Goal: Task Accomplishment & Management: Manage account settings

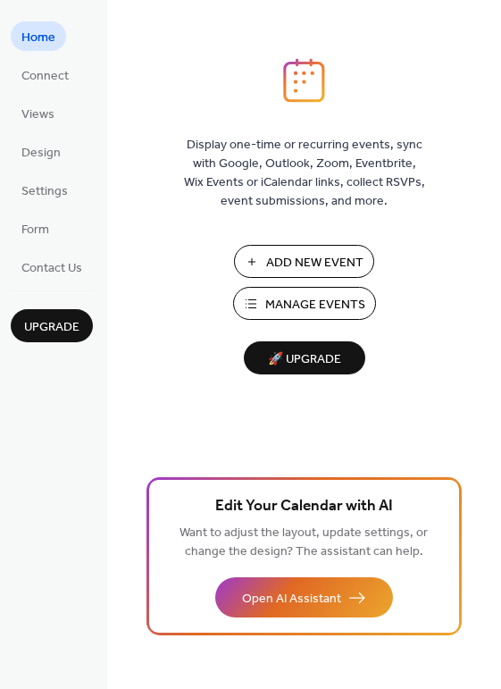
click at [263, 309] on button "Manage Events" at bounding box center [304, 303] width 143 height 33
click at [333, 312] on span "Manage Events" at bounding box center [315, 305] width 100 height 19
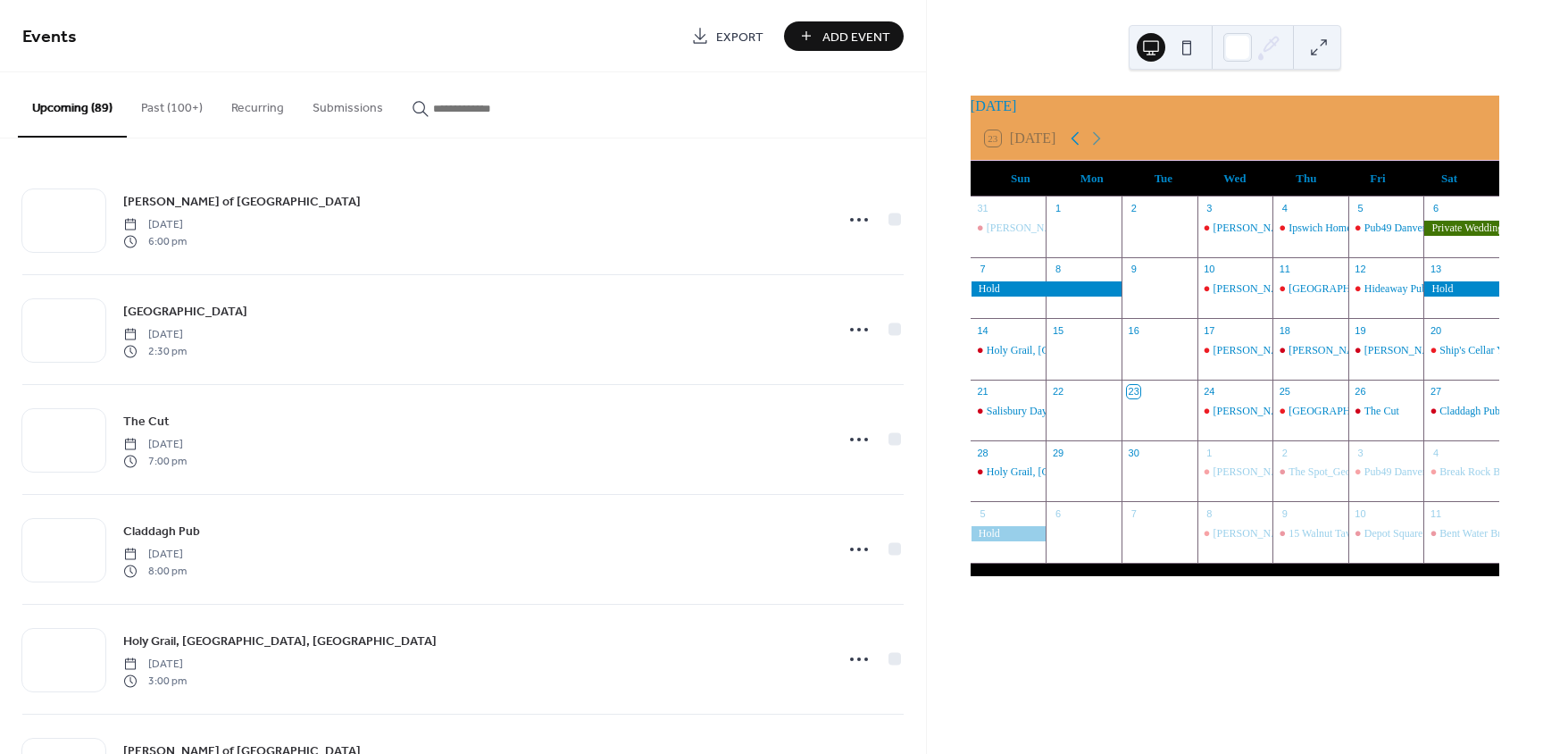
click at [1082, 149] on icon at bounding box center [1075, 138] width 21 height 21
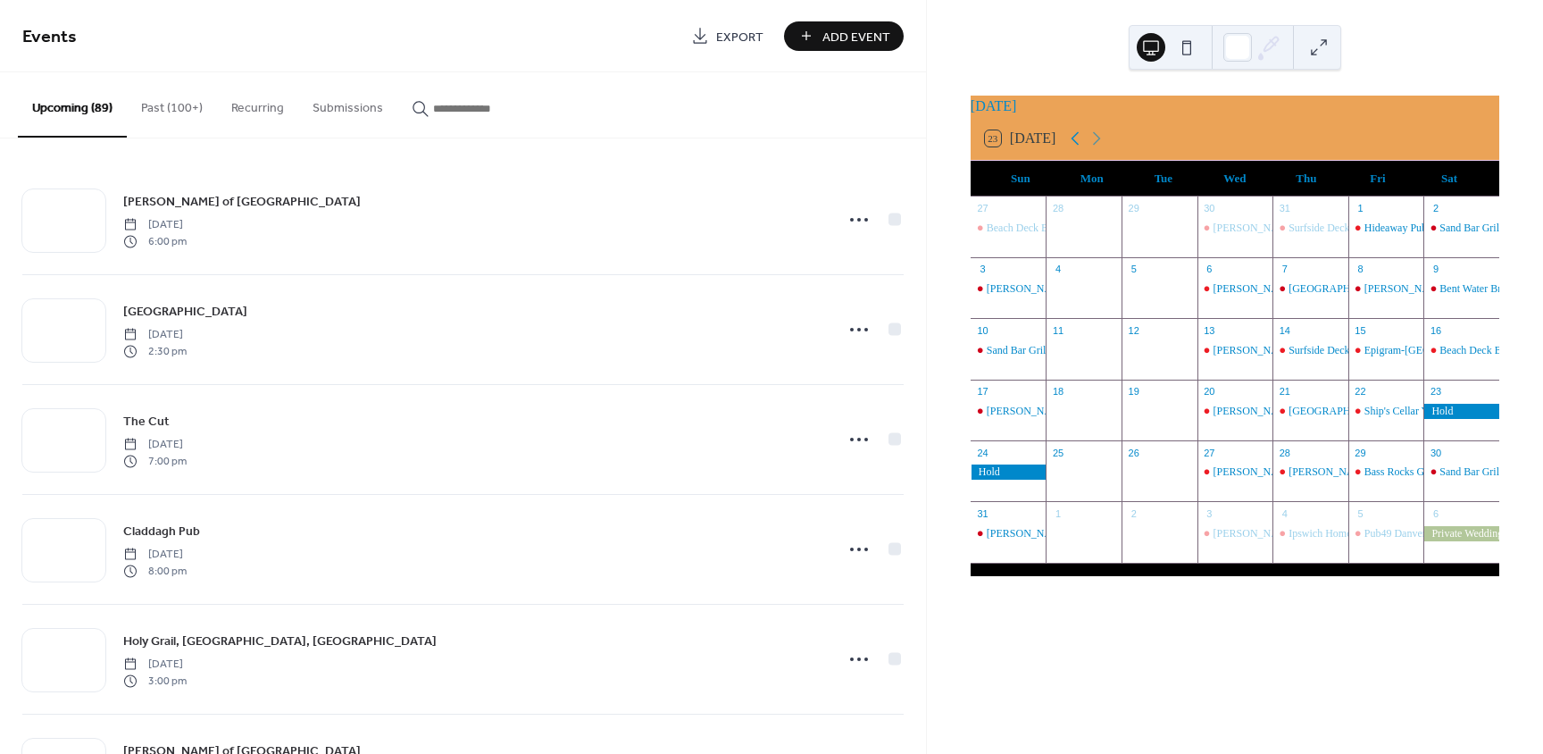
click at [1082, 149] on icon at bounding box center [1075, 138] width 21 height 21
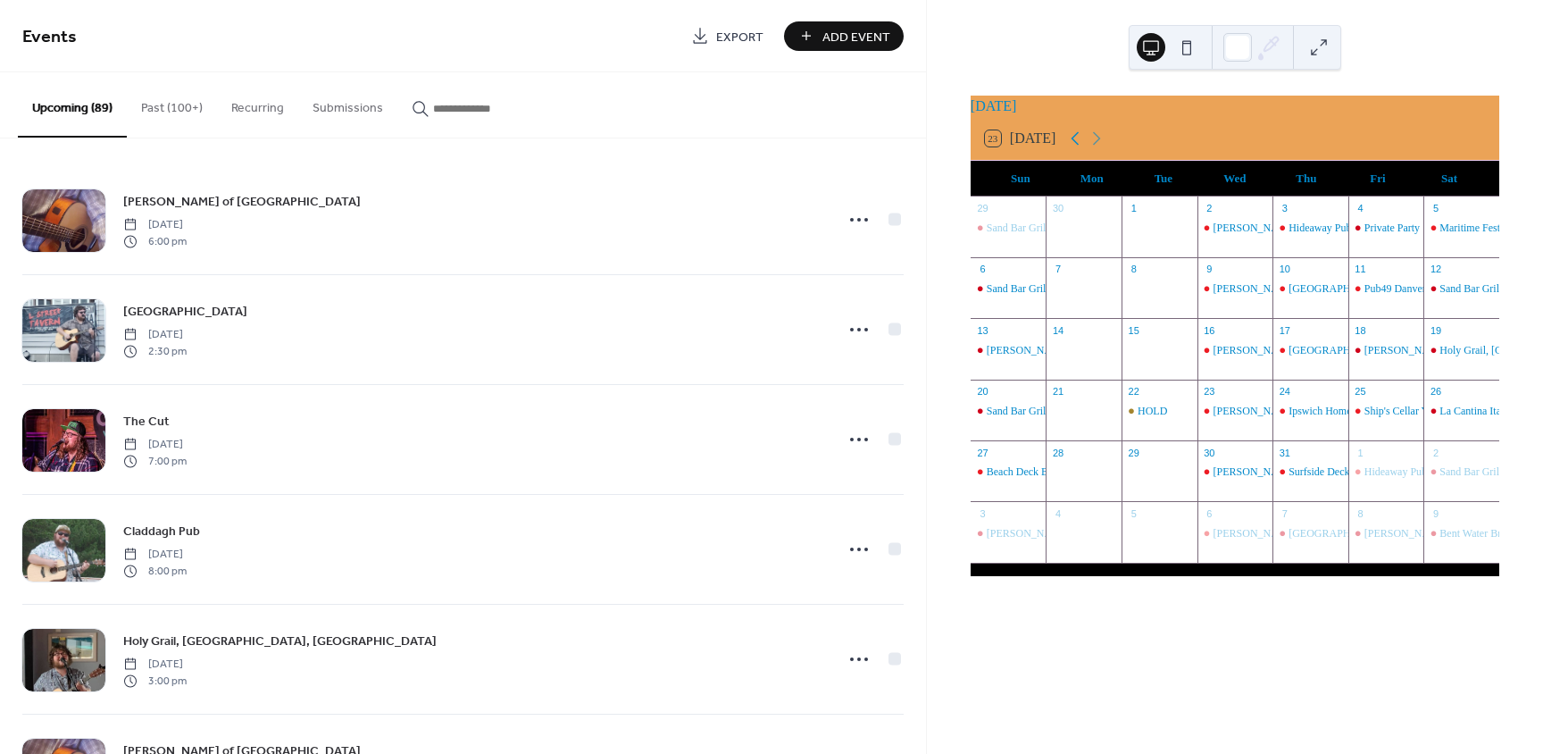
click at [1082, 149] on icon at bounding box center [1075, 138] width 21 height 21
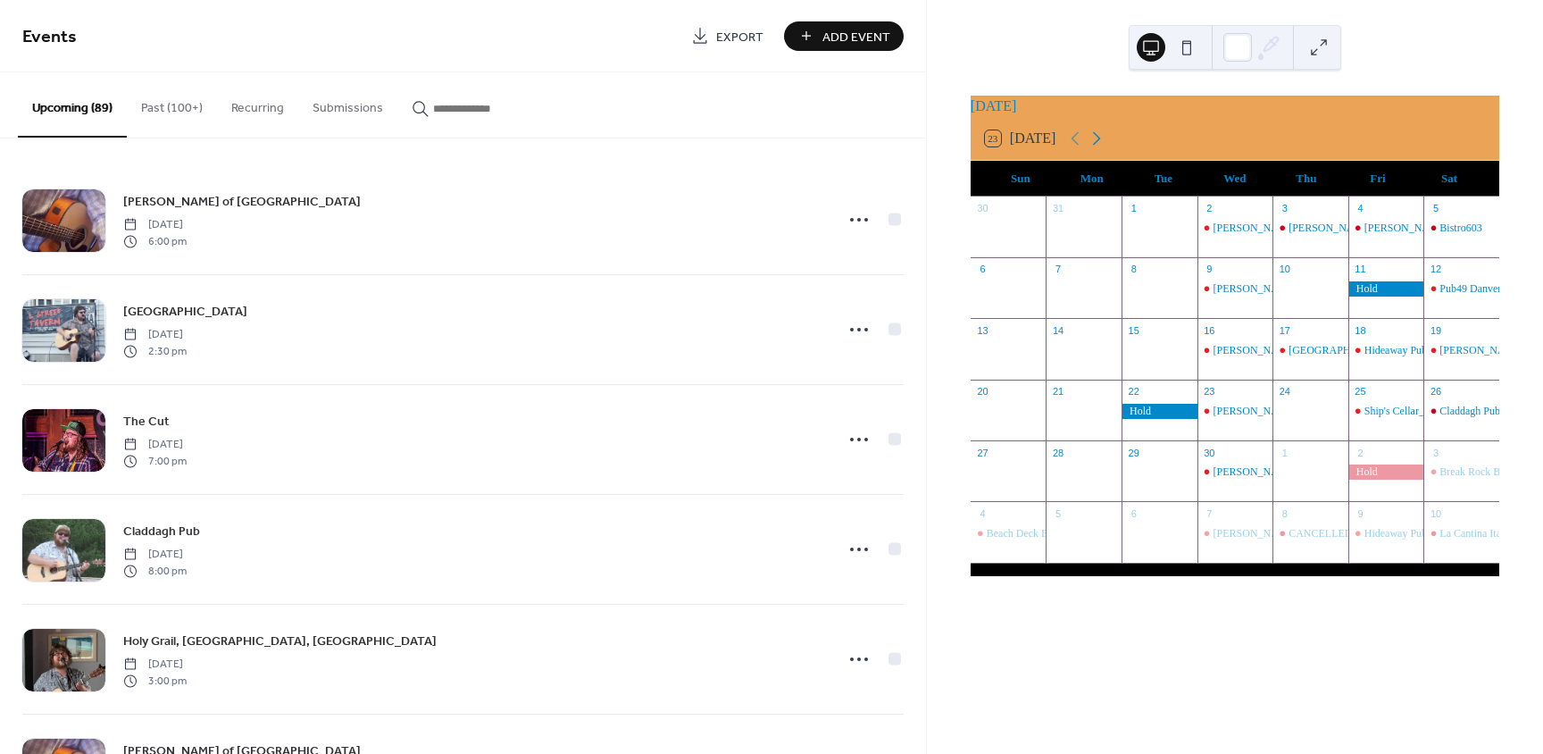
click at [1099, 147] on icon at bounding box center [1096, 138] width 21 height 21
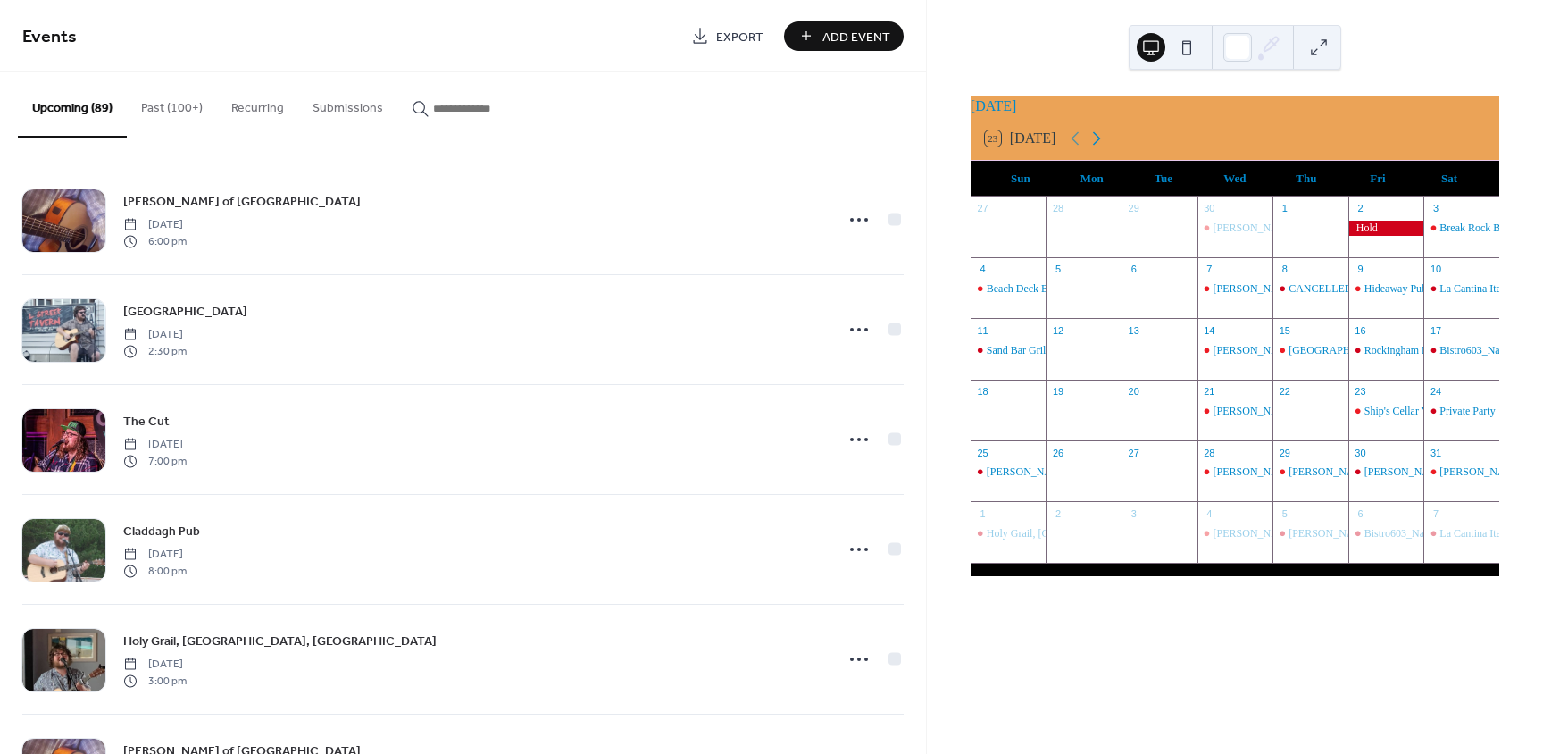
click at [1099, 147] on icon at bounding box center [1096, 138] width 21 height 21
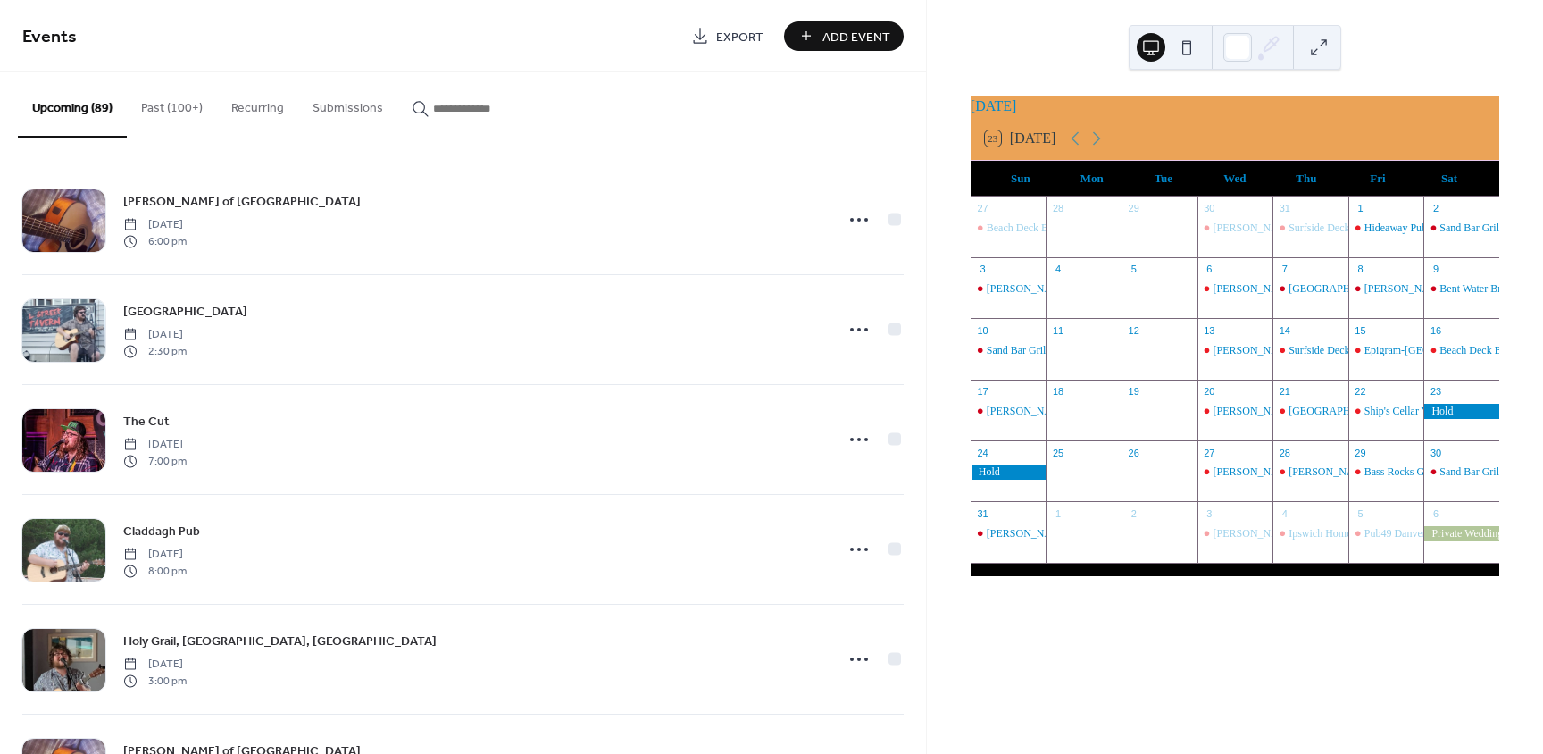
click at [173, 110] on button "Past (100+)" at bounding box center [172, 103] width 90 height 63
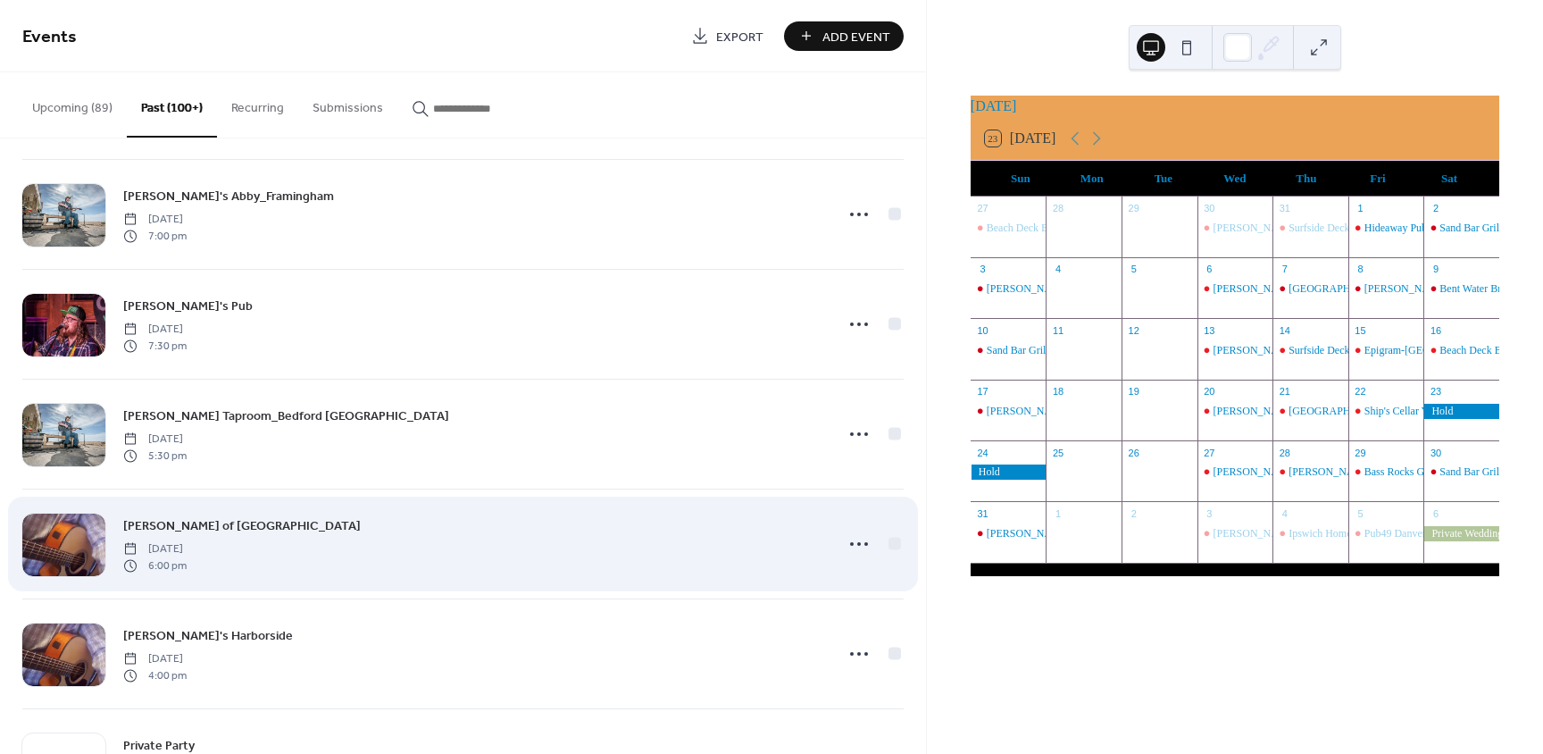
scroll to position [6816, 0]
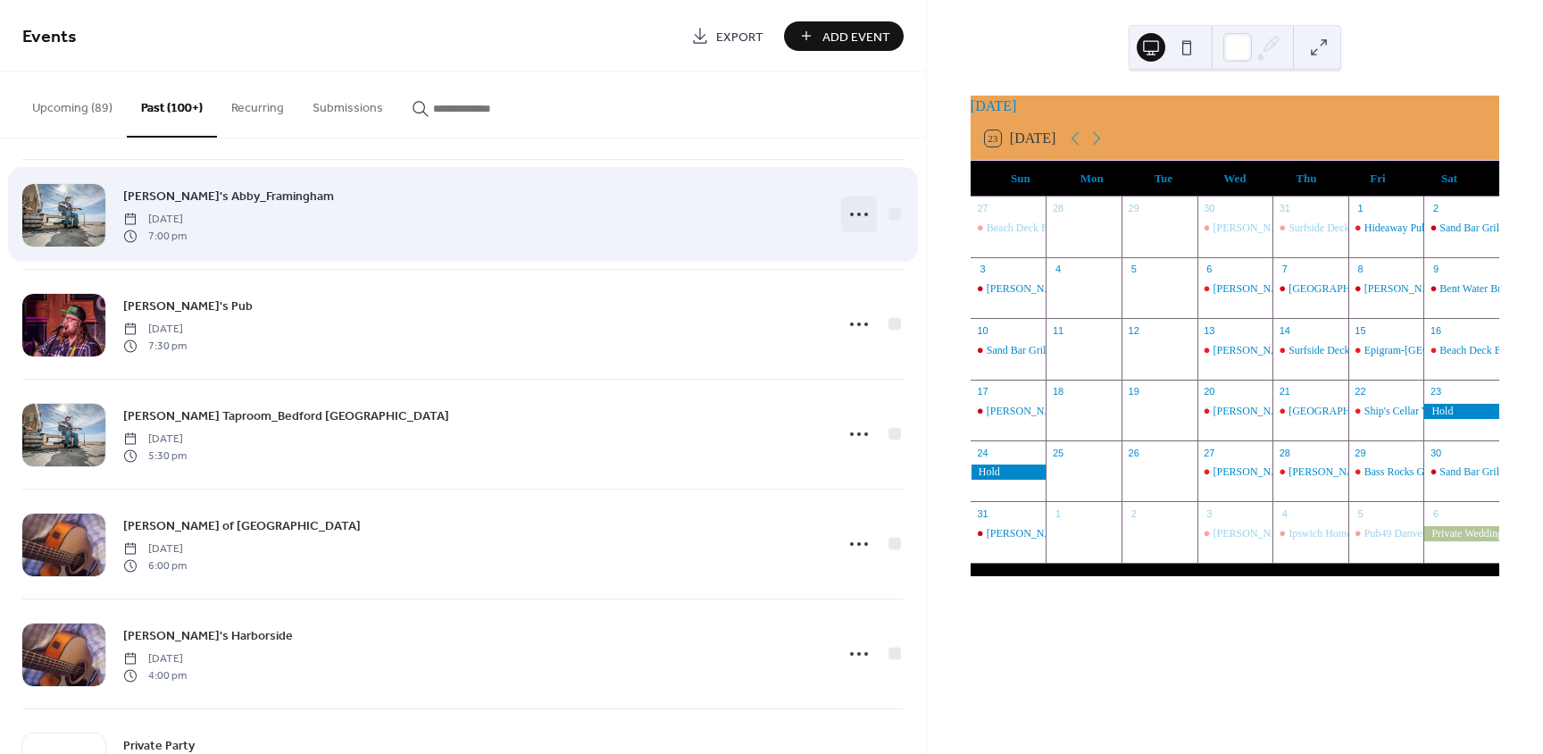
click at [856, 200] on icon at bounding box center [859, 214] width 29 height 29
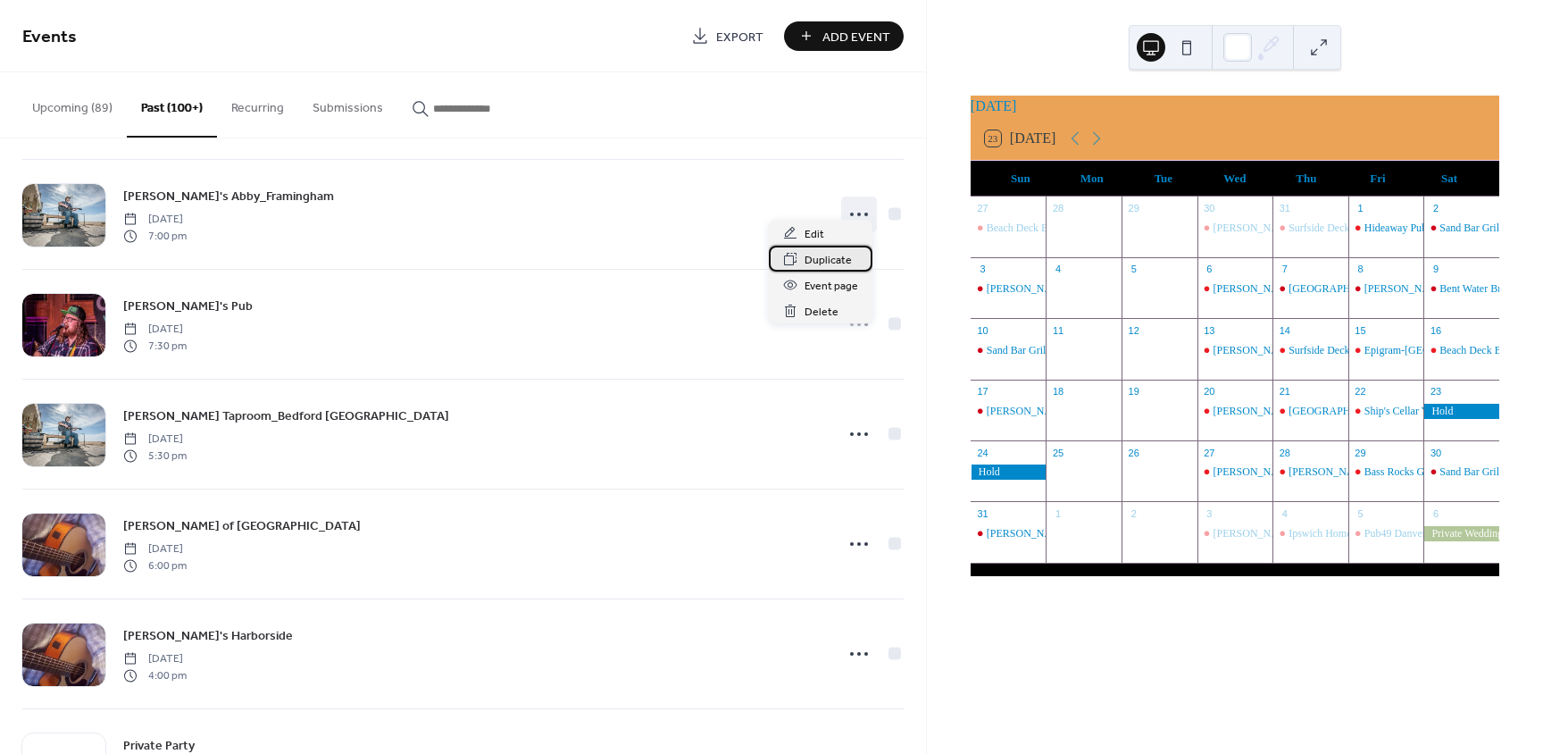
click at [819, 255] on span "Duplicate" at bounding box center [828, 260] width 47 height 19
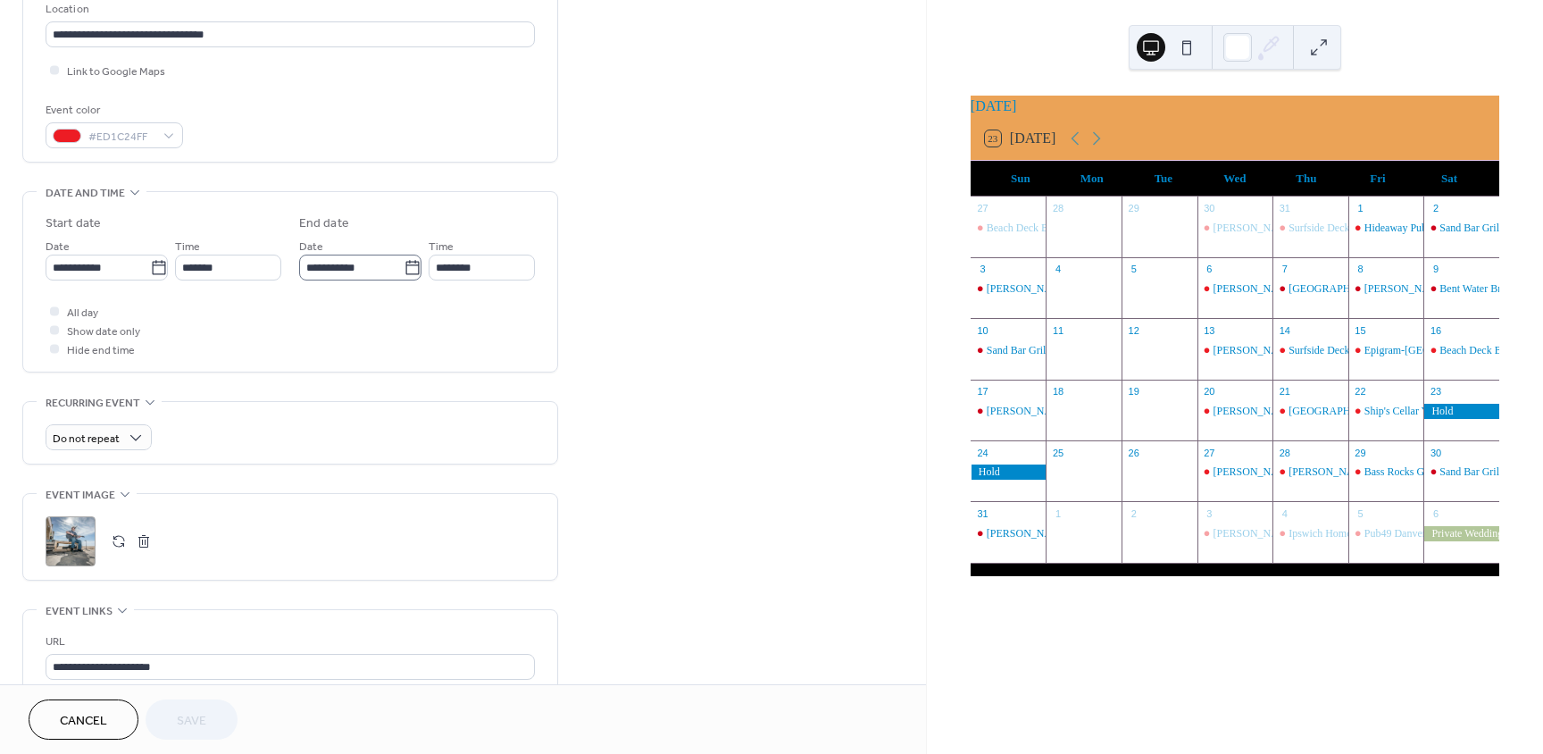
scroll to position [402, 0]
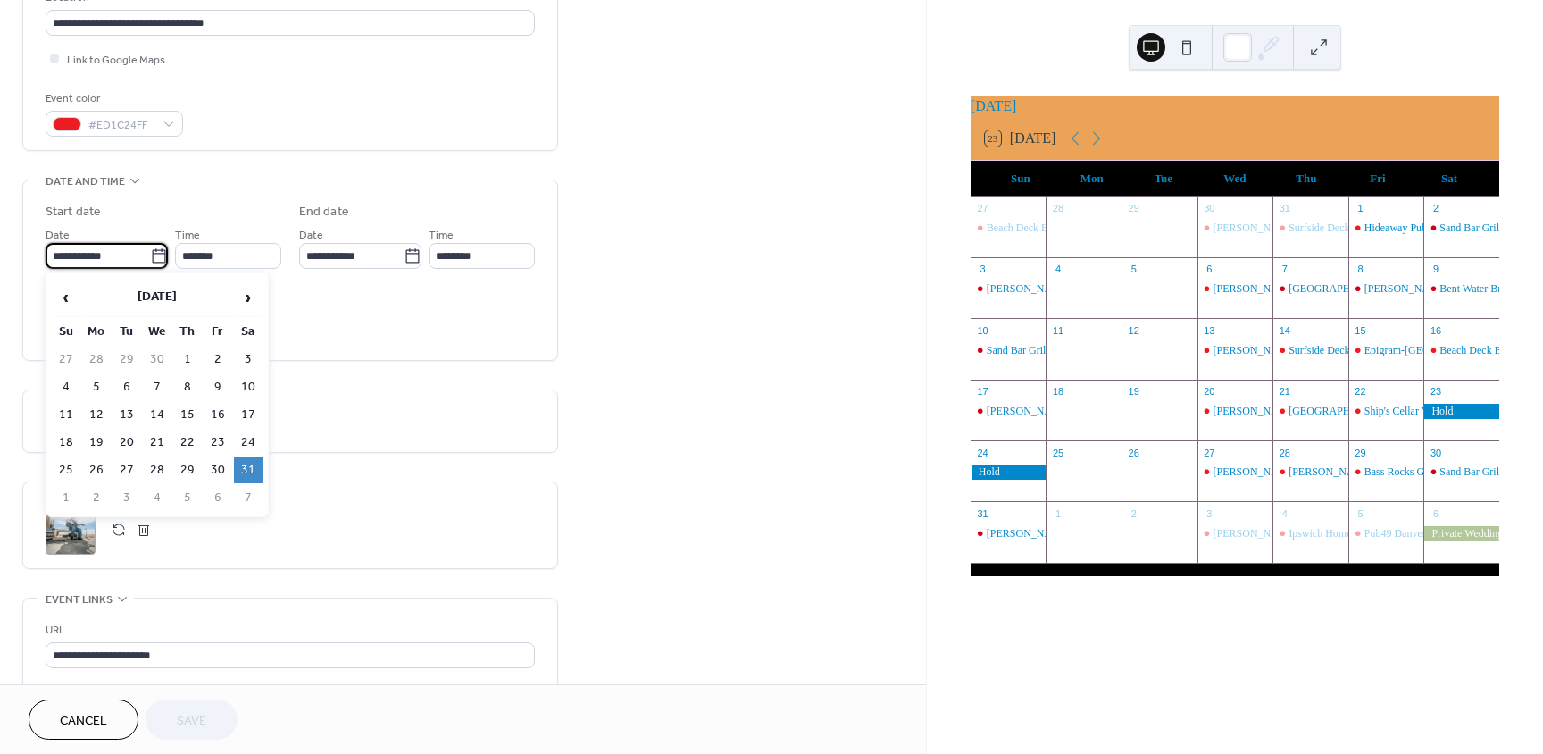
click at [66, 254] on input "**********" at bounding box center [98, 256] width 104 height 26
click at [260, 305] on span "›" at bounding box center [248, 298] width 27 height 36
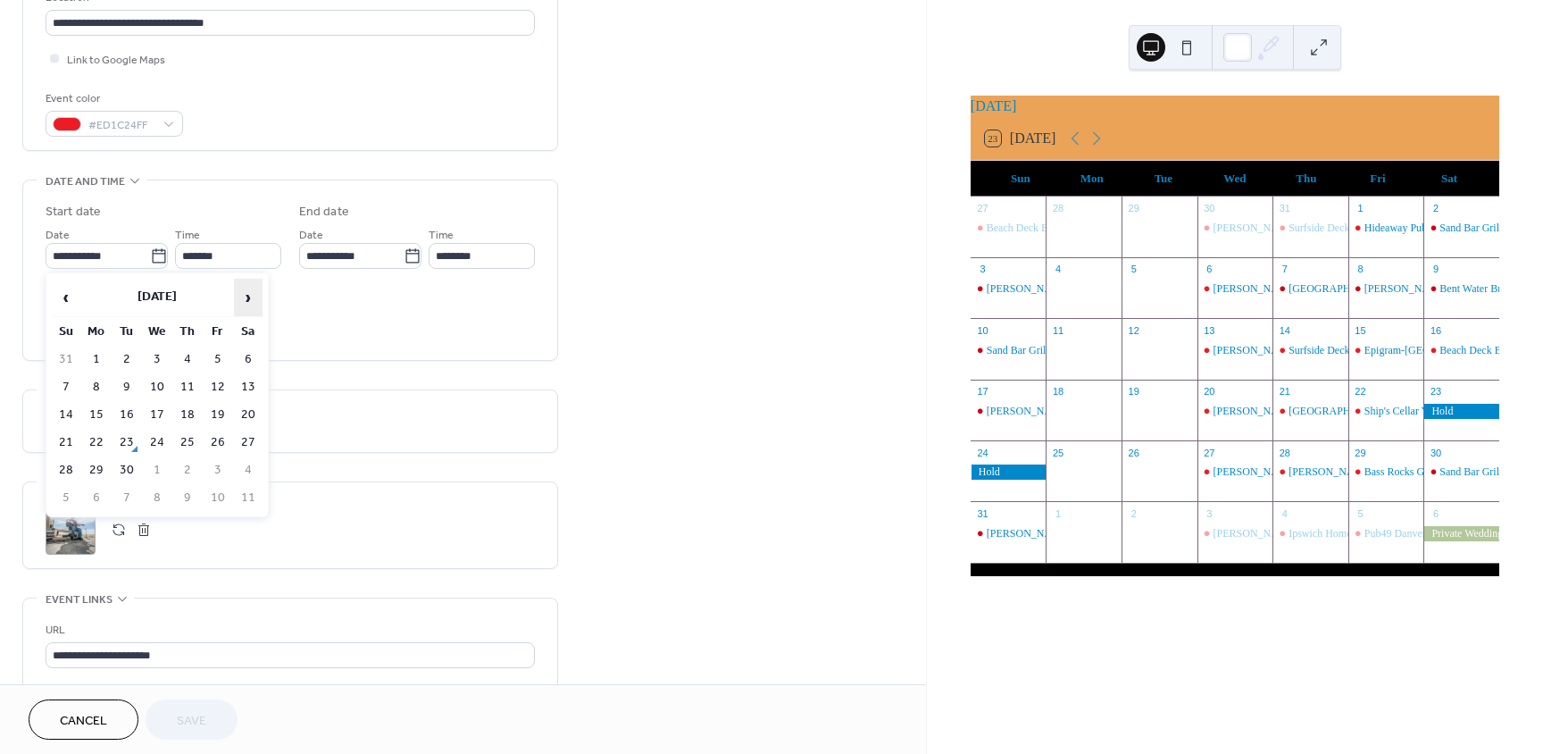
click at [260, 305] on span "›" at bounding box center [248, 298] width 27 height 36
click at [243, 374] on td "11" at bounding box center [248, 387] width 29 height 26
type input "**********"
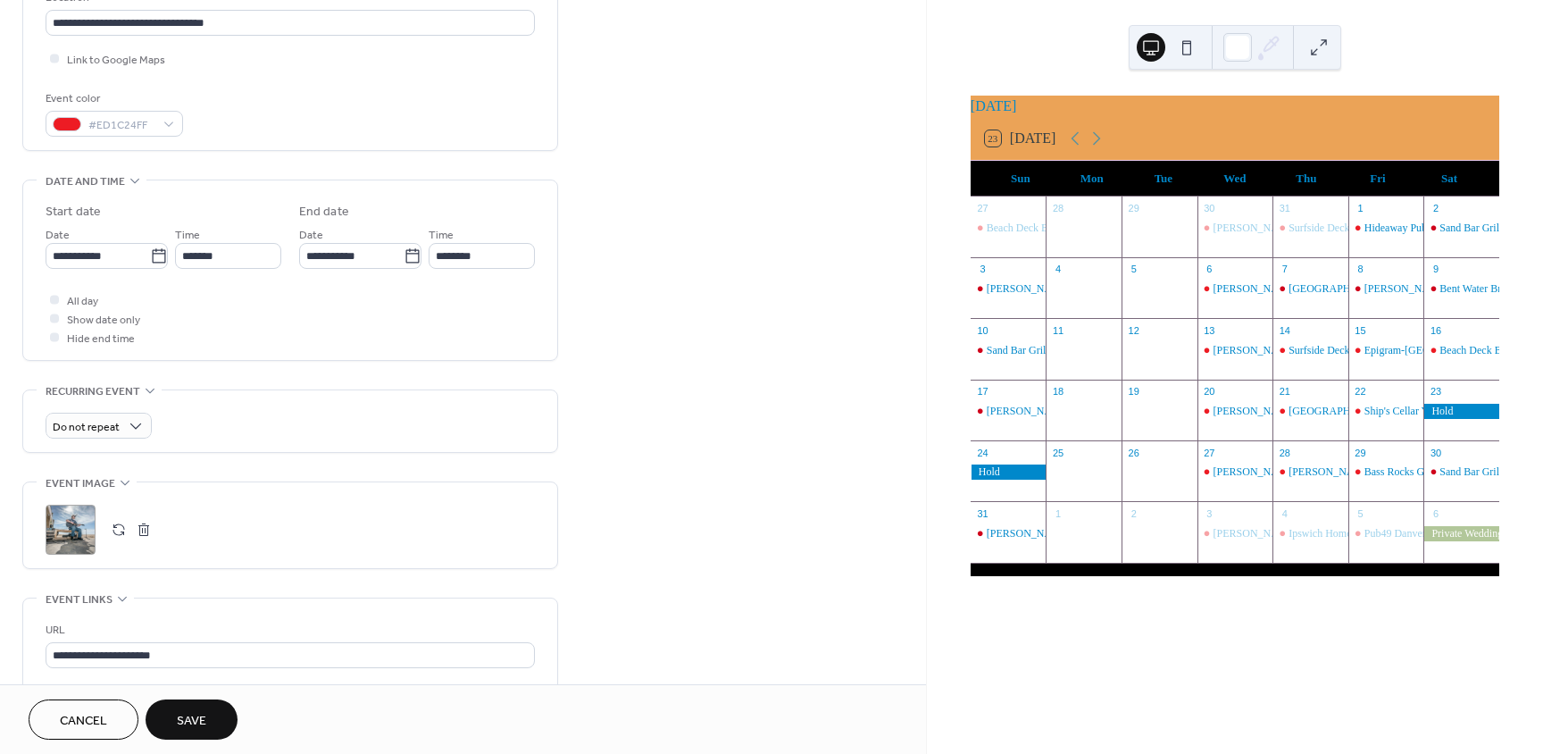
click at [166, 712] on button "Save" at bounding box center [192, 719] width 92 height 40
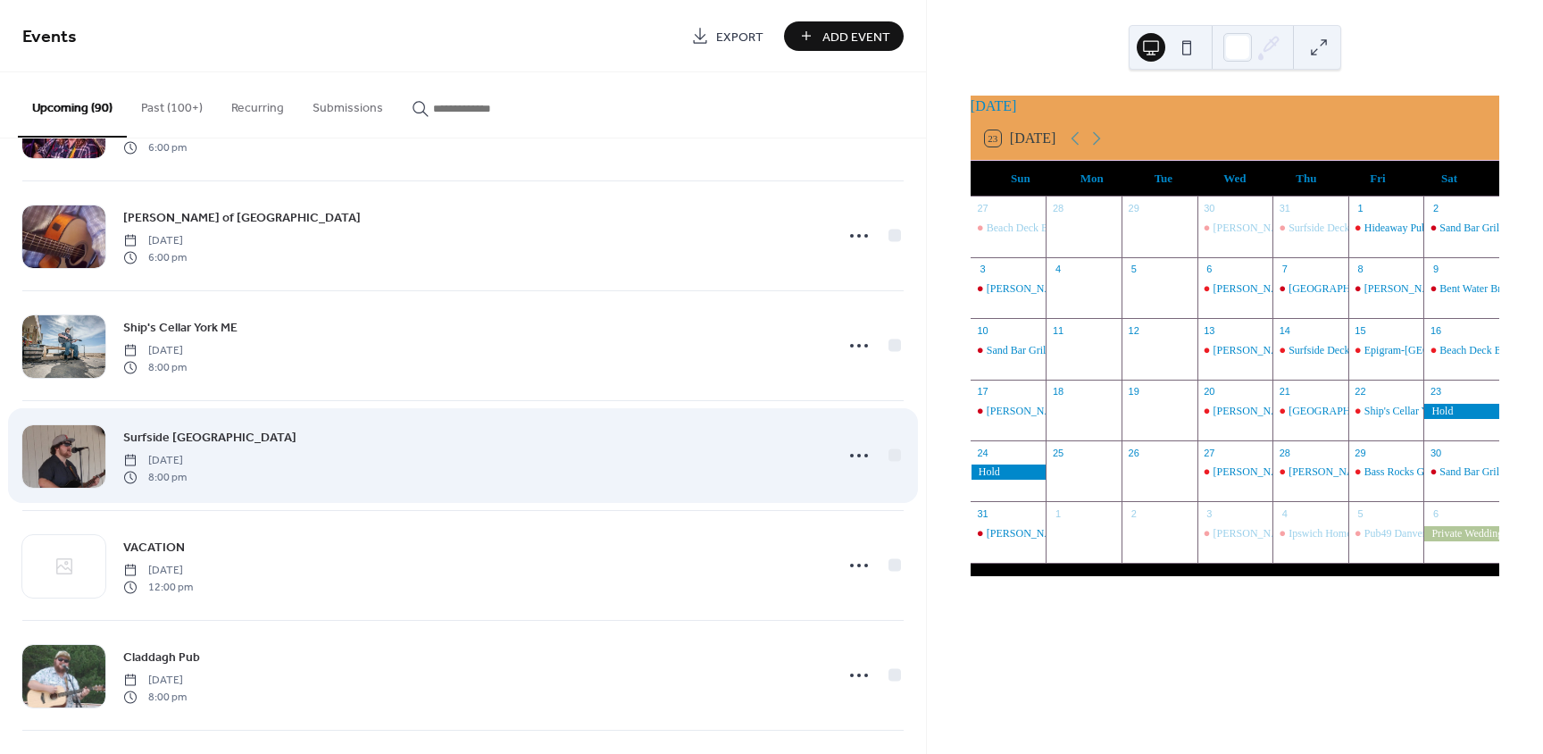
scroll to position [1340, 0]
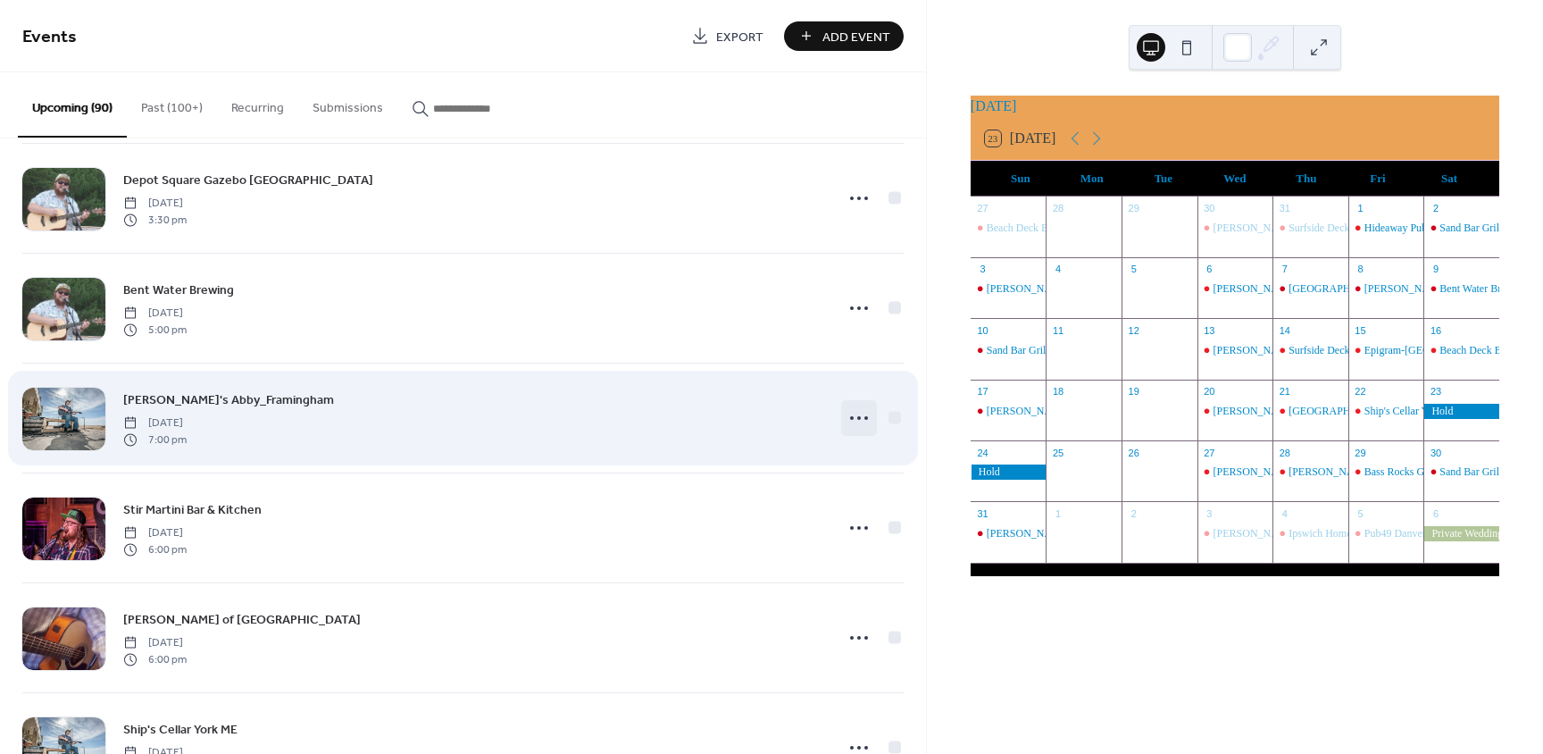
click at [855, 418] on icon at bounding box center [859, 418] width 29 height 29
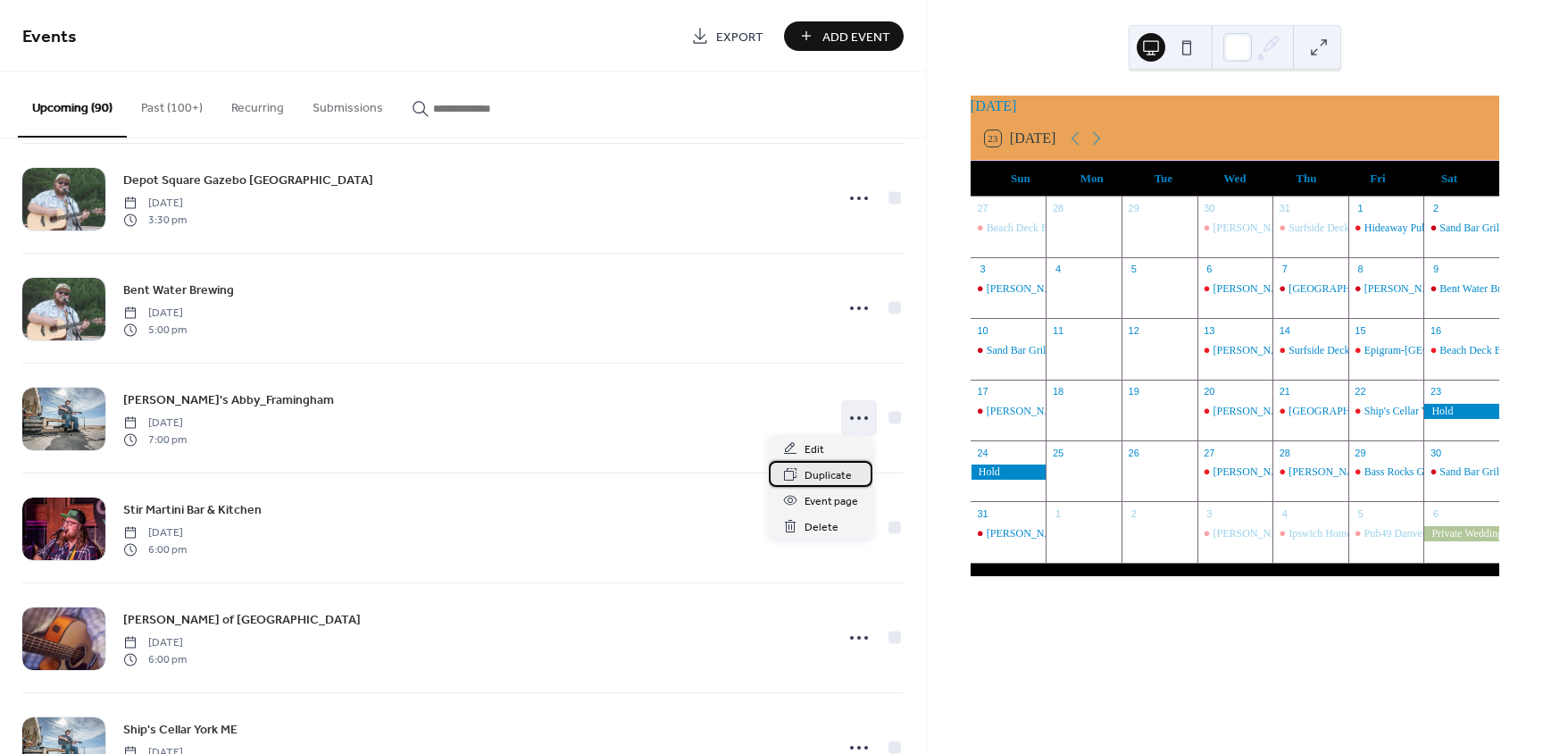
click at [831, 472] on span "Duplicate" at bounding box center [828, 475] width 47 height 19
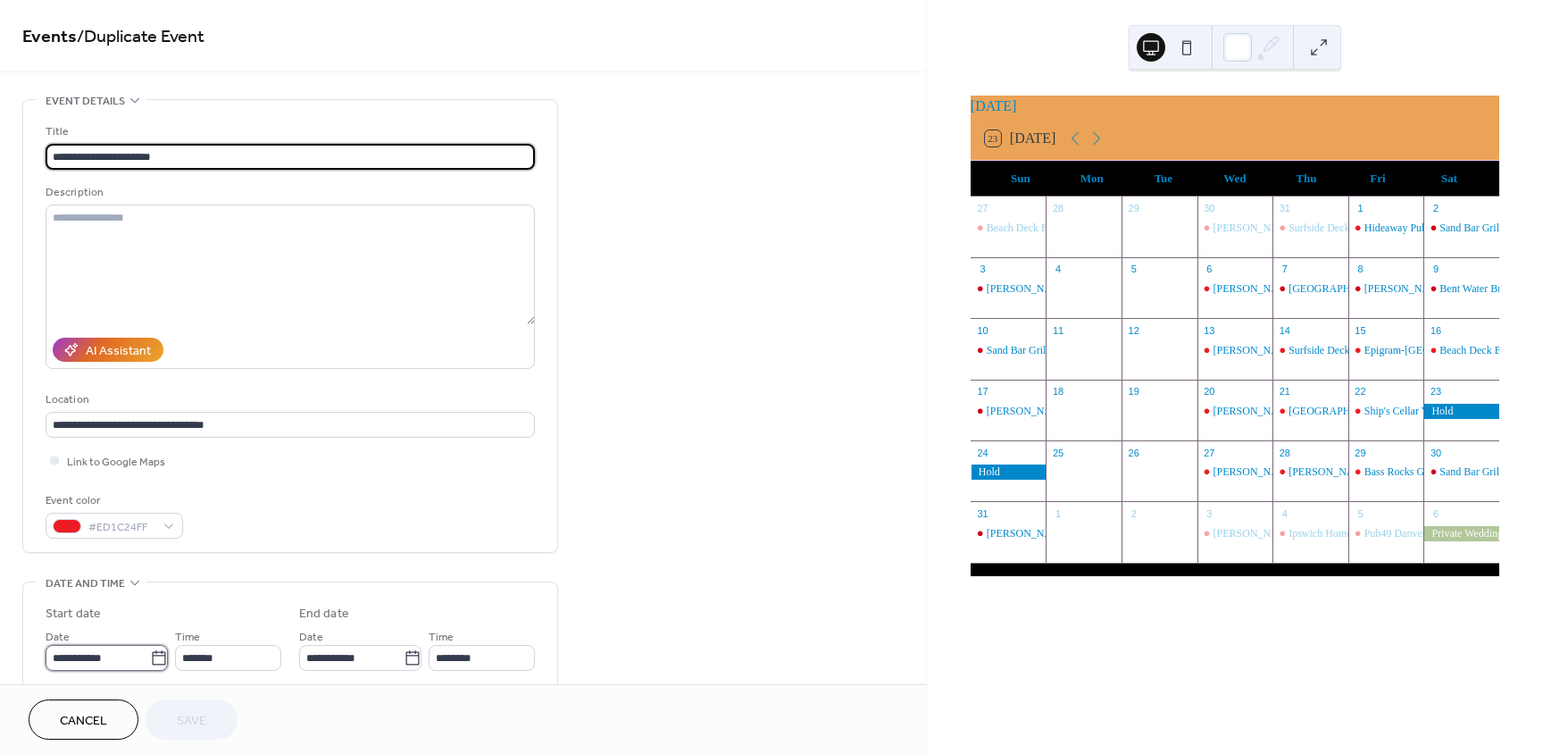
click at [66, 651] on input "**********" at bounding box center [98, 658] width 104 height 26
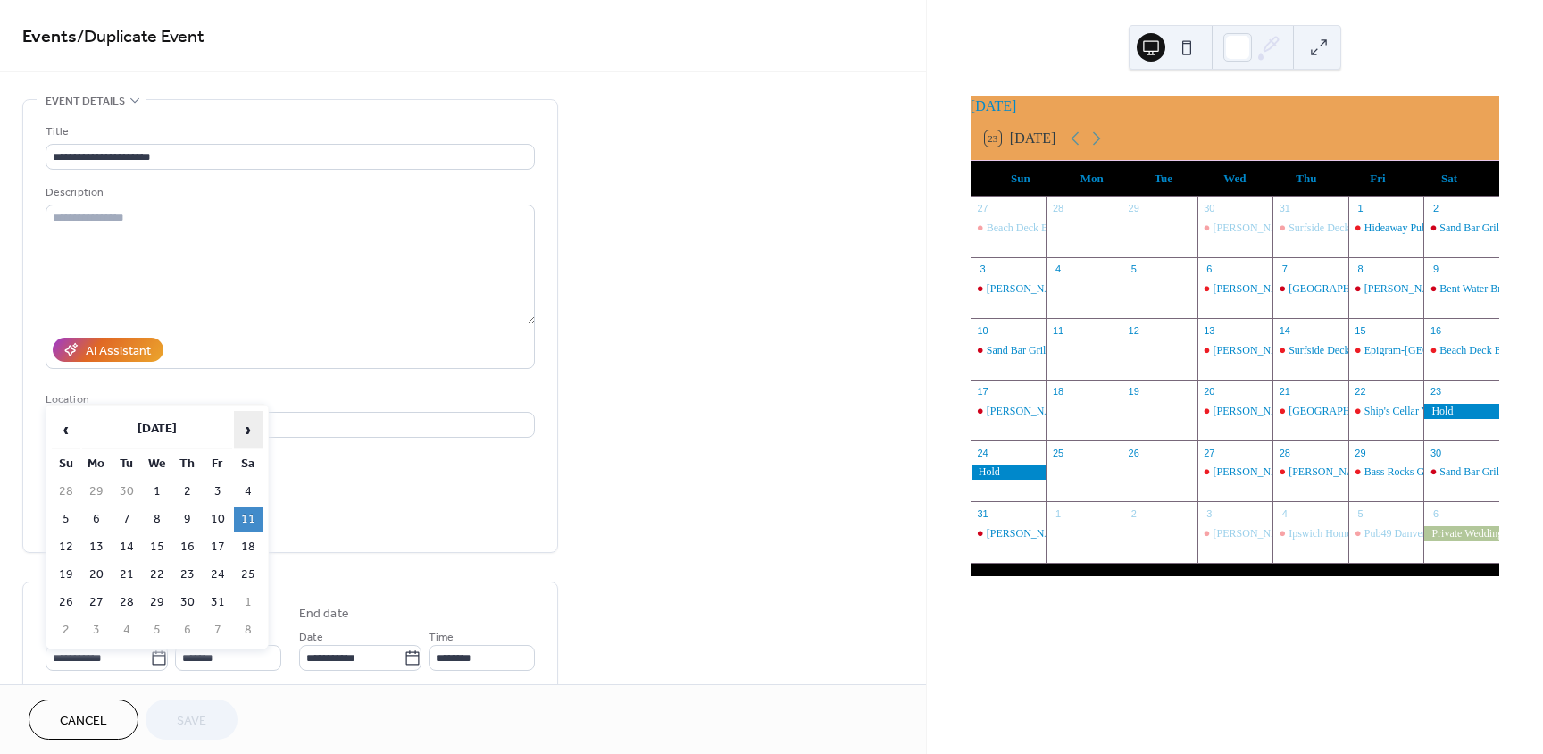
click at [250, 430] on span "›" at bounding box center [248, 430] width 27 height 36
click at [251, 428] on span "›" at bounding box center [248, 430] width 27 height 36
click at [238, 534] on td "20" at bounding box center [248, 547] width 29 height 26
type input "**********"
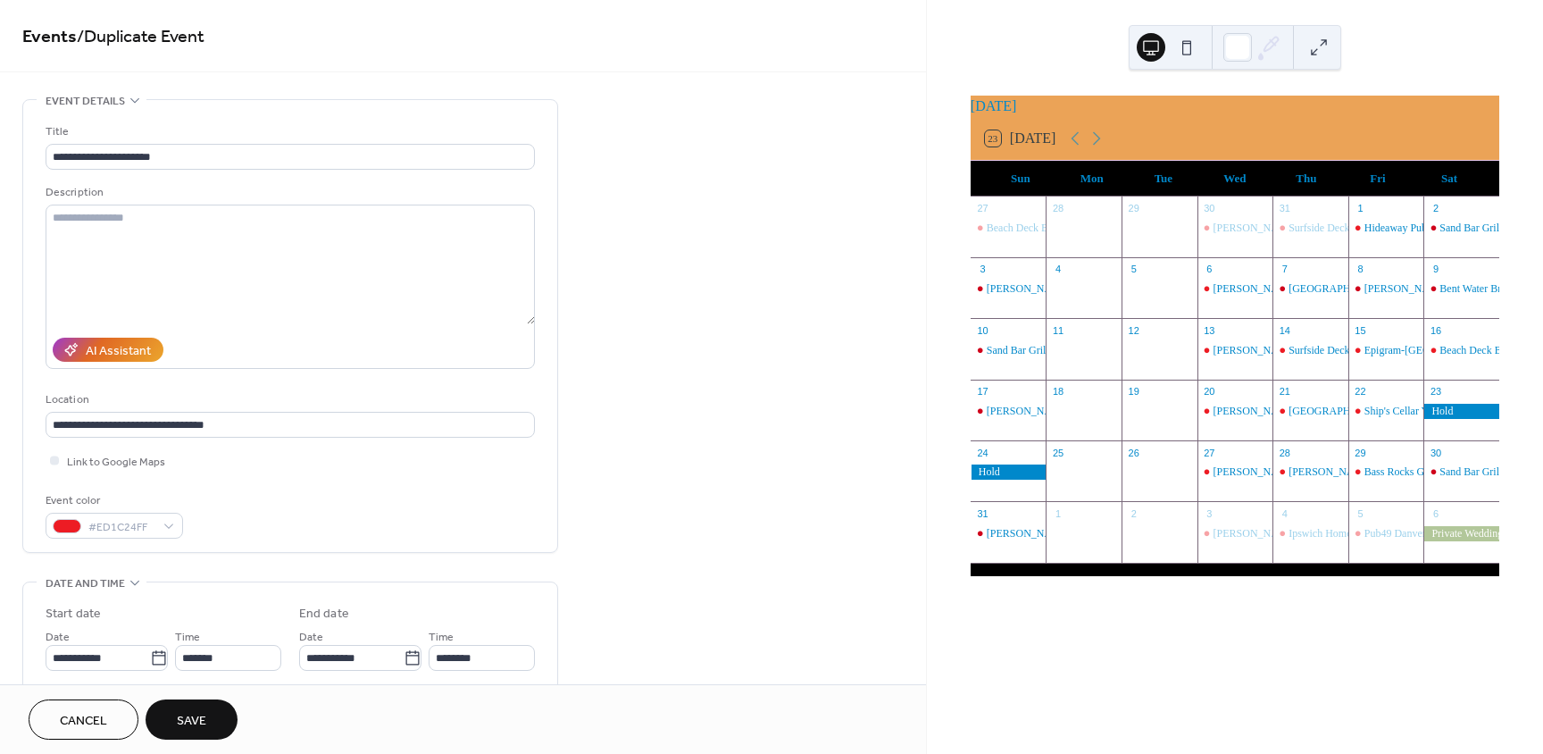
click at [199, 724] on span "Save" at bounding box center [191, 721] width 29 height 19
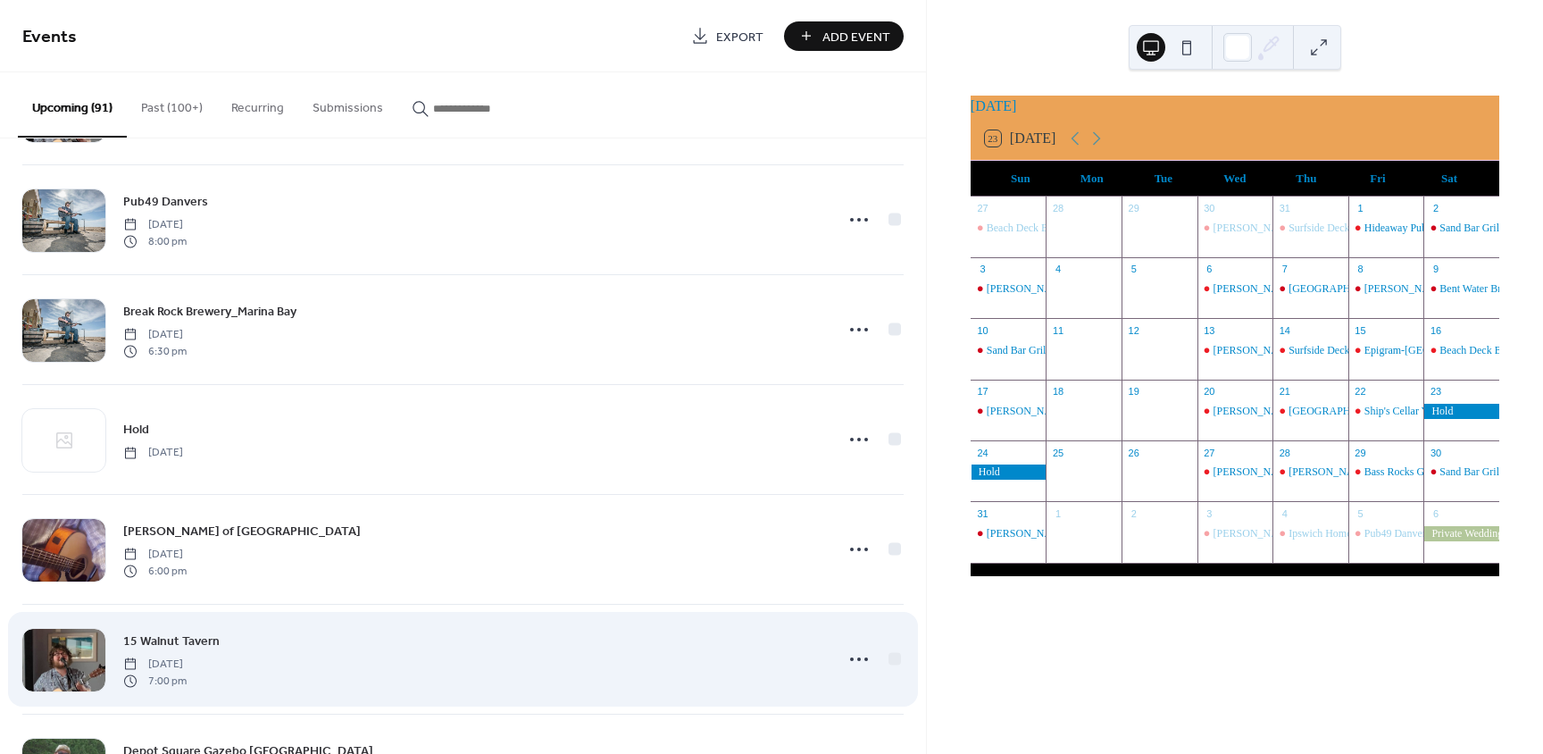
scroll to position [1072, 0]
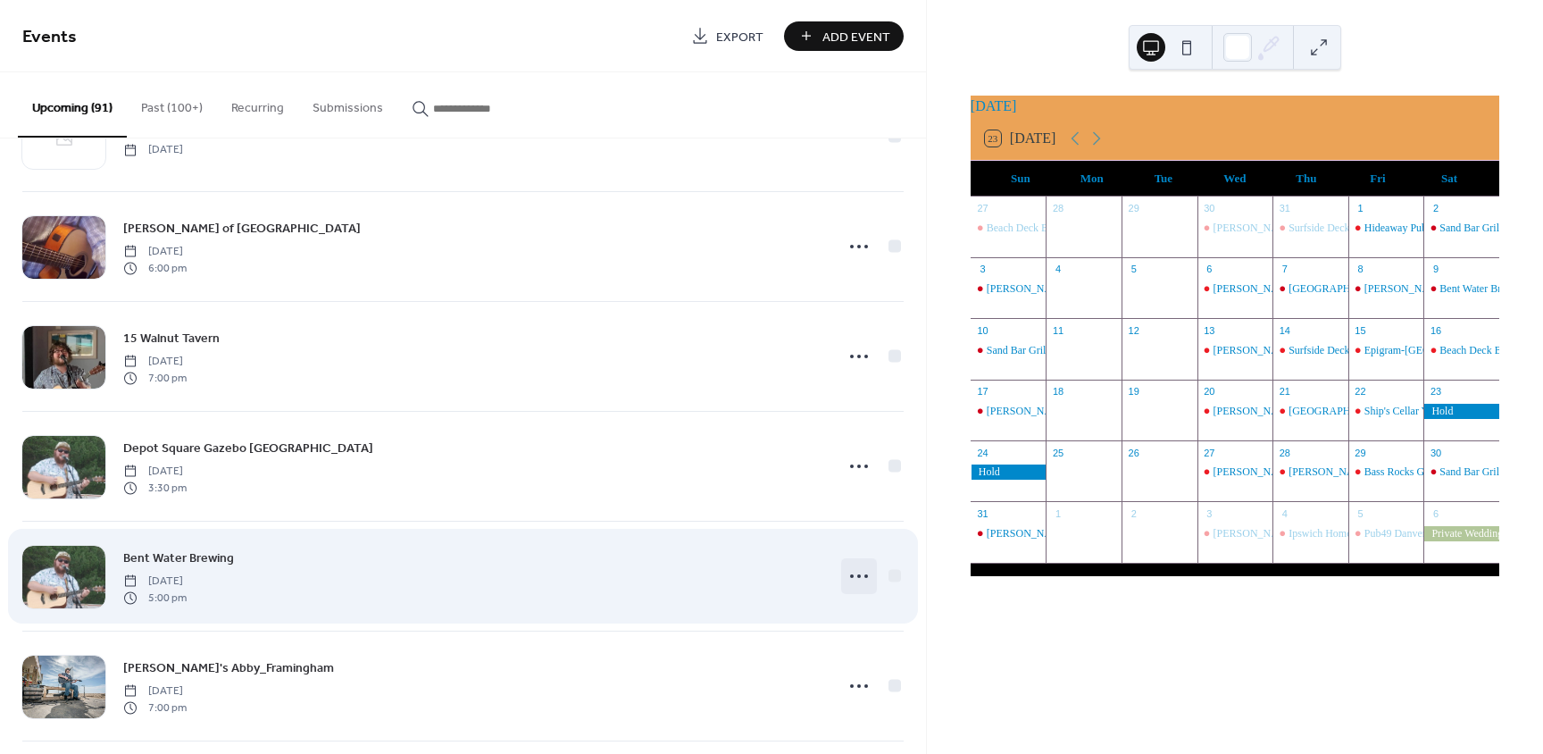
click at [851, 567] on icon at bounding box center [859, 576] width 29 height 29
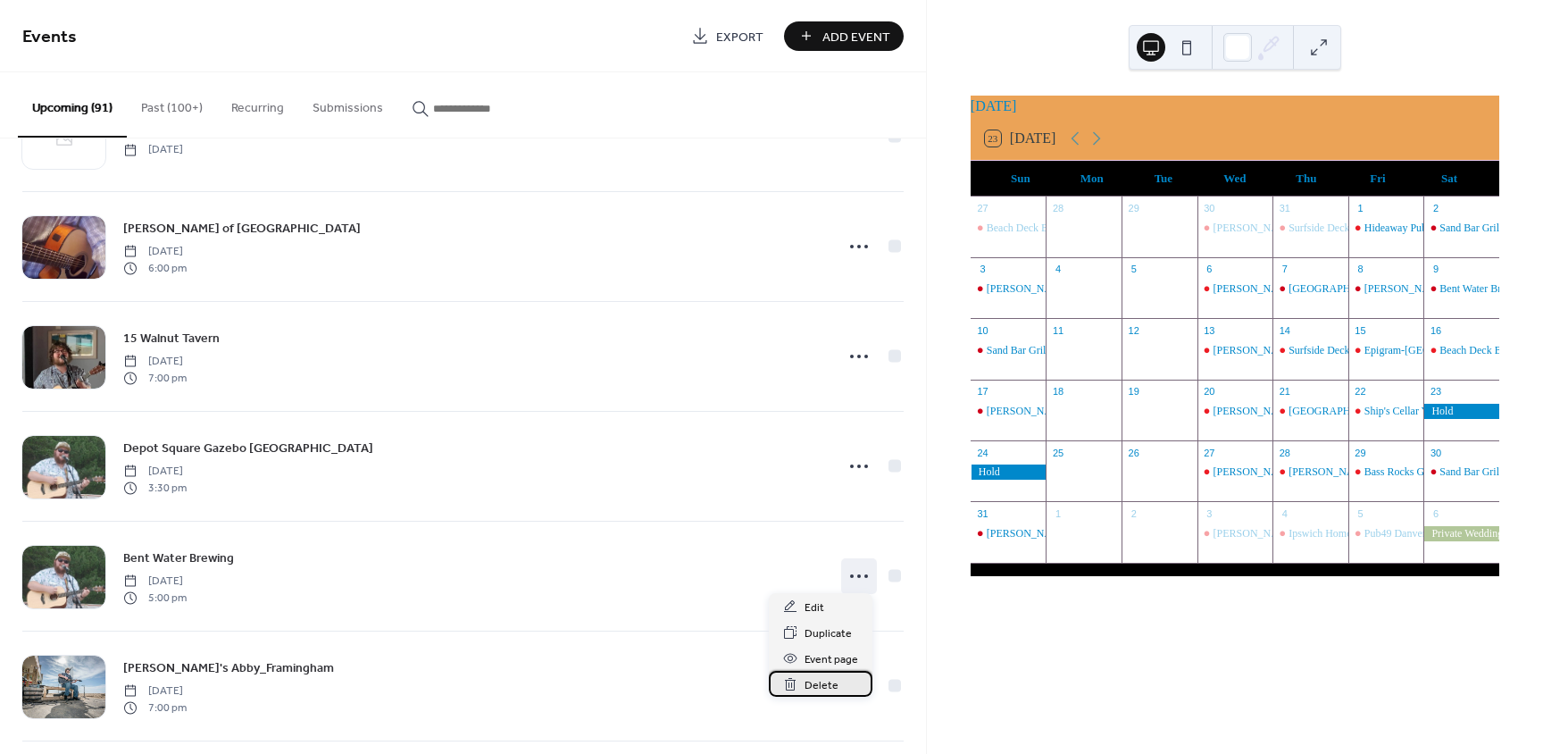
click at [831, 687] on span "Delete" at bounding box center [822, 685] width 34 height 19
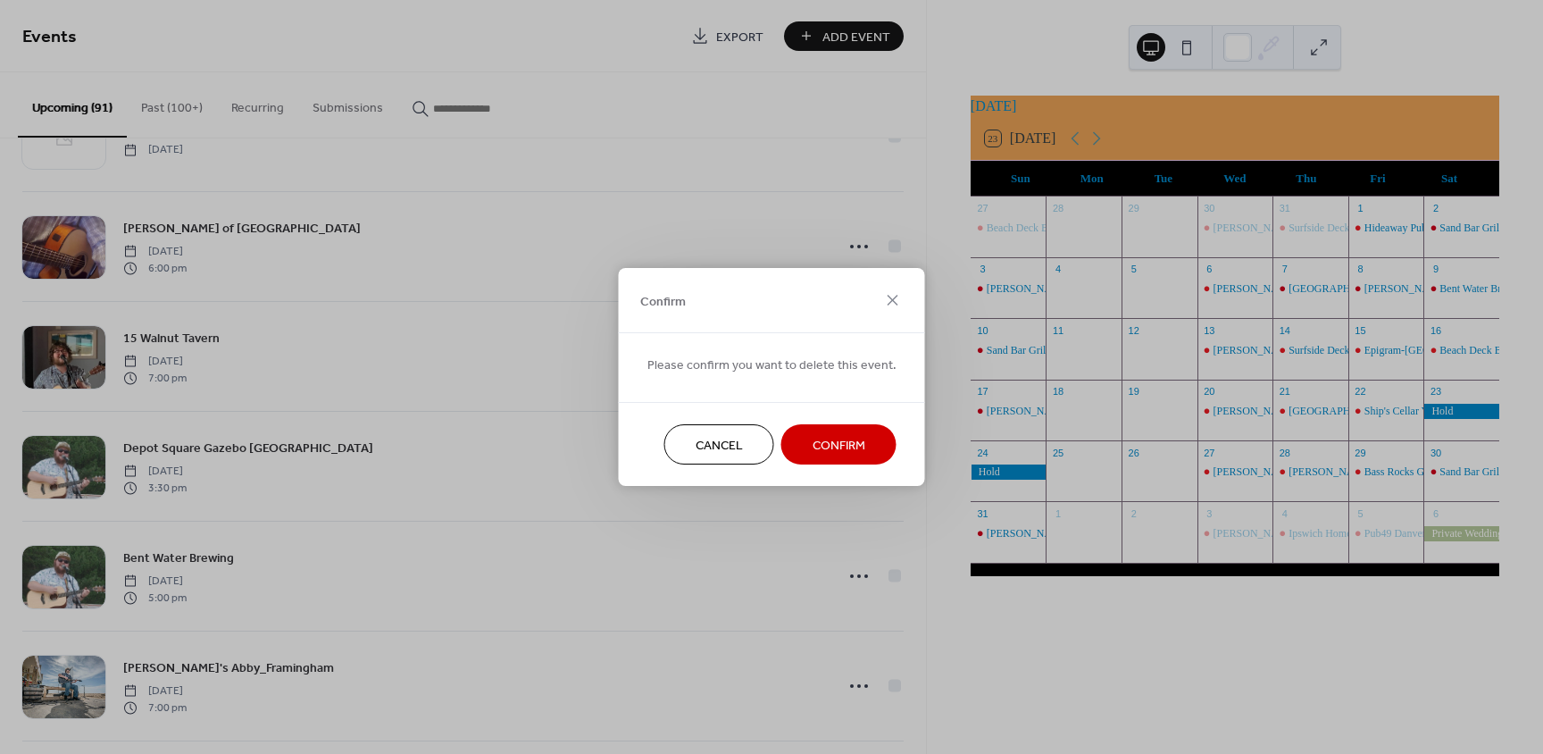
click at [835, 430] on button "Confirm" at bounding box center [838, 444] width 115 height 40
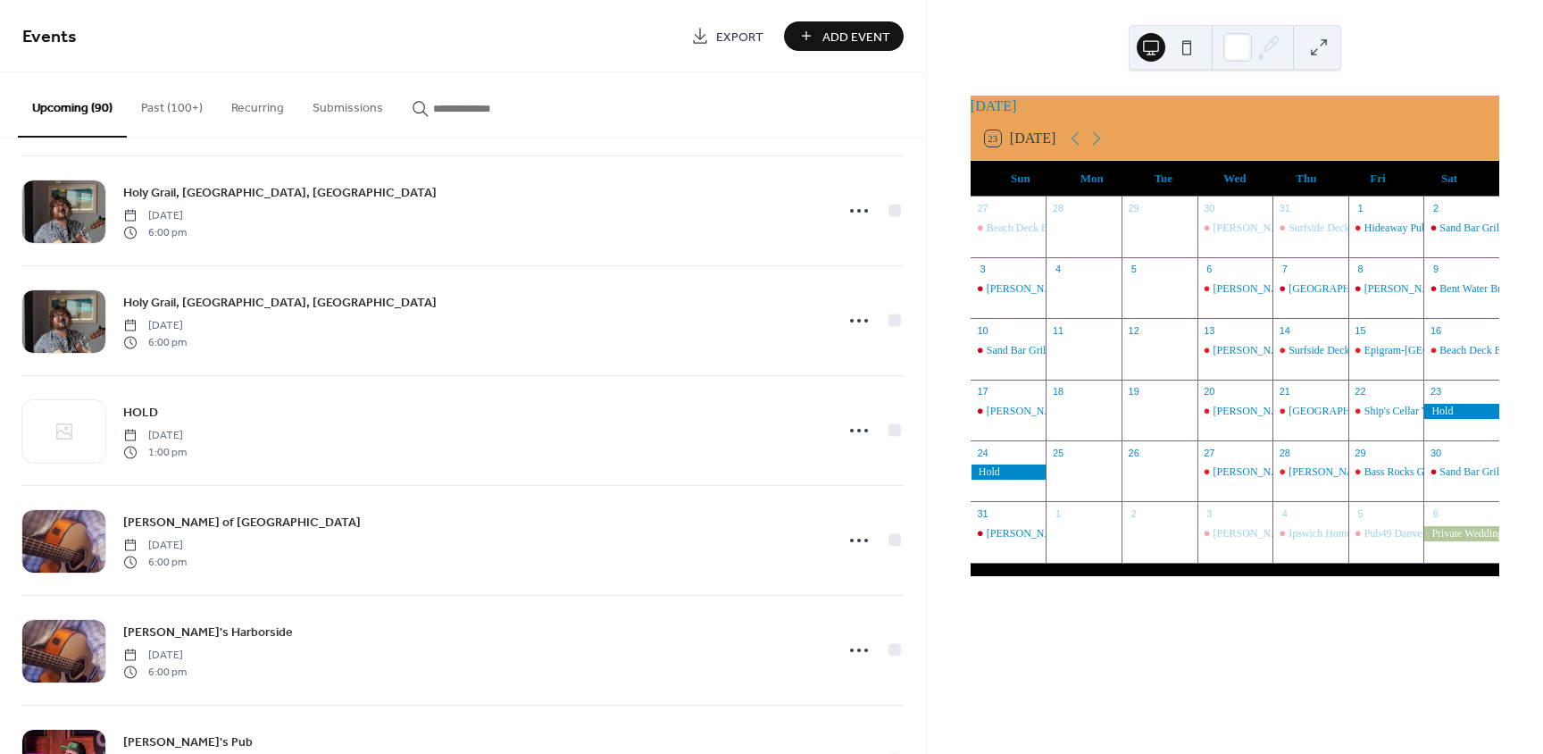
scroll to position [4514, 0]
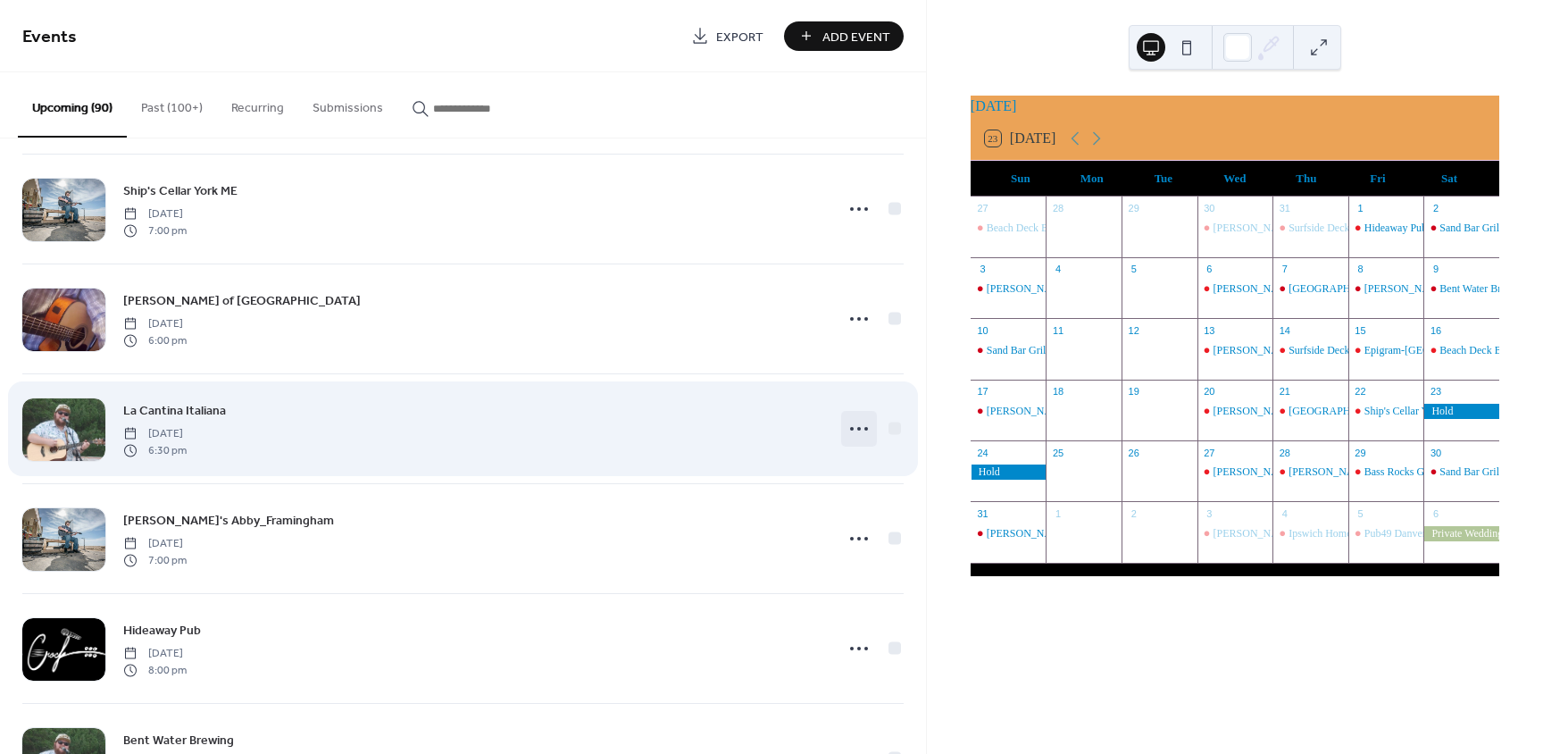
click at [845, 416] on icon at bounding box center [859, 428] width 29 height 29
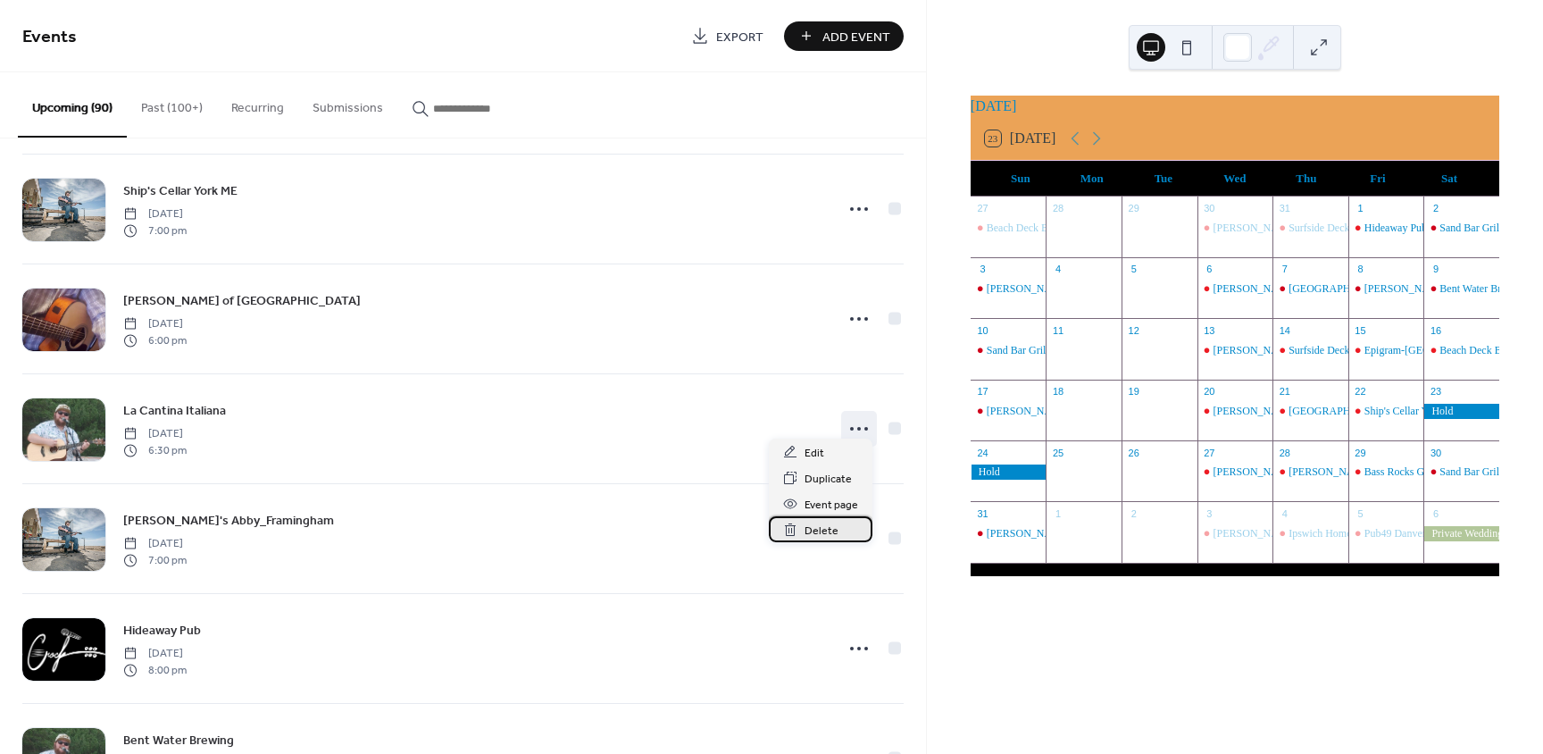
click at [825, 524] on span "Delete" at bounding box center [822, 531] width 34 height 19
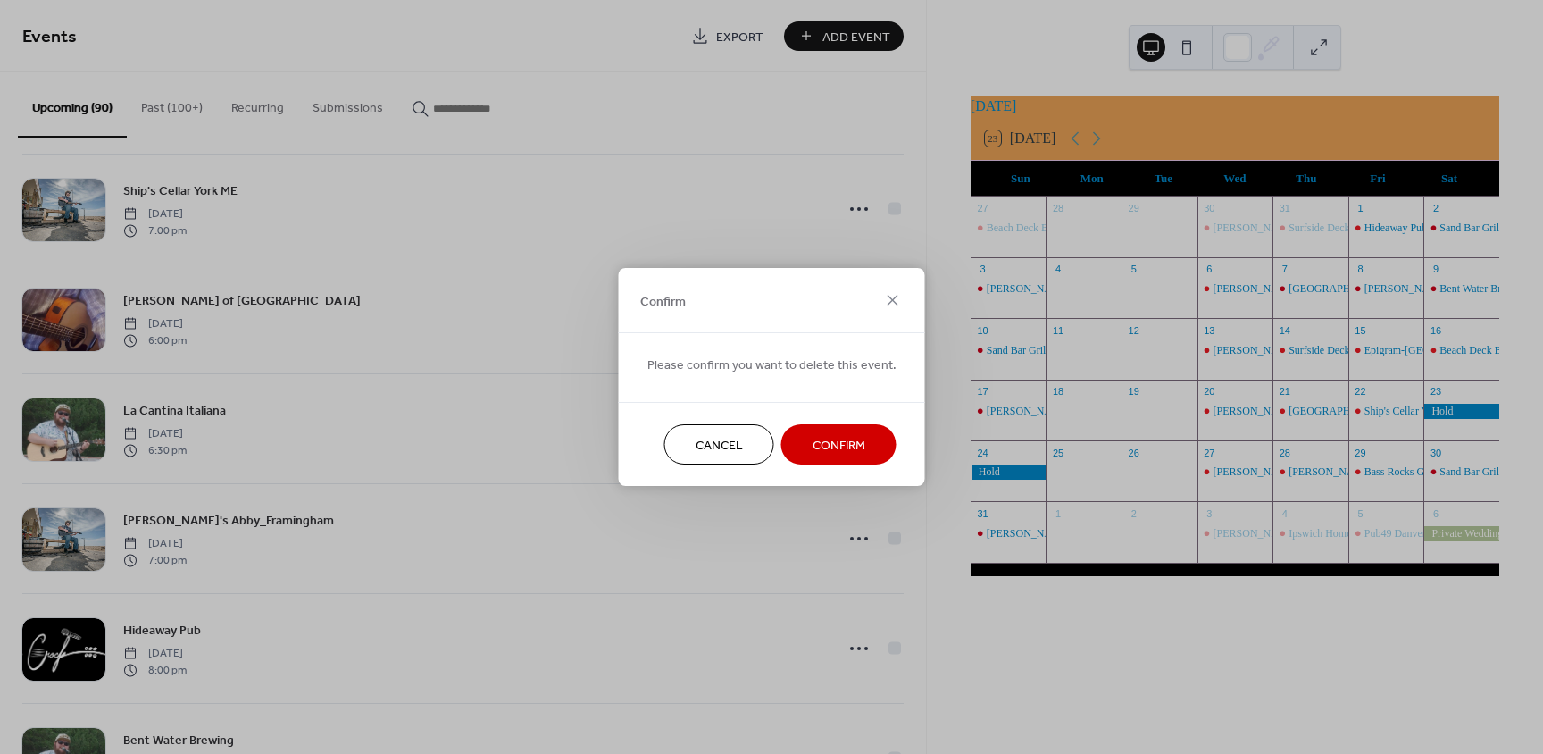
click at [858, 440] on span "Confirm" at bounding box center [839, 446] width 53 height 19
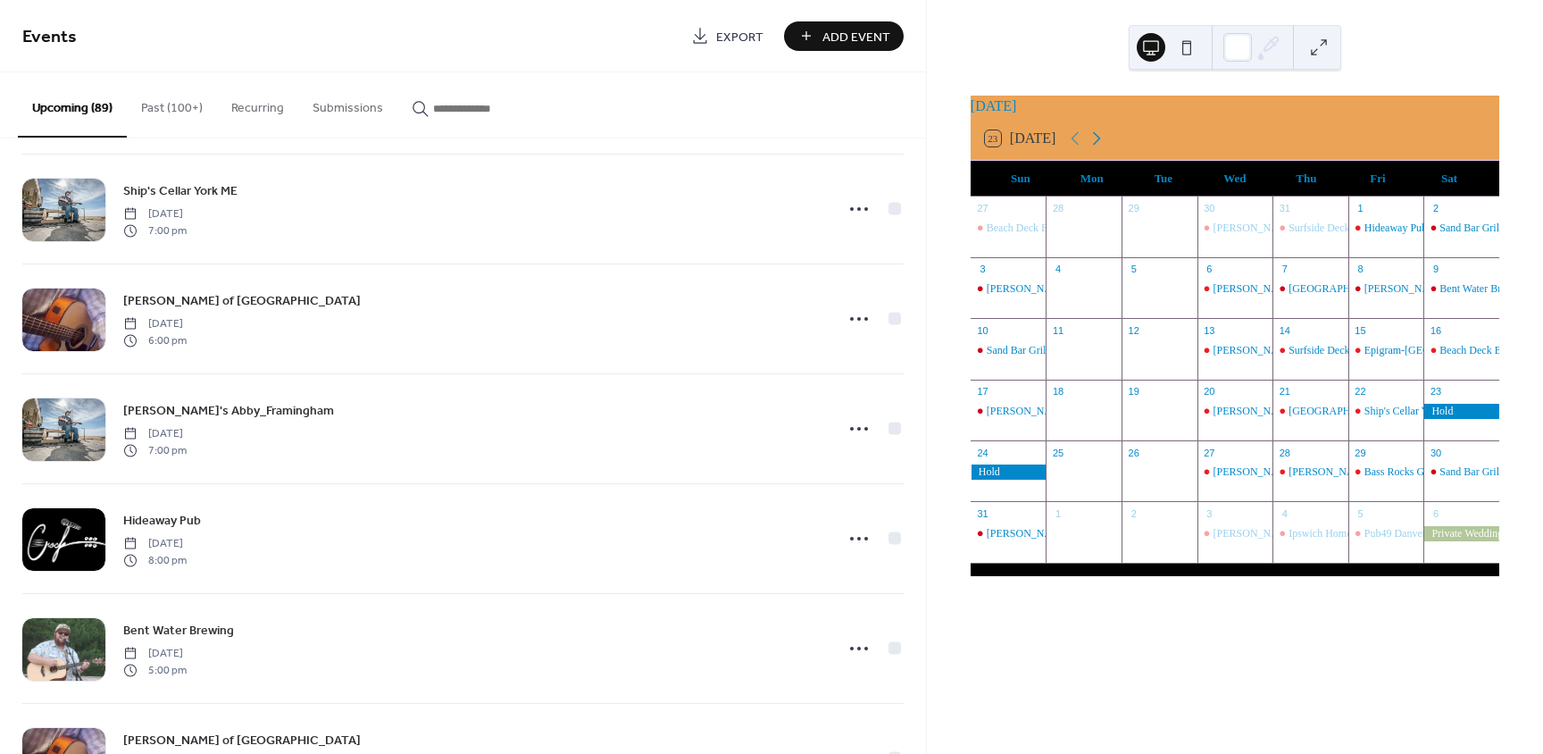
click at [1106, 146] on icon at bounding box center [1096, 138] width 21 height 21
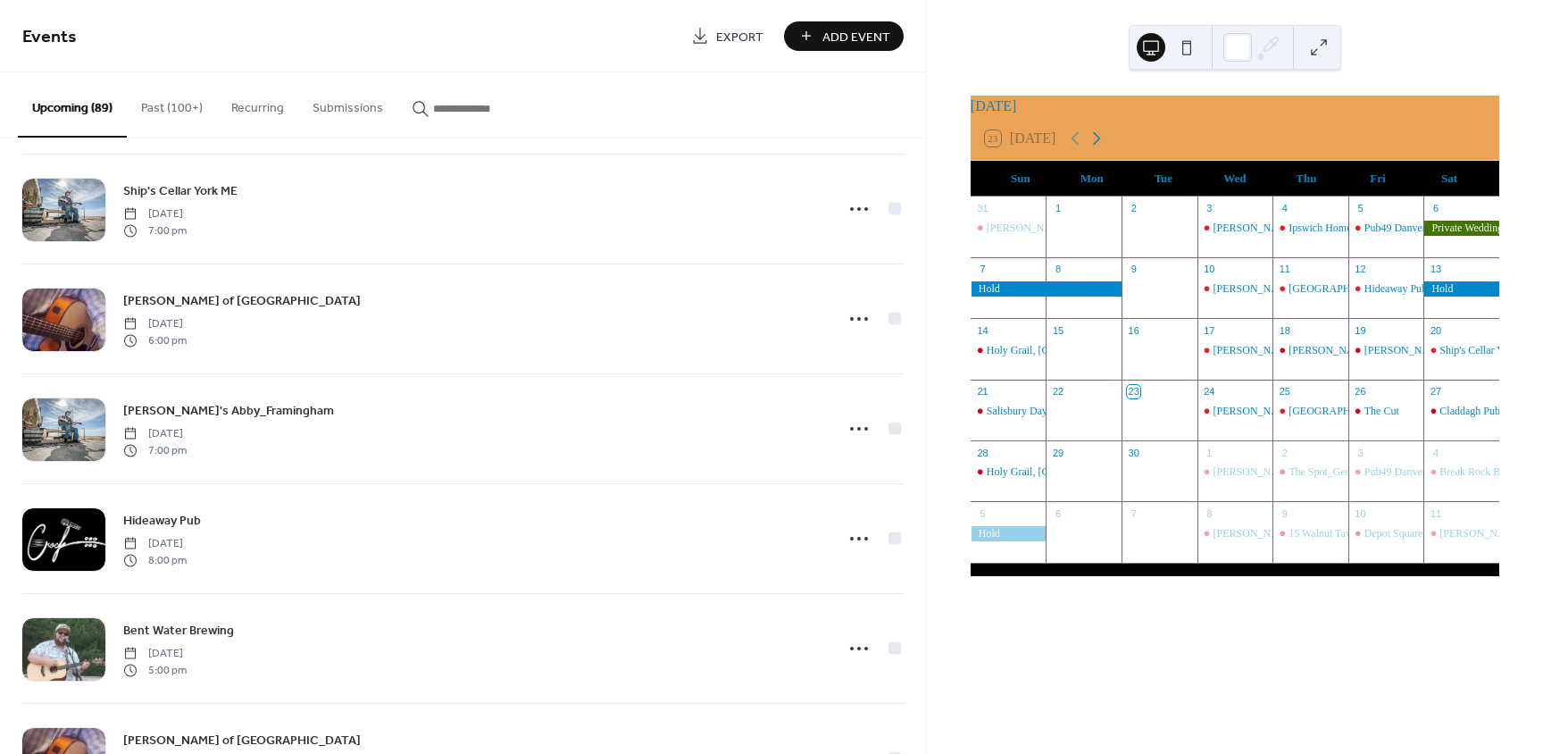
click at [1106, 146] on icon at bounding box center [1096, 138] width 21 height 21
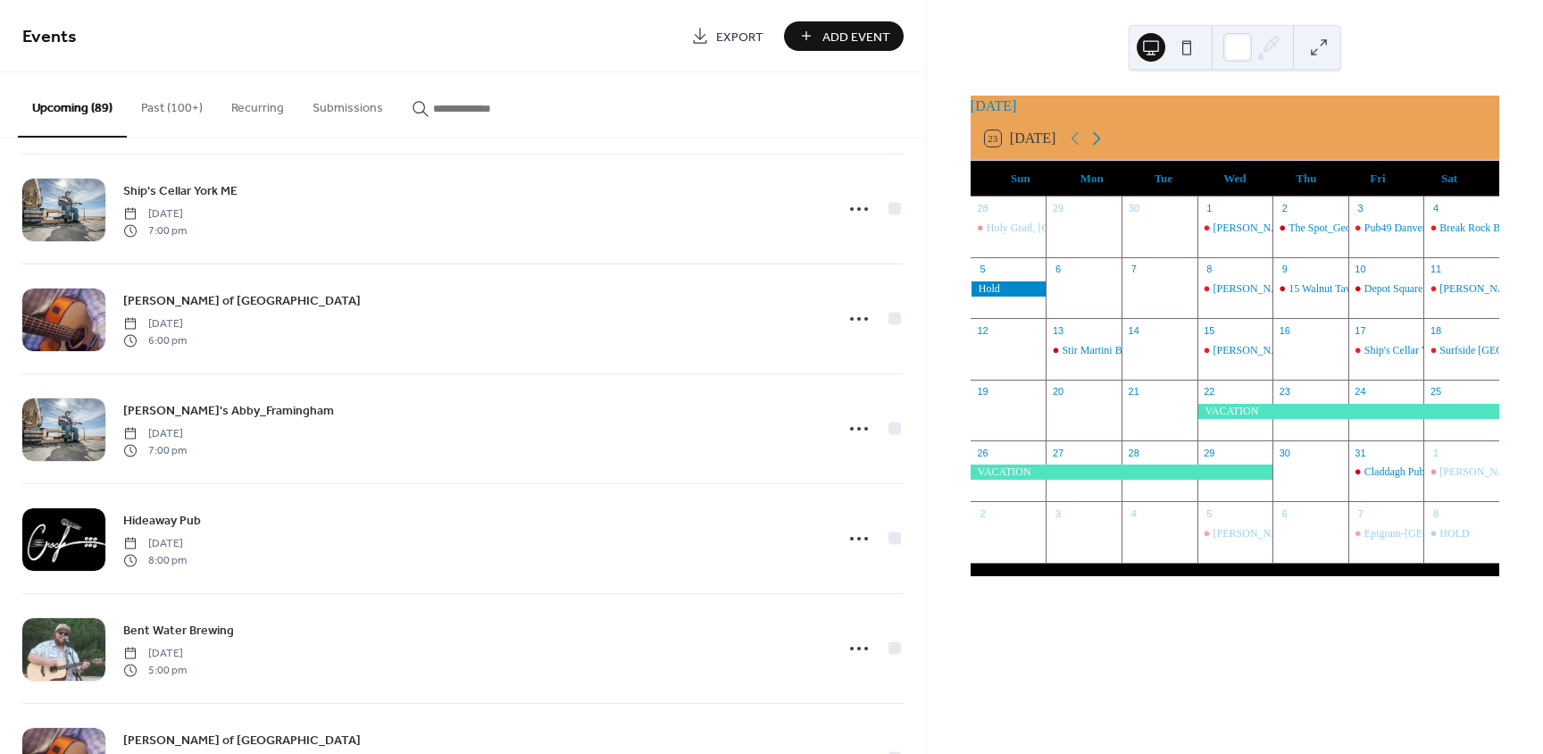
click at [1106, 147] on icon at bounding box center [1096, 138] width 21 height 21
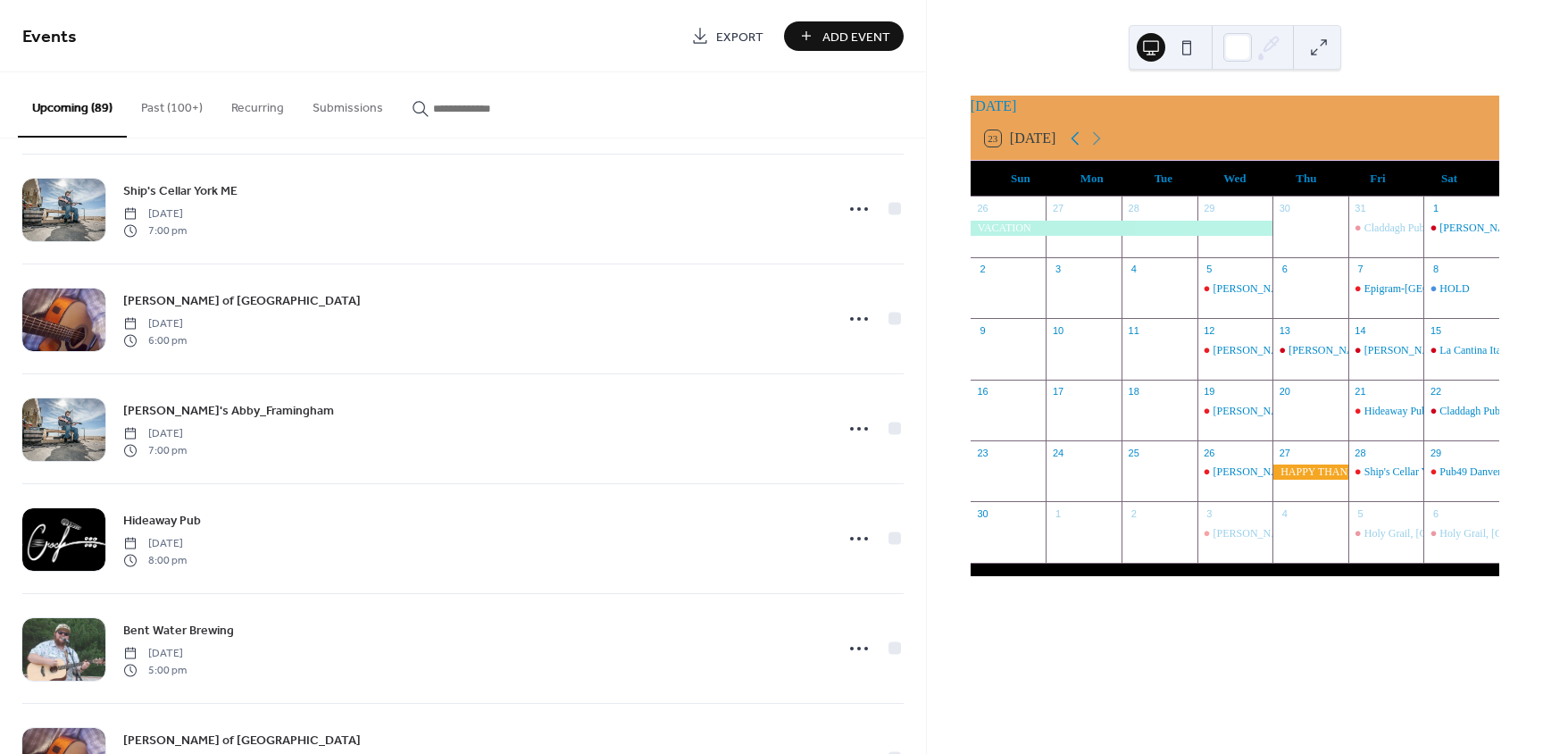
click at [1085, 148] on icon at bounding box center [1075, 138] width 21 height 21
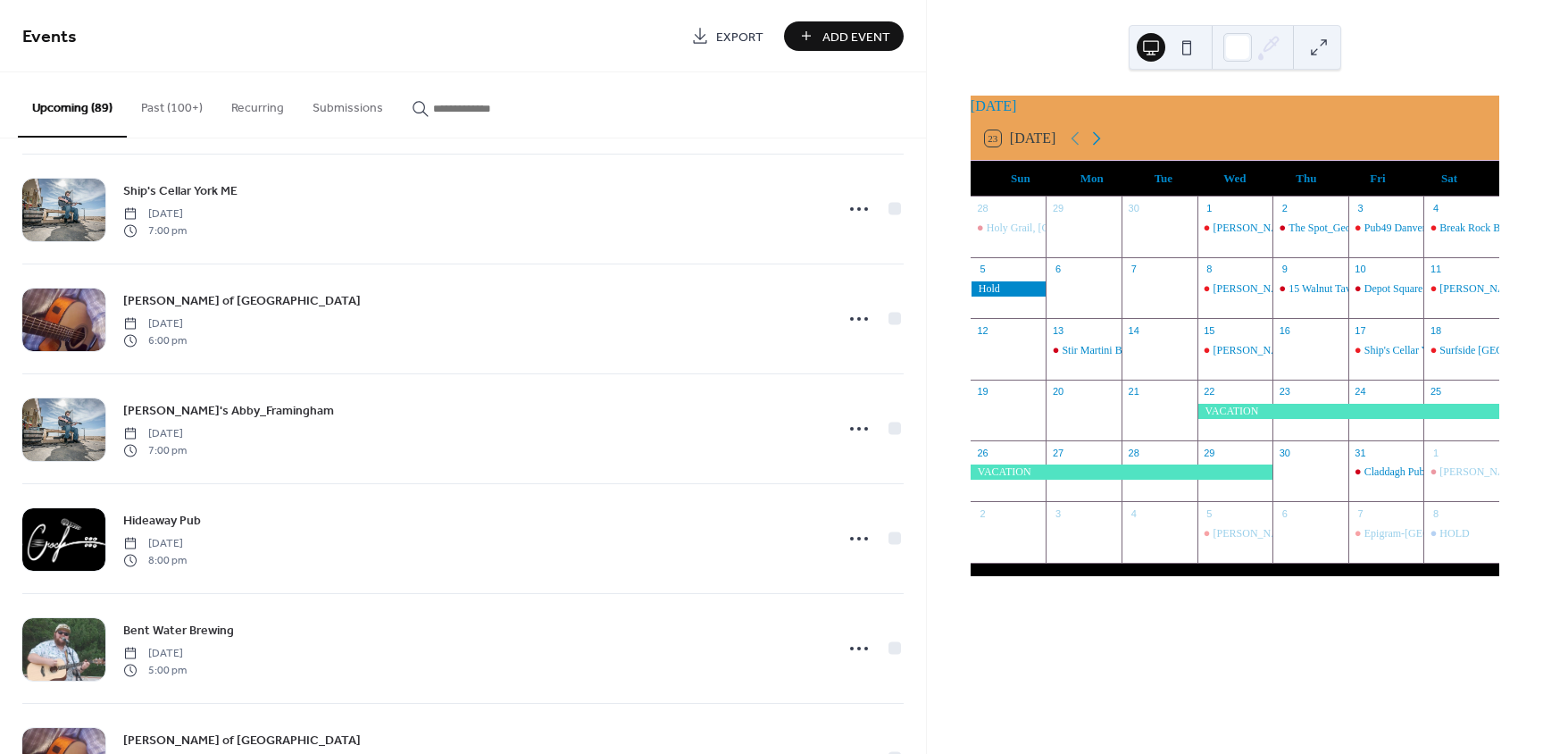
click at [1106, 142] on icon at bounding box center [1096, 138] width 21 height 21
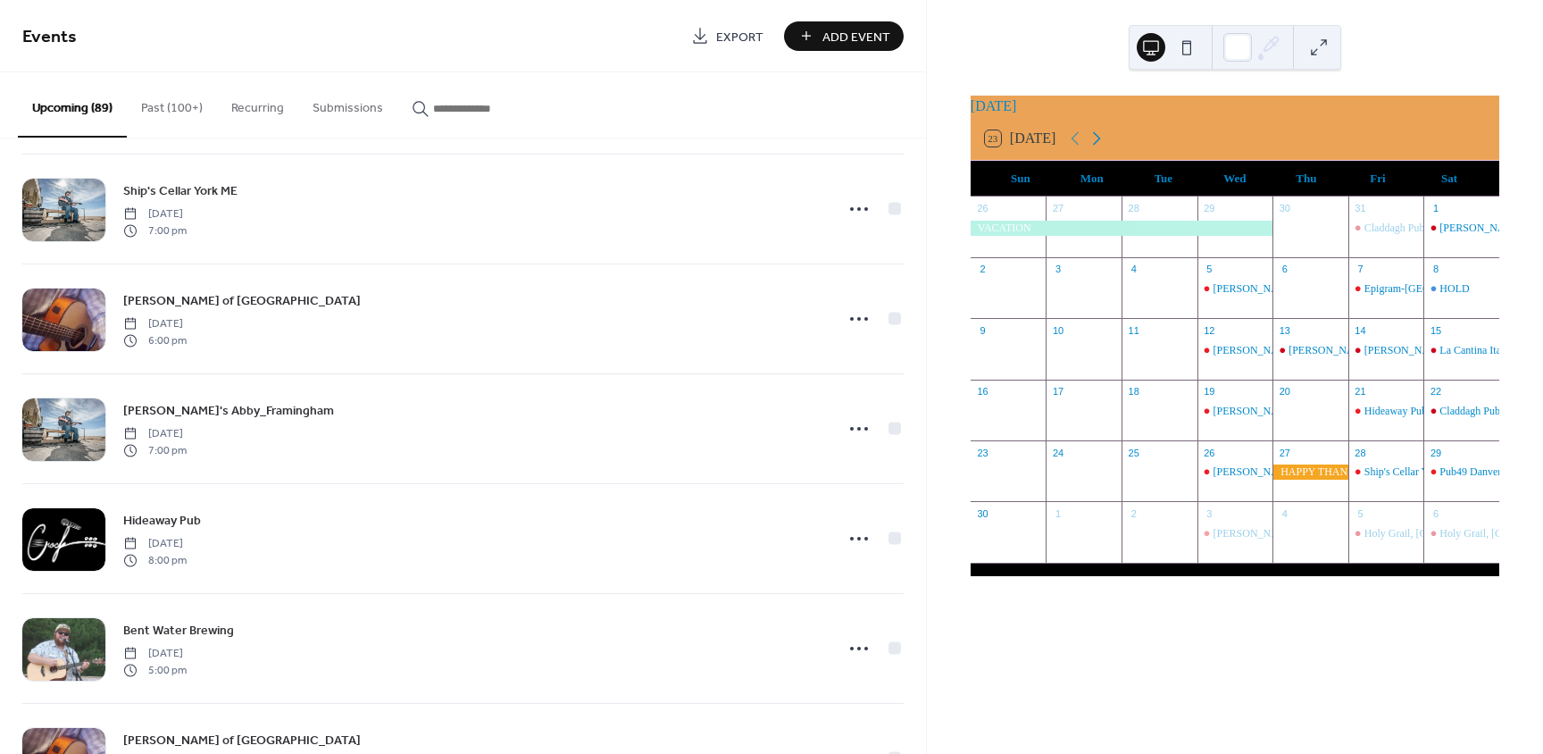
click at [1106, 142] on icon at bounding box center [1096, 138] width 21 height 21
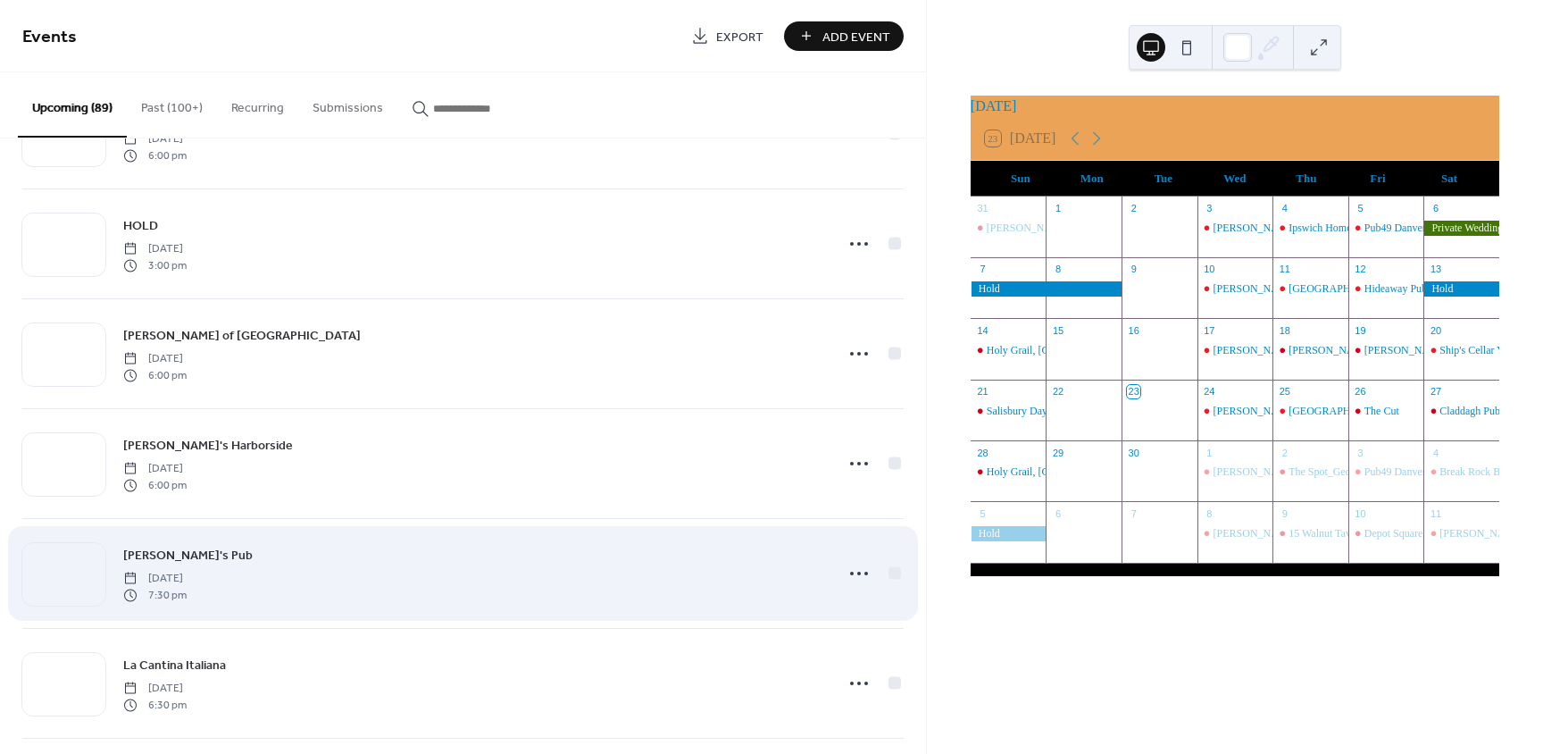
scroll to position [2545, 0]
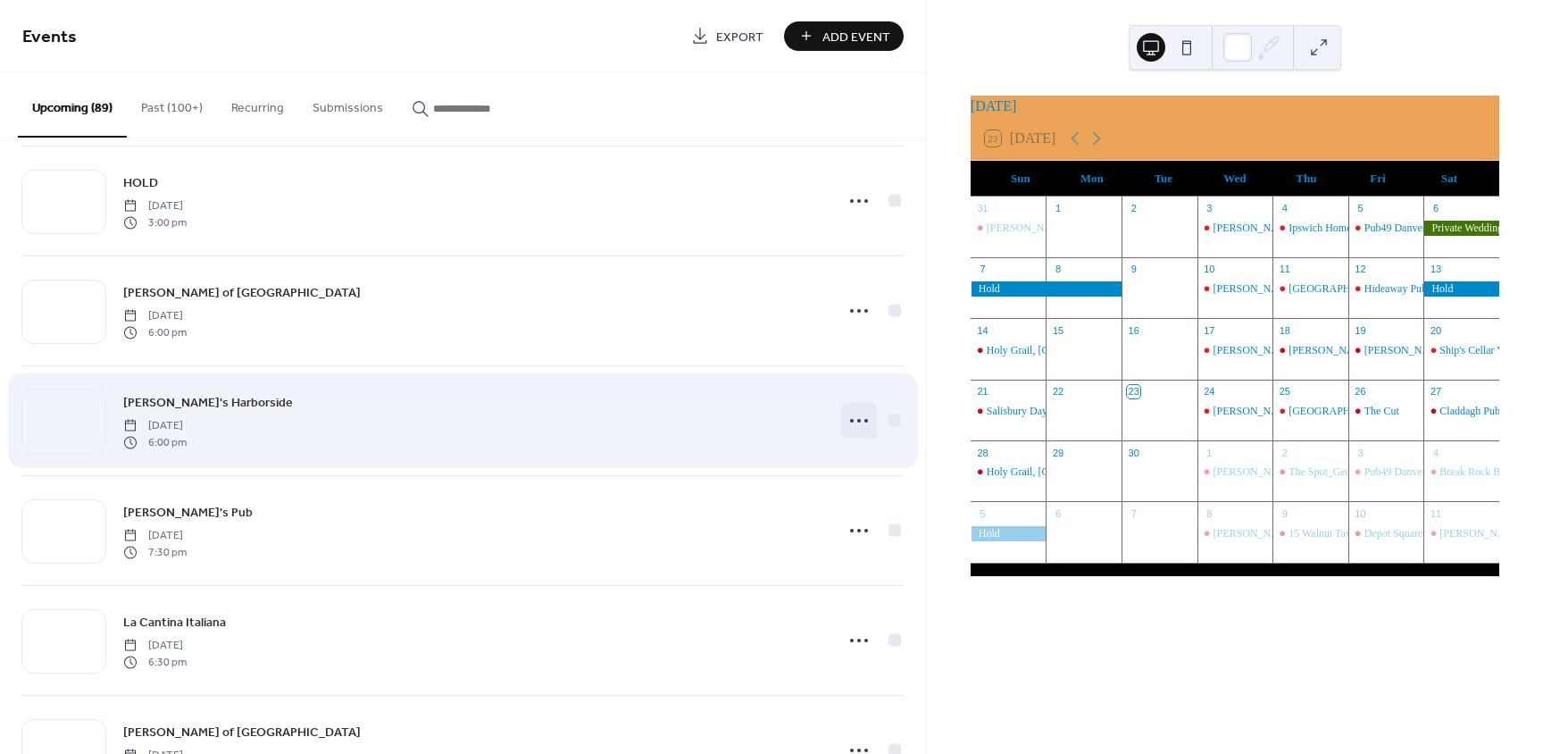
click at [845, 419] on icon at bounding box center [859, 420] width 29 height 29
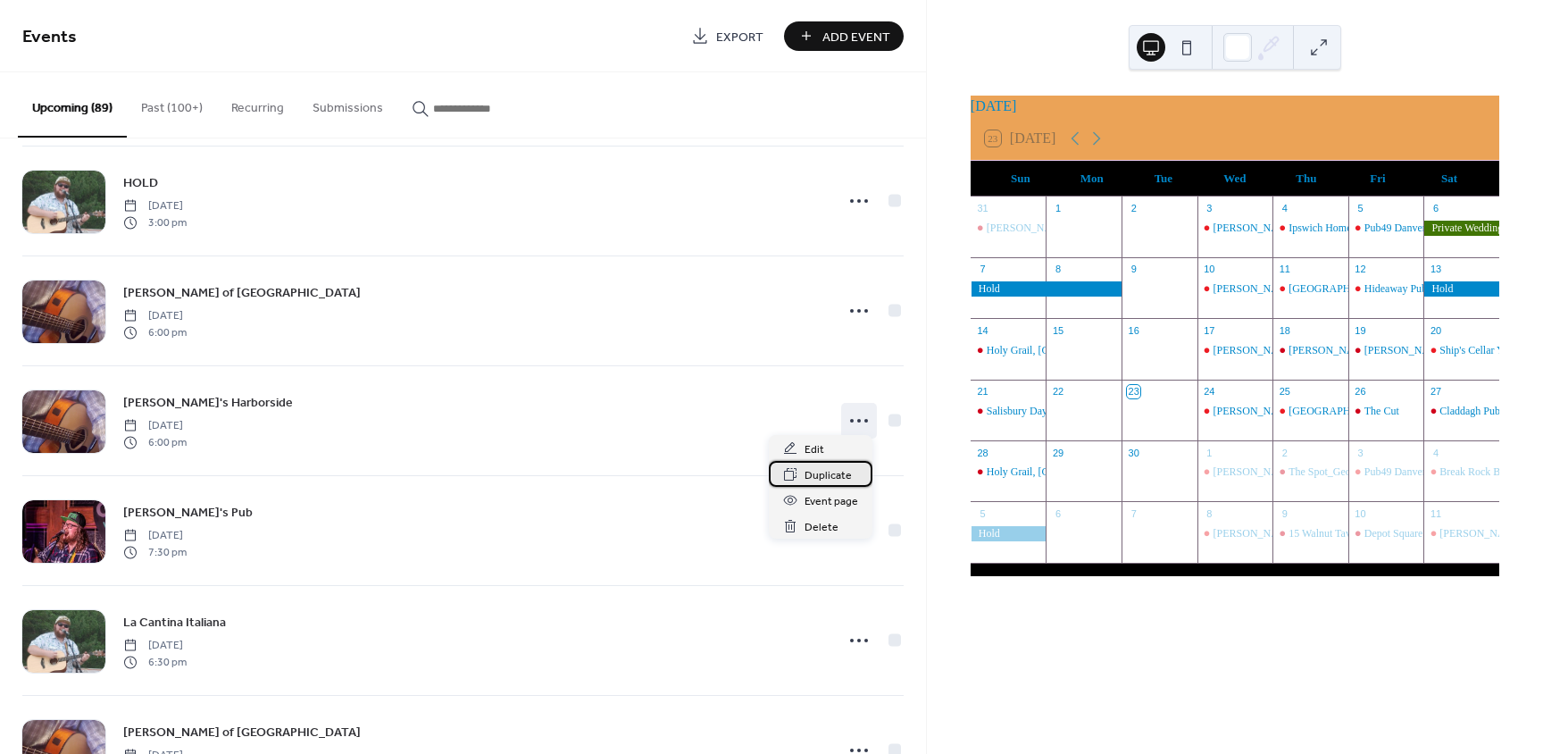
click at [835, 463] on div "Duplicate" at bounding box center [821, 474] width 104 height 26
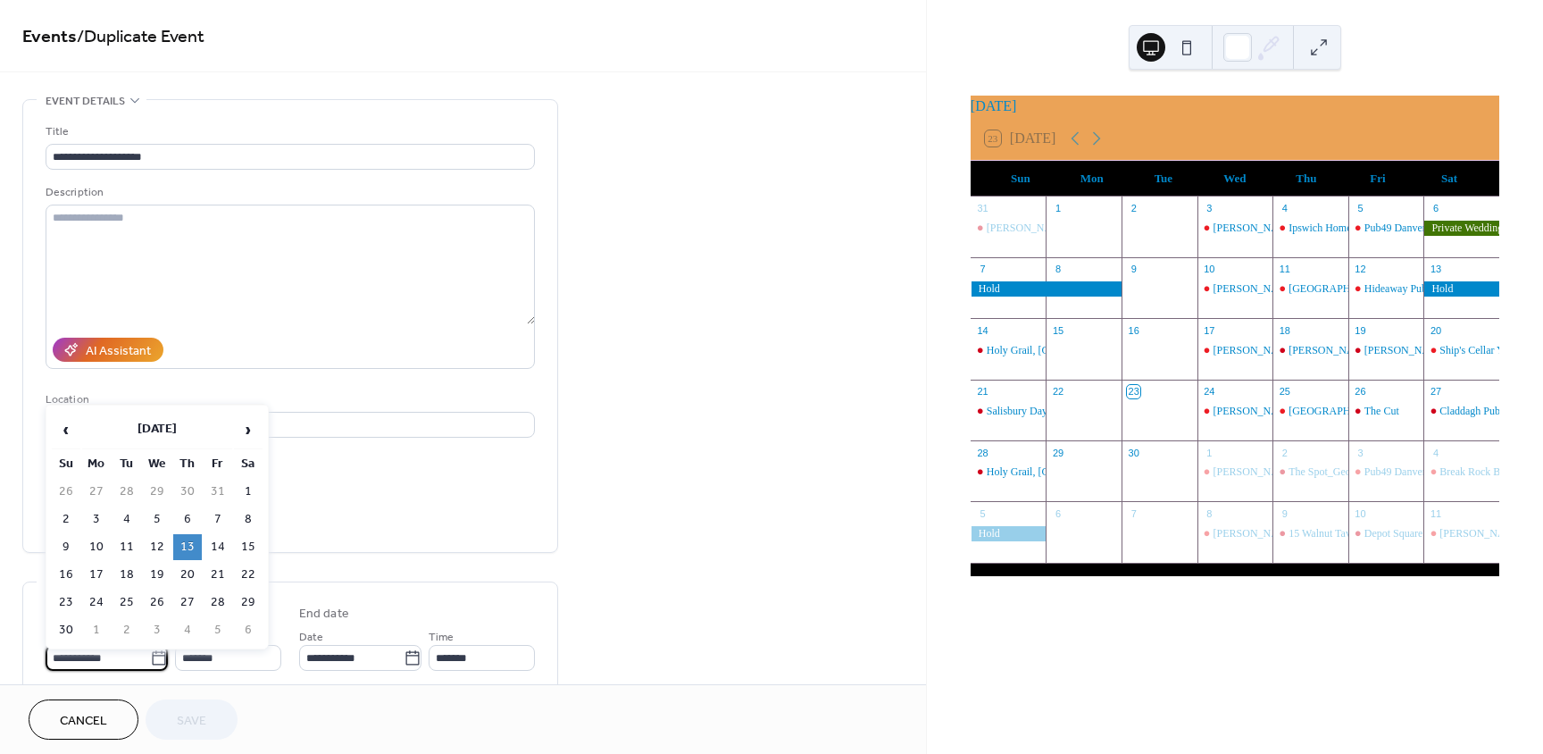
click at [96, 653] on input "**********" at bounding box center [98, 658] width 104 height 26
click at [250, 422] on span "›" at bounding box center [248, 430] width 27 height 36
click at [75, 430] on span "‹" at bounding box center [66, 430] width 27 height 36
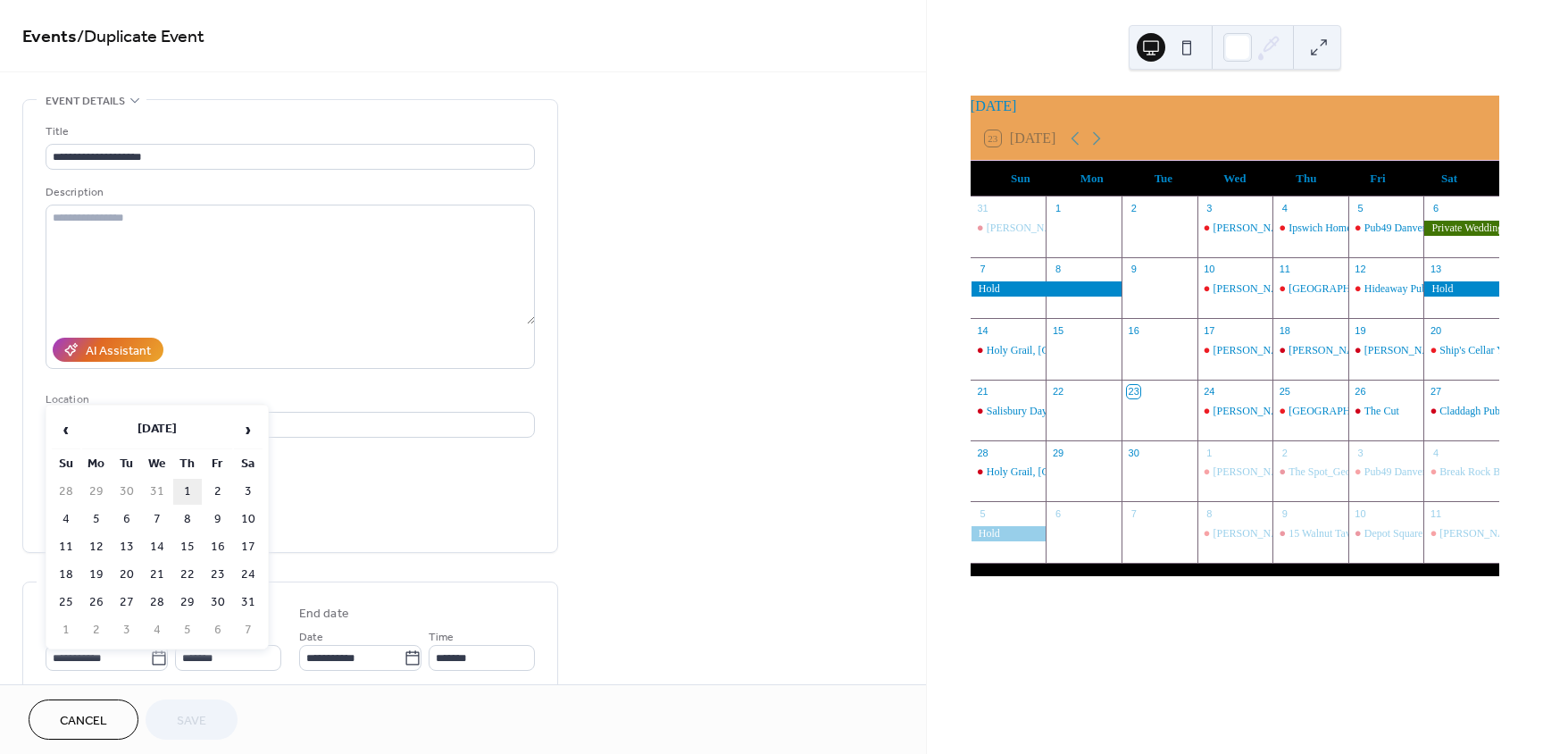
click at [180, 479] on td "1" at bounding box center [187, 492] width 29 height 26
type input "**********"
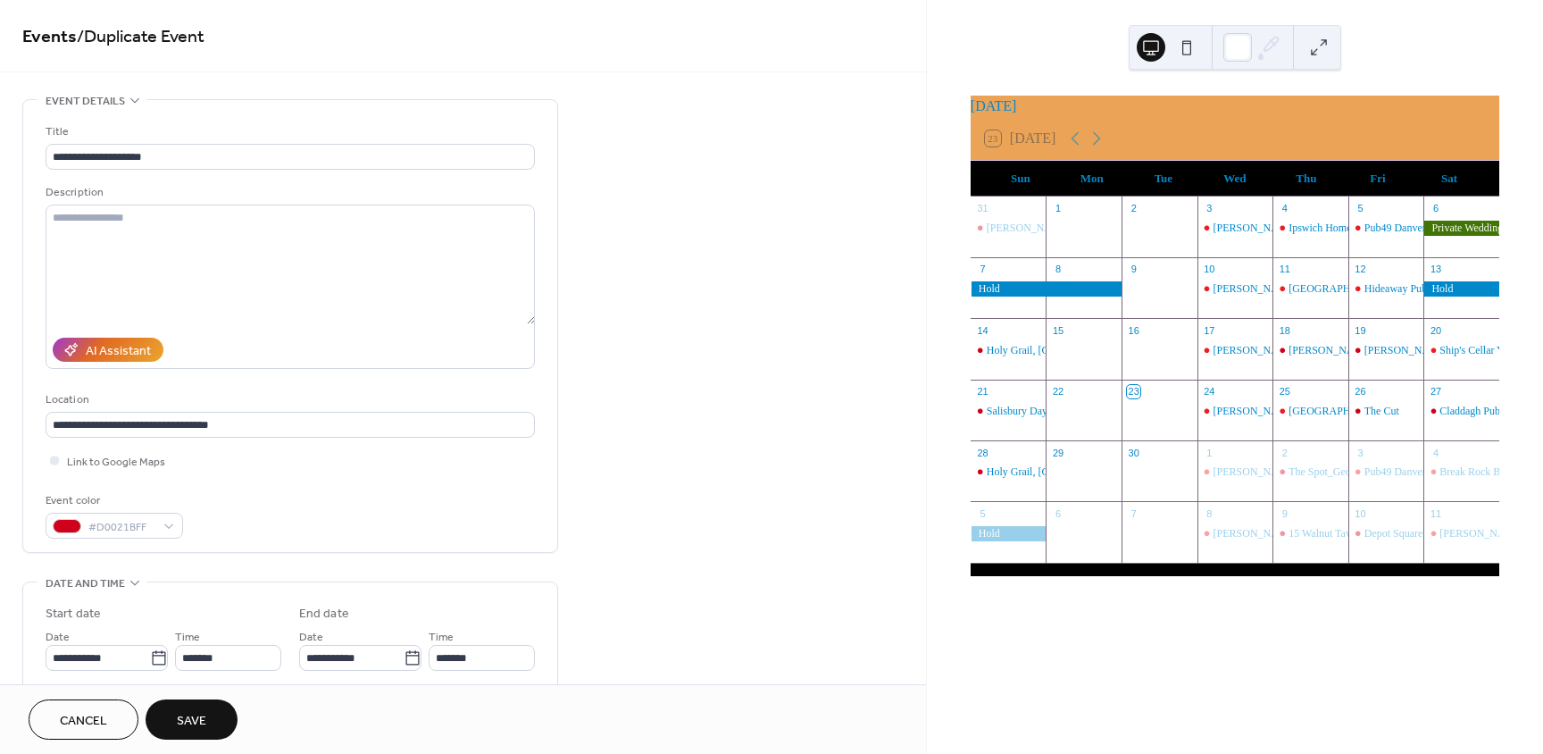
click at [193, 721] on span "Save" at bounding box center [191, 721] width 29 height 19
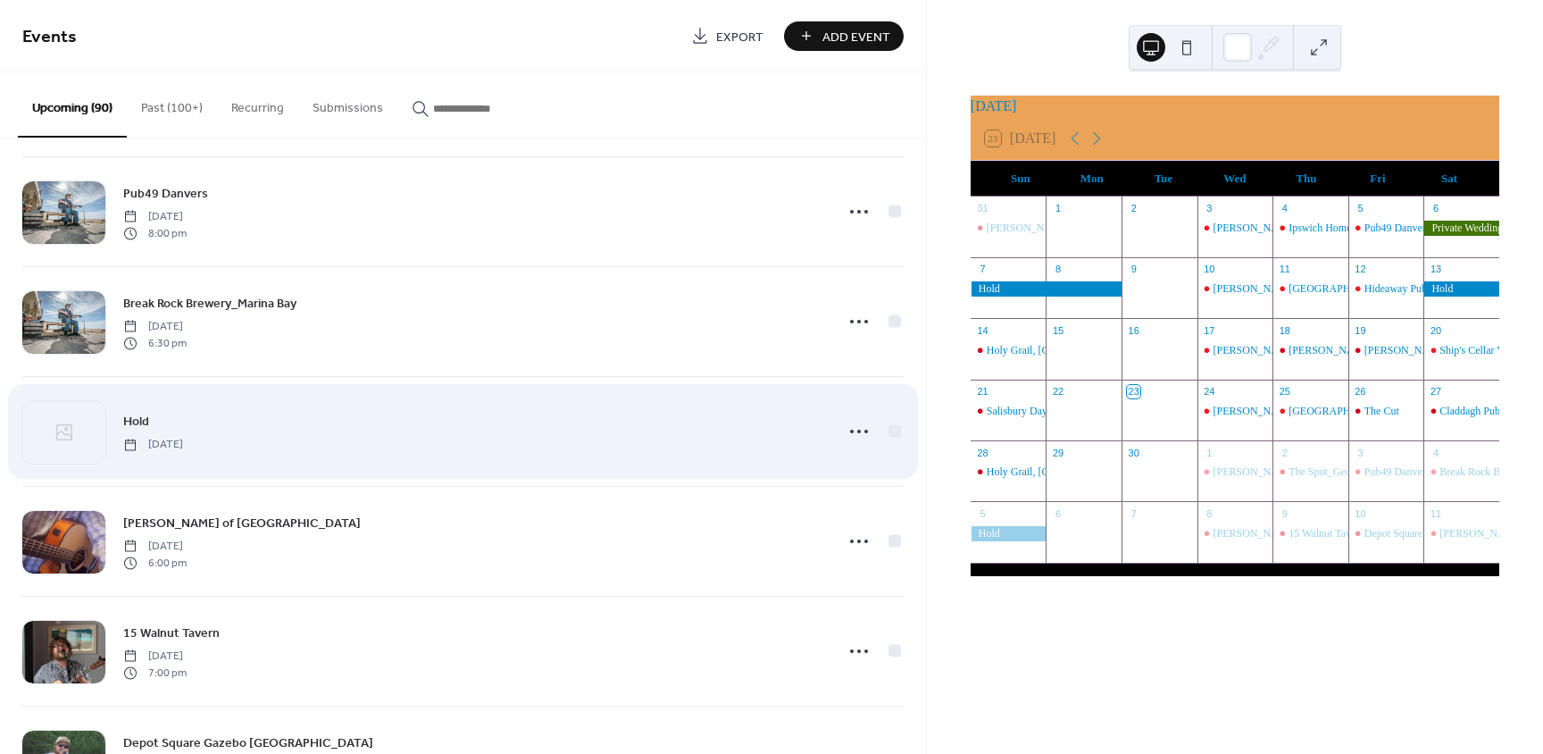
scroll to position [804, 0]
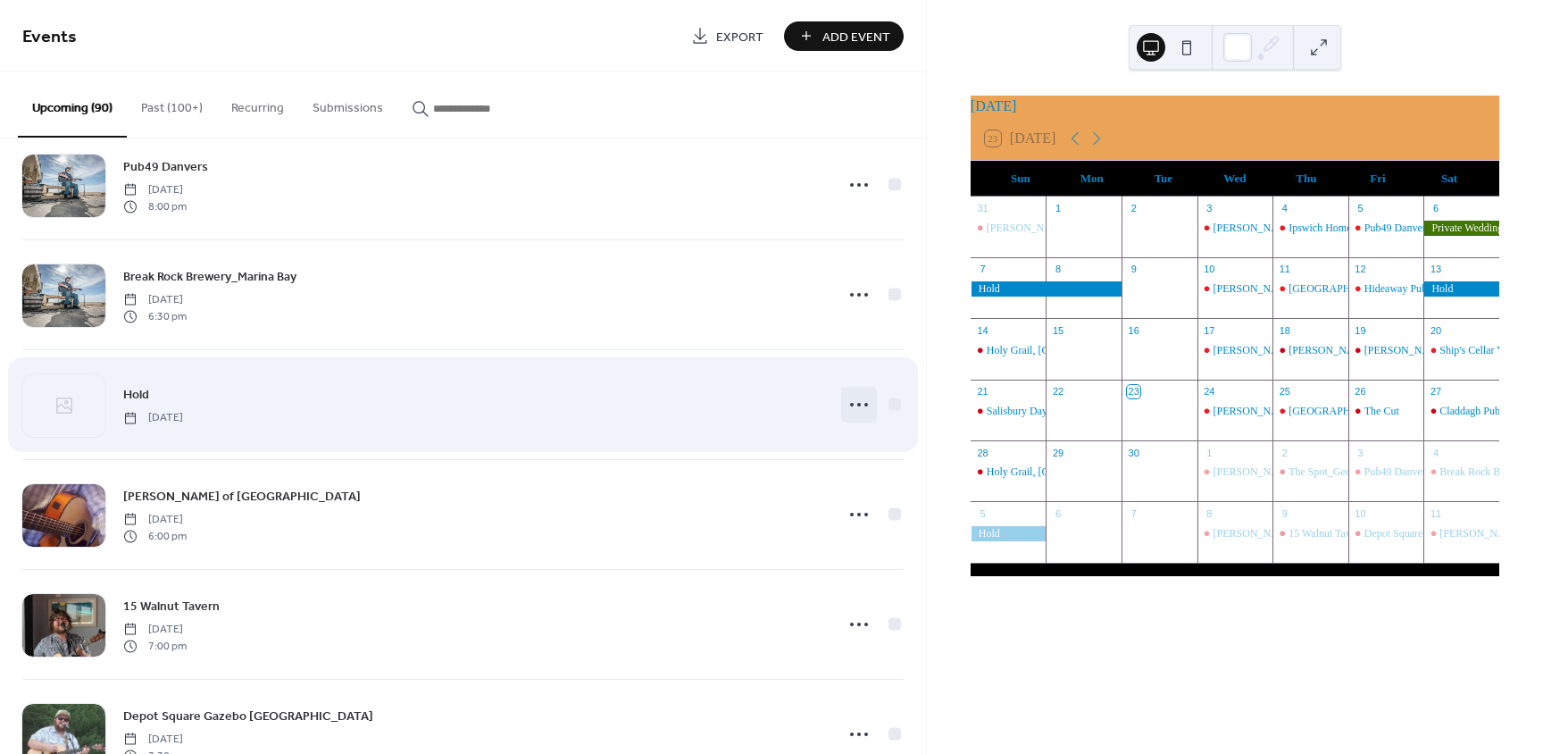
click at [845, 406] on icon at bounding box center [859, 404] width 29 height 29
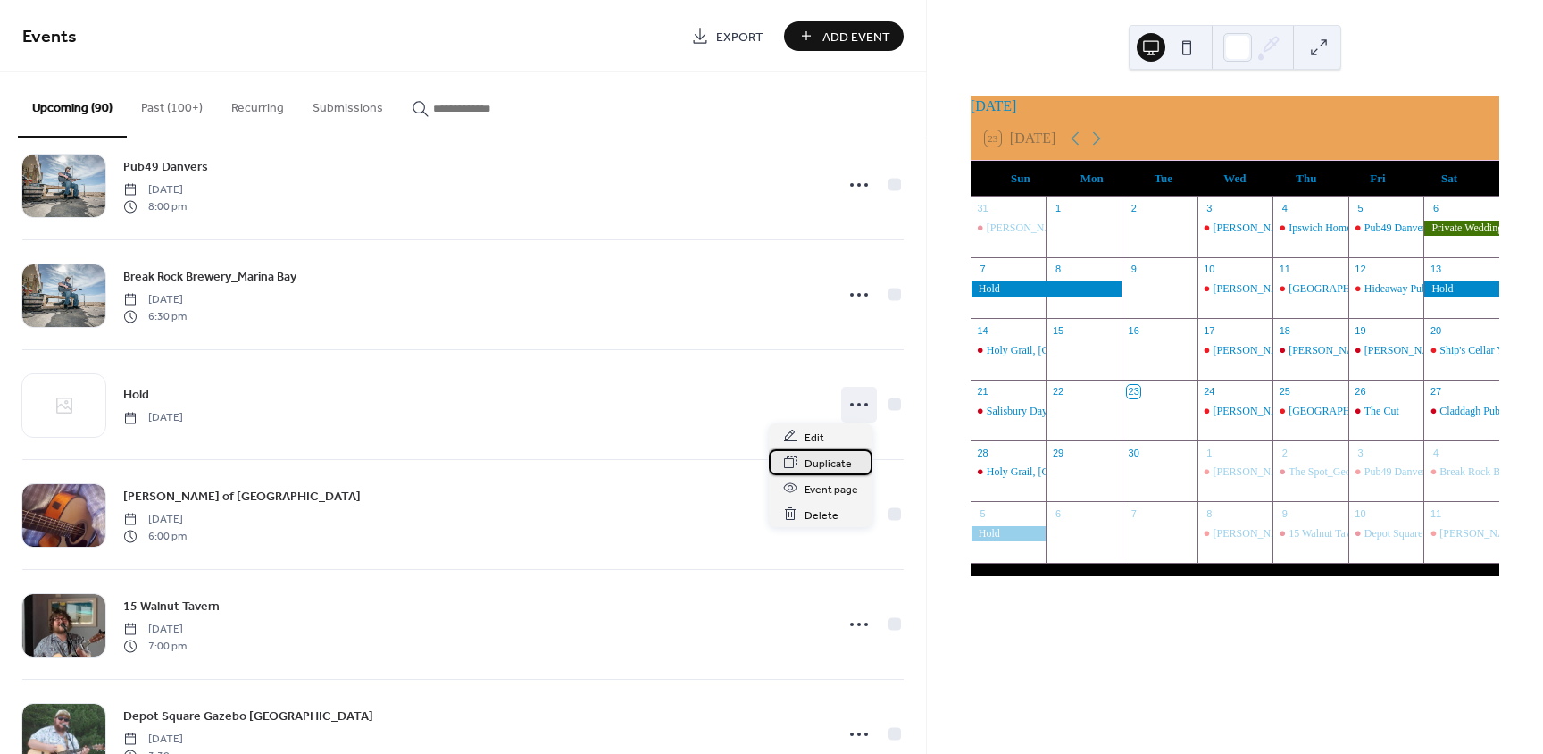
click at [831, 460] on span "Duplicate" at bounding box center [828, 463] width 47 height 19
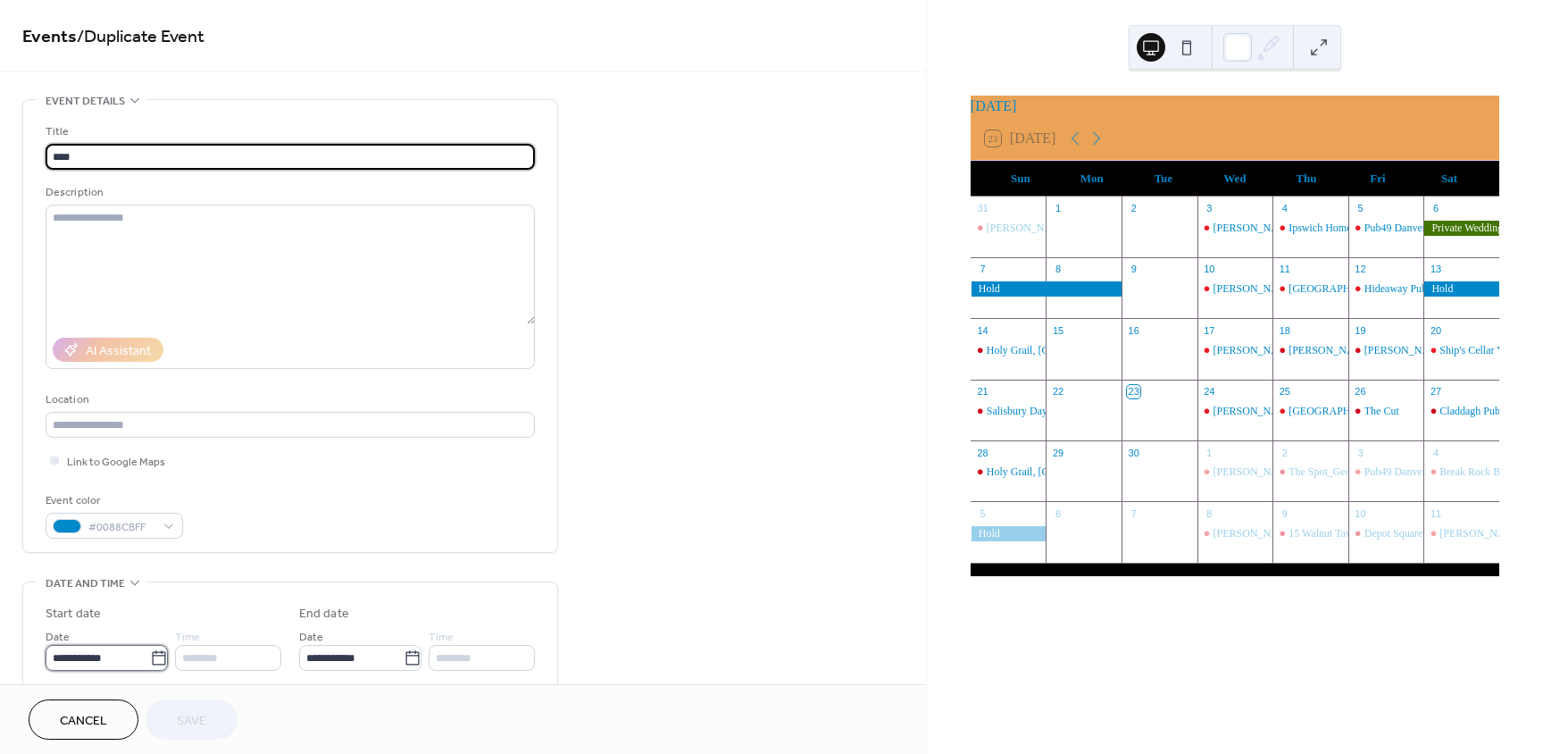
click at [126, 648] on input "**********" at bounding box center [98, 658] width 104 height 26
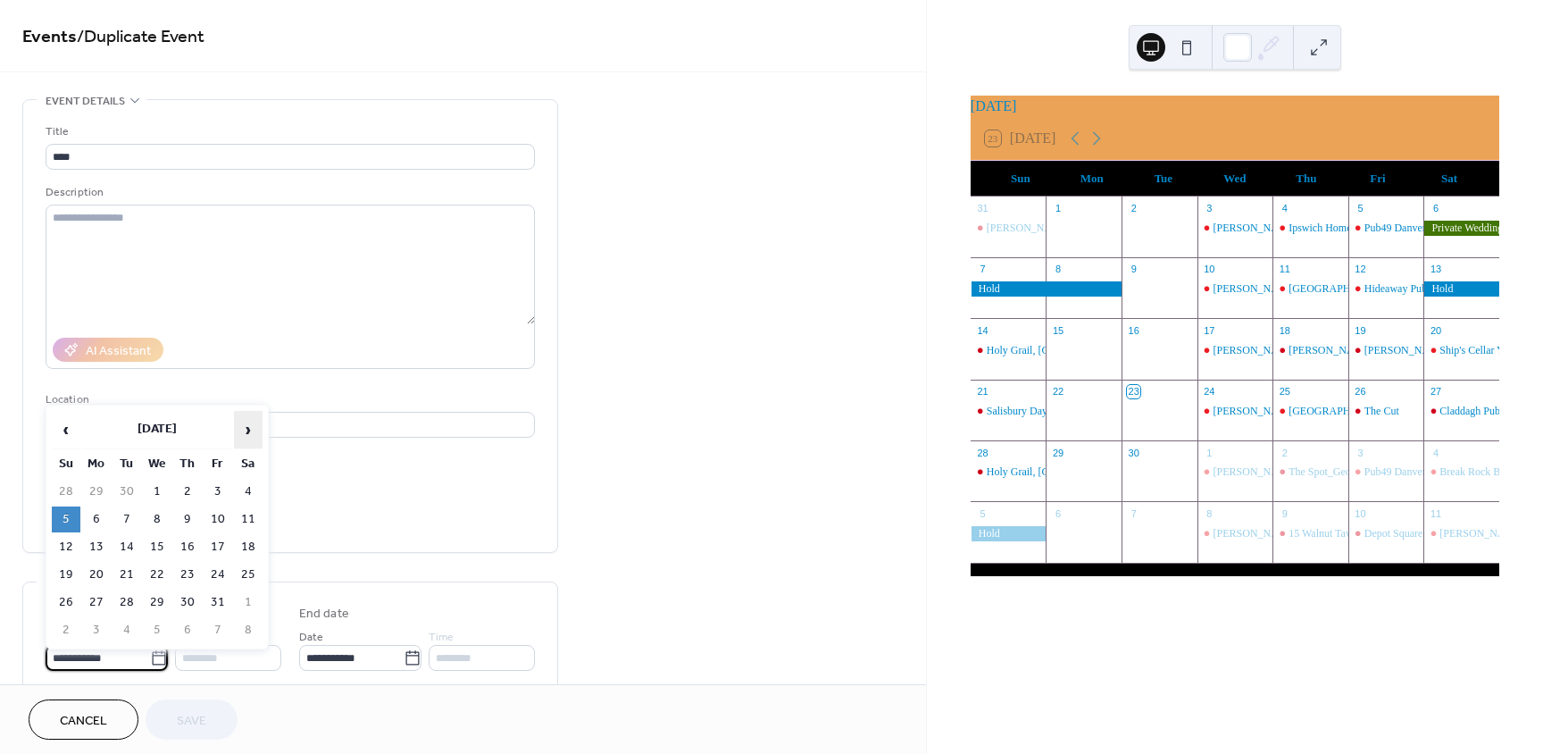
click at [252, 433] on span "›" at bounding box center [248, 430] width 27 height 36
click at [253, 432] on span "›" at bounding box center [248, 430] width 27 height 36
click at [220, 512] on td "6" at bounding box center [218, 519] width 29 height 26
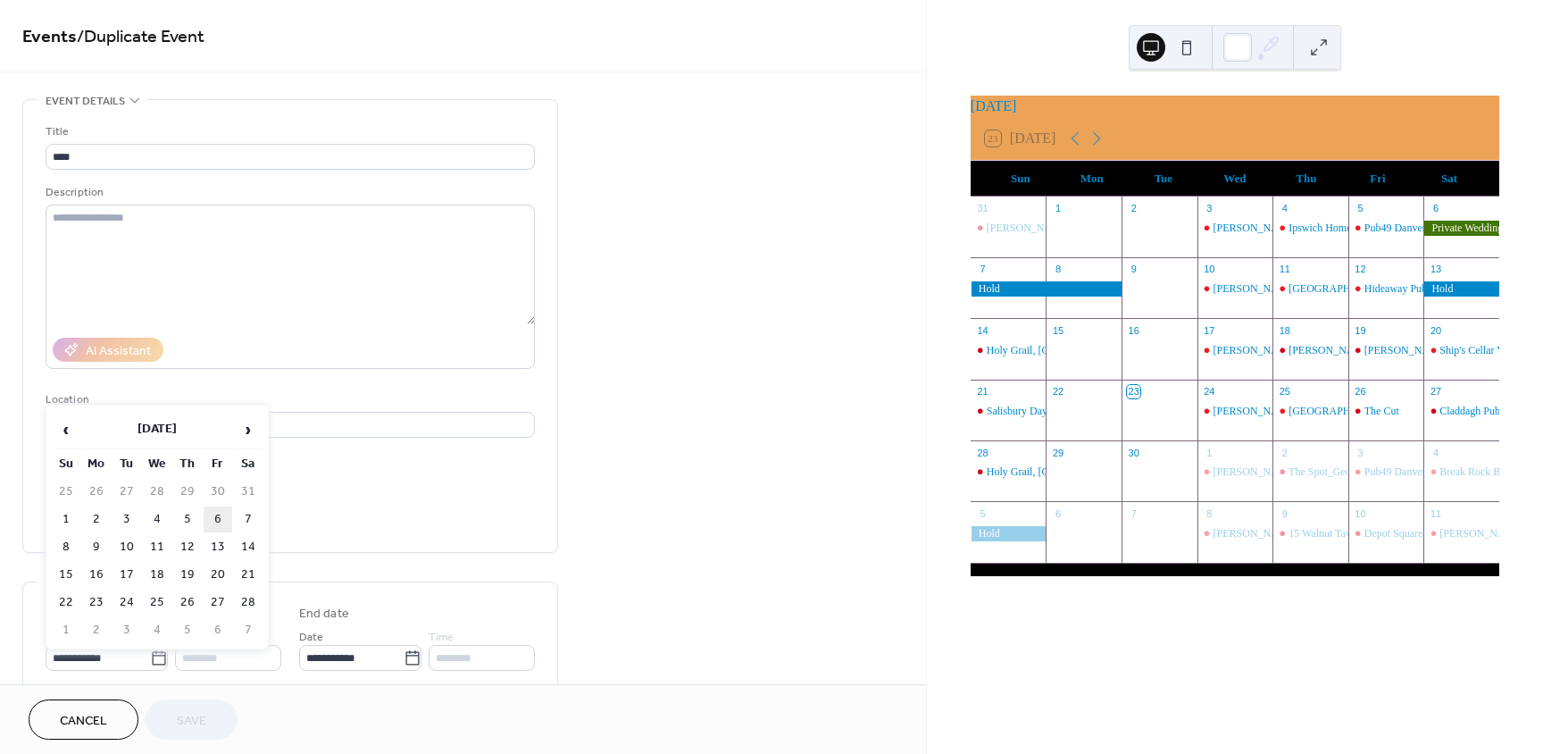
type input "**********"
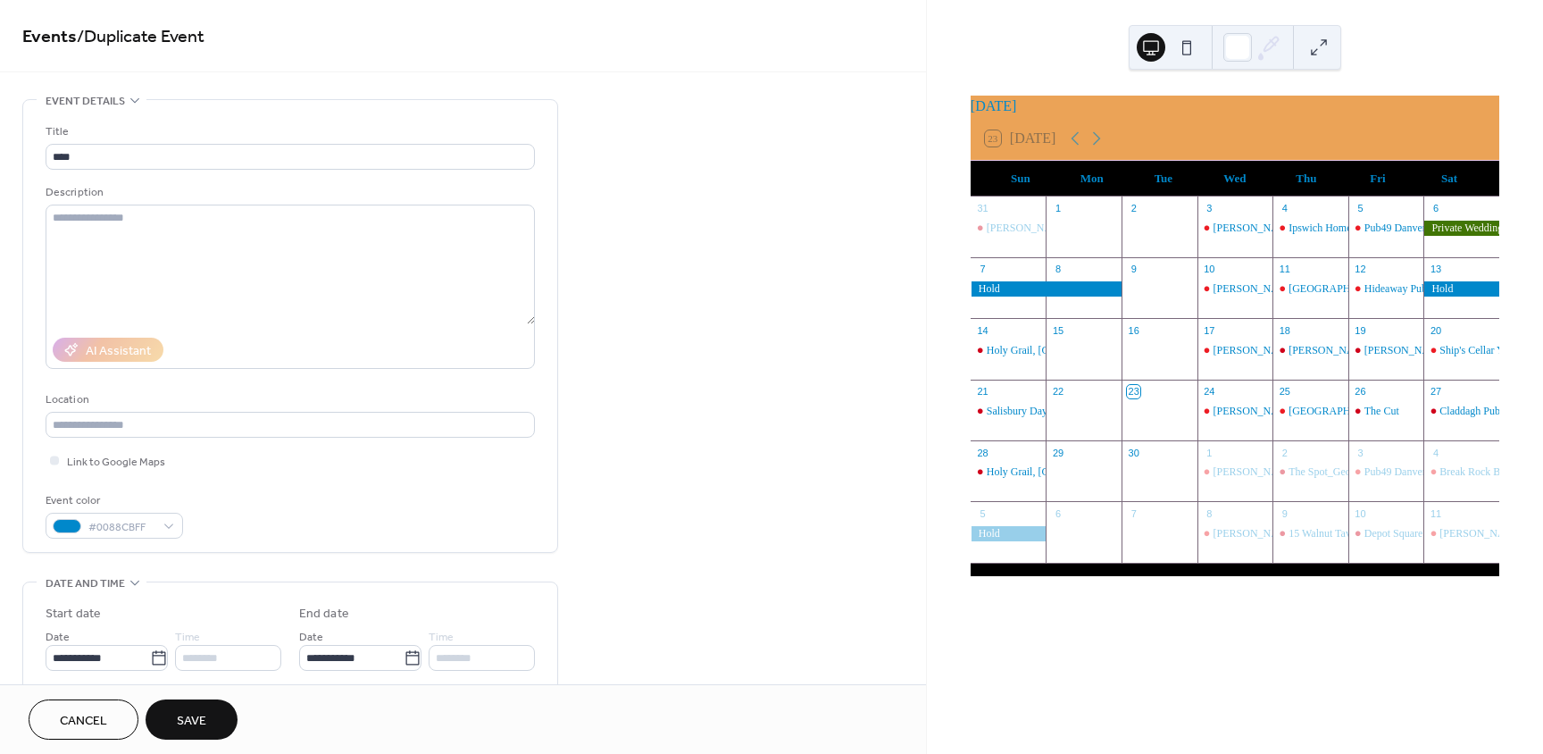
click at [202, 726] on span "Save" at bounding box center [191, 721] width 29 height 19
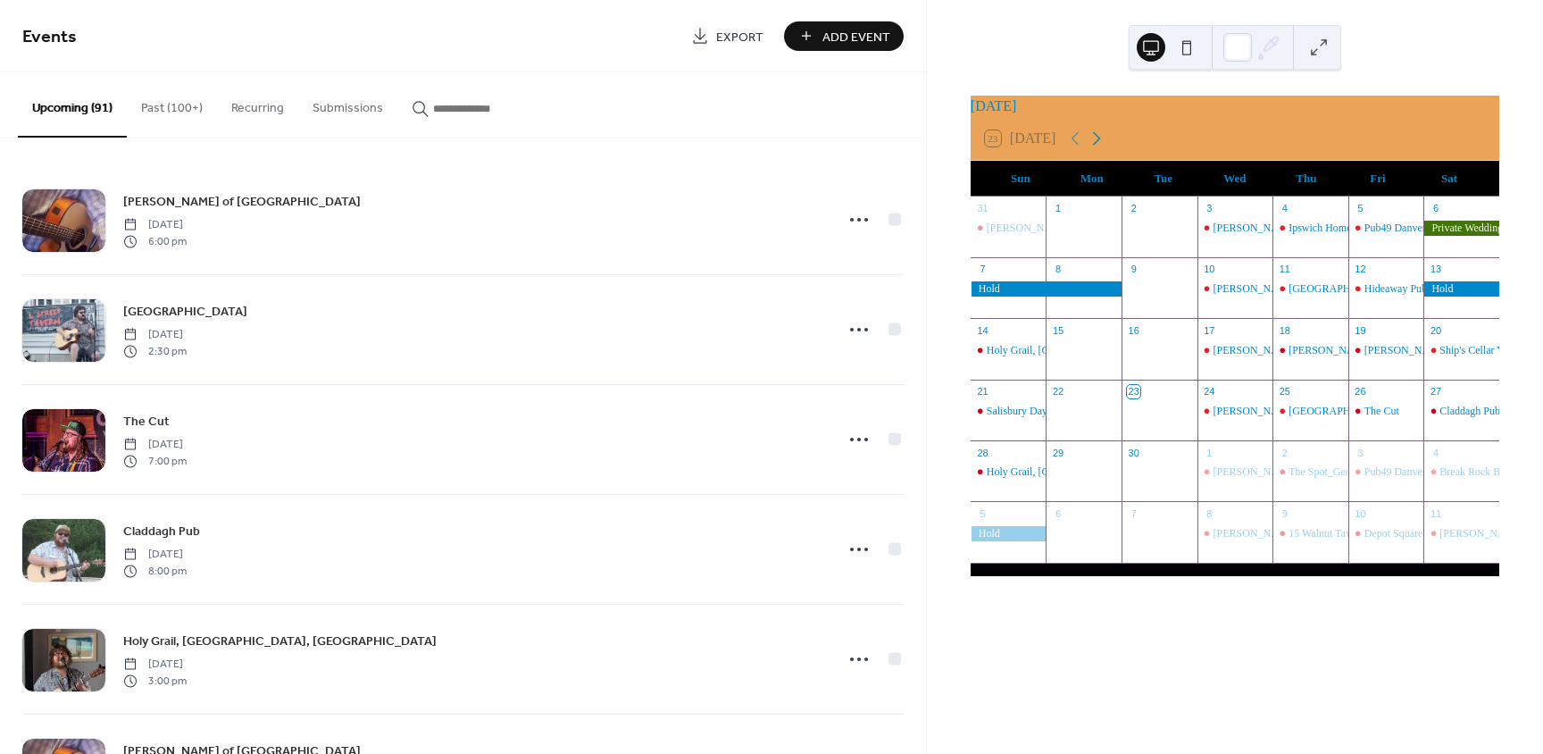
click at [1101, 146] on icon at bounding box center [1097, 138] width 8 height 13
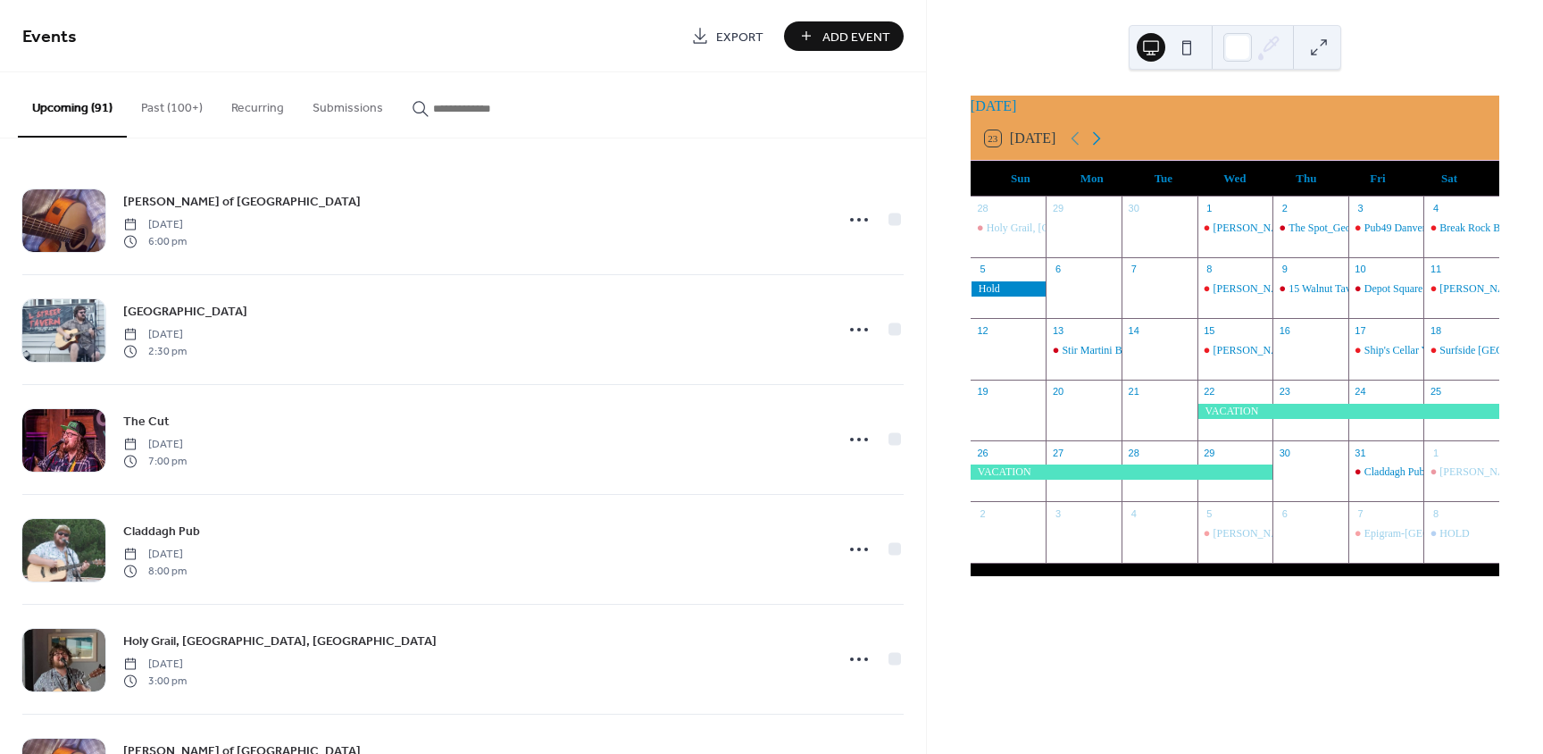
click at [1101, 146] on icon at bounding box center [1097, 138] width 8 height 13
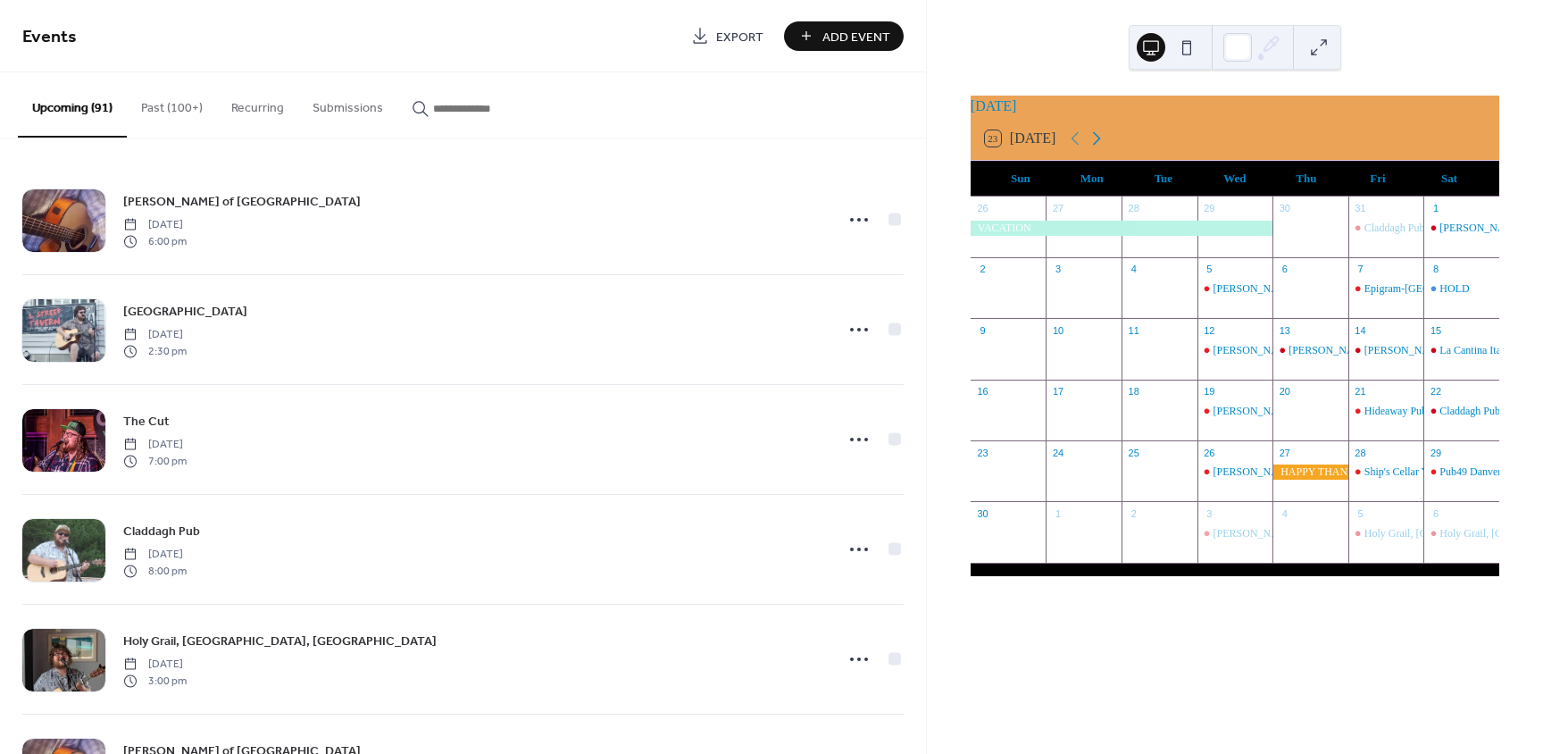
click at [1101, 146] on icon at bounding box center [1097, 138] width 8 height 13
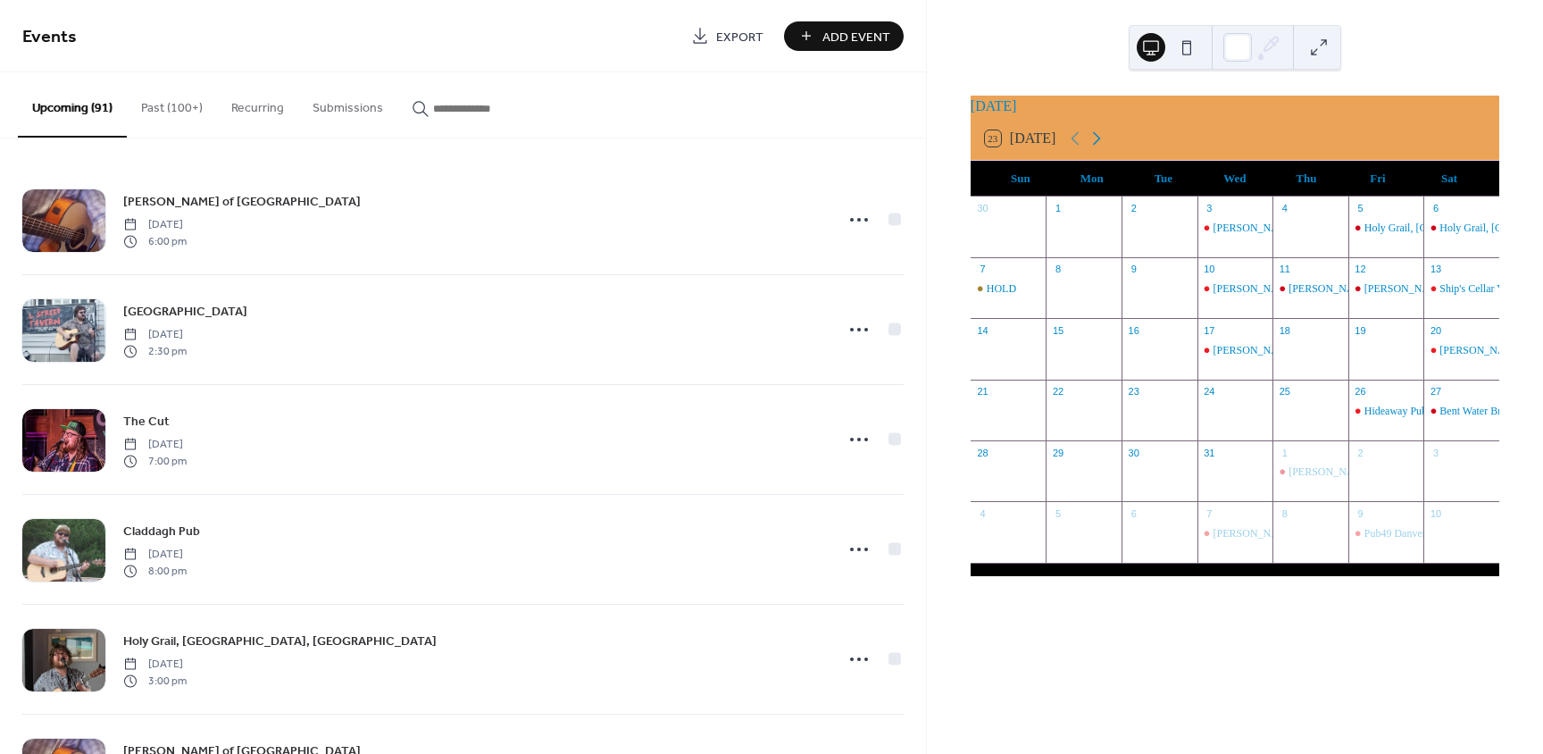
click at [1101, 146] on icon at bounding box center [1097, 138] width 8 height 13
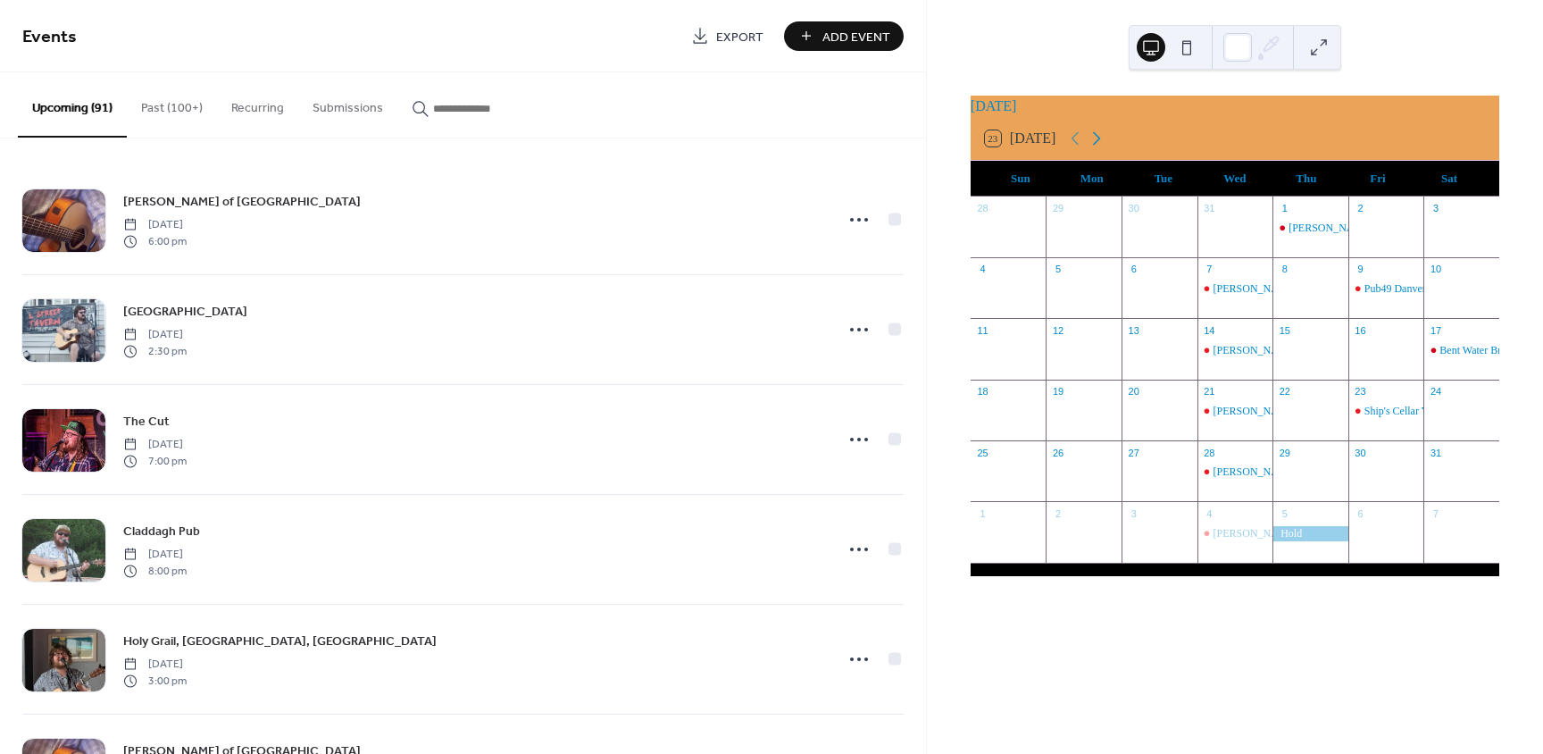
click at [1102, 148] on icon at bounding box center [1096, 138] width 21 height 21
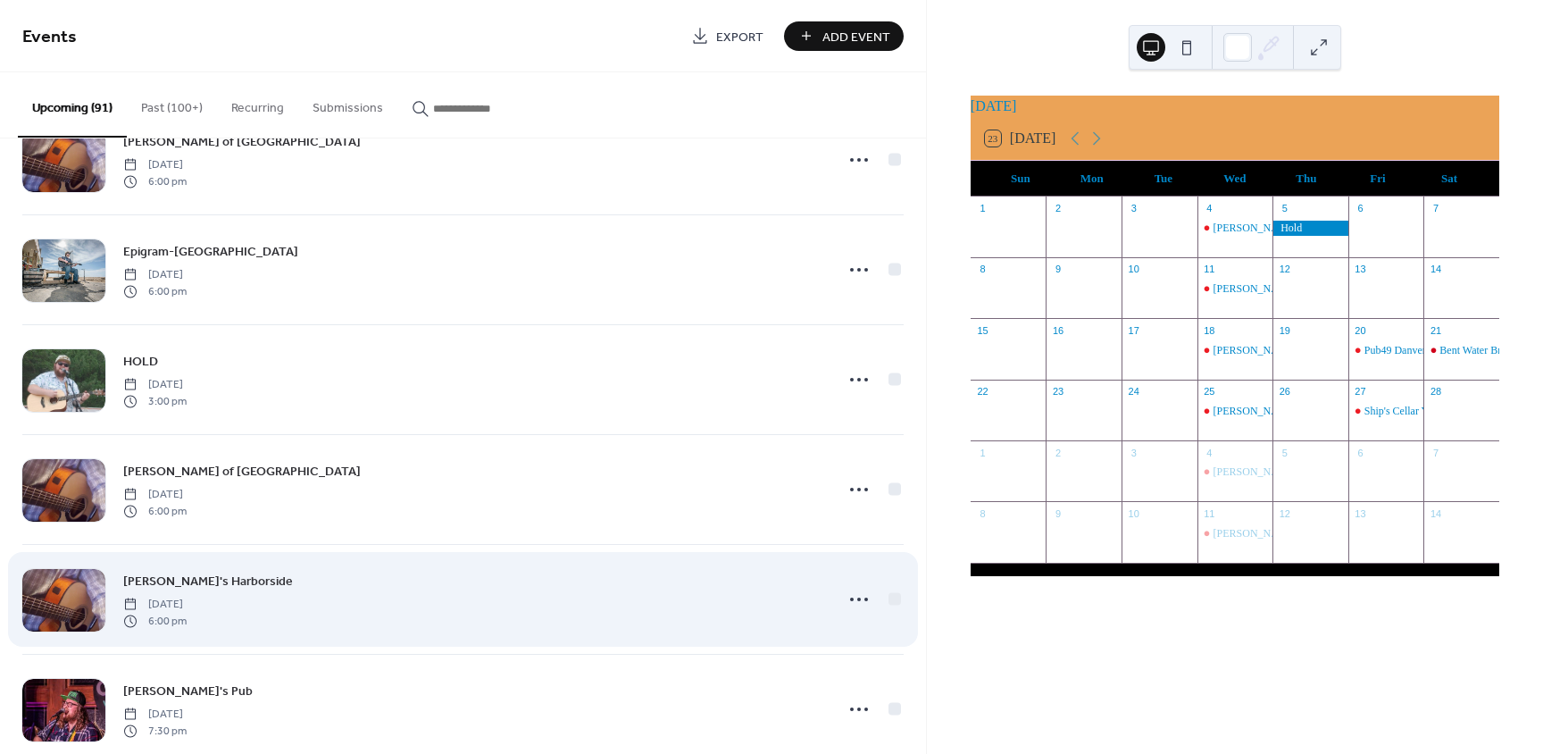
scroll to position [2411, 0]
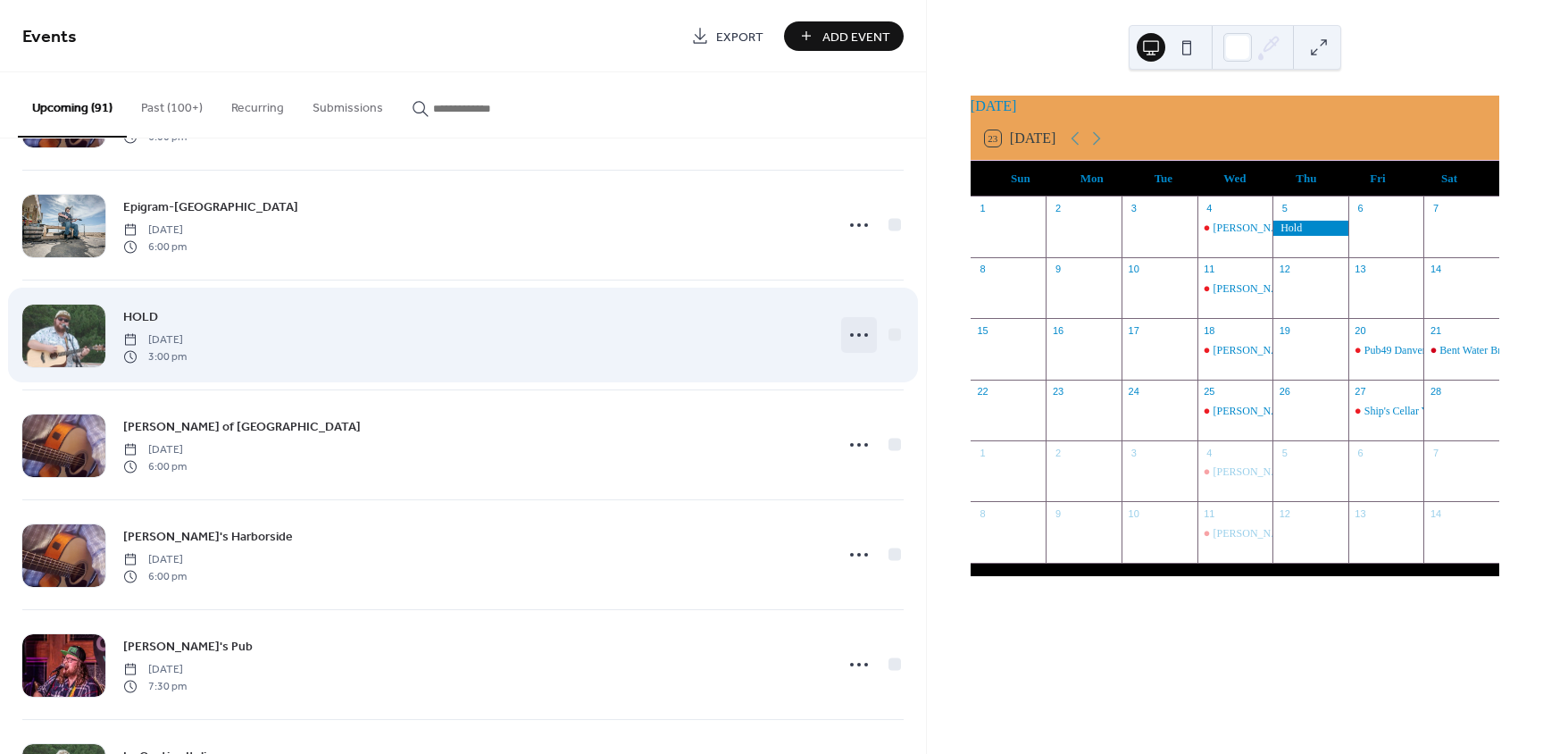
click at [856, 329] on icon at bounding box center [859, 335] width 29 height 29
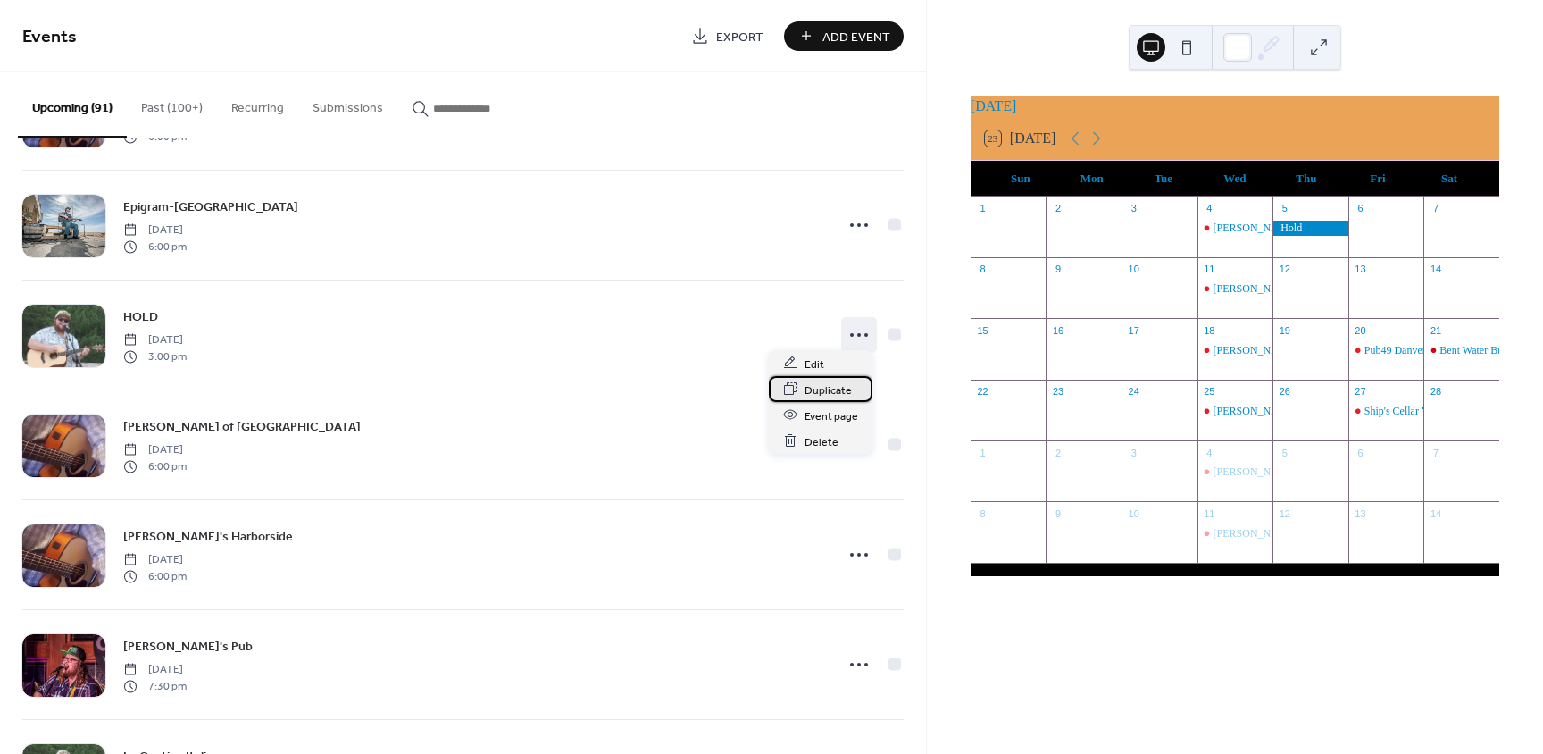
click at [839, 388] on span "Duplicate" at bounding box center [828, 389] width 47 height 19
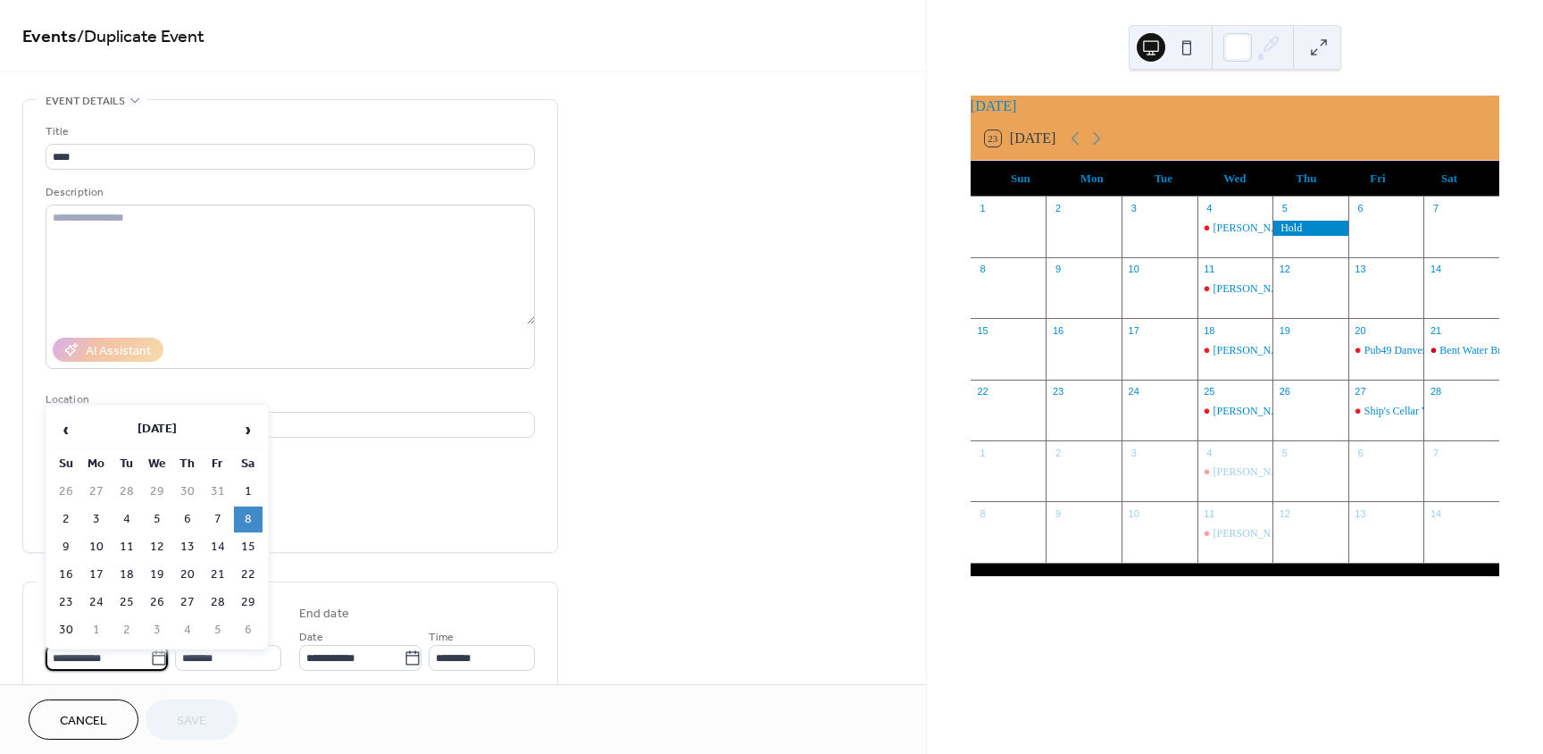
click at [104, 645] on input "**********" at bounding box center [98, 658] width 104 height 26
click at [244, 422] on span "›" at bounding box center [248, 430] width 27 height 36
click at [214, 522] on td "6" at bounding box center [218, 519] width 29 height 26
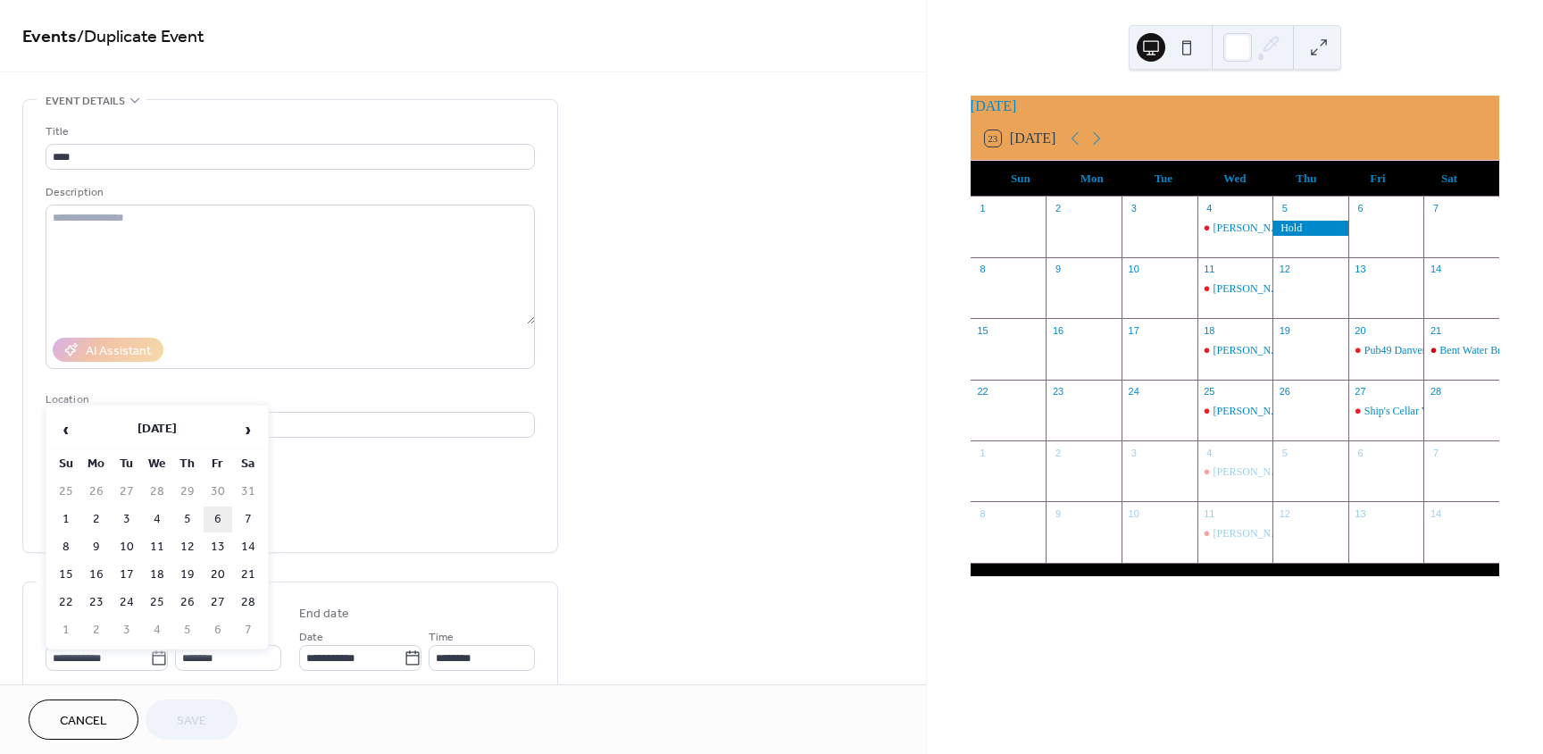
type input "**********"
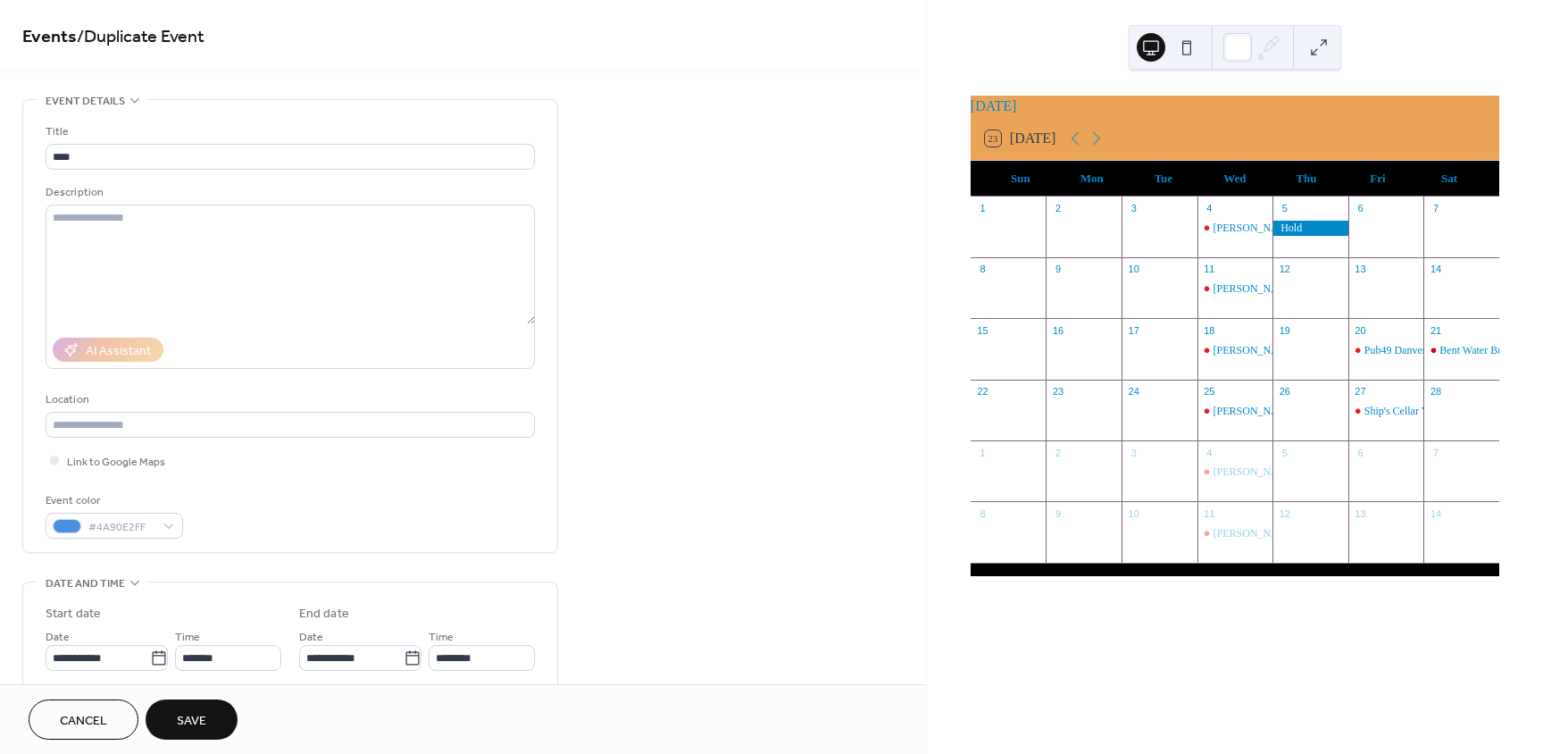
click at [196, 722] on span "Save" at bounding box center [191, 721] width 29 height 19
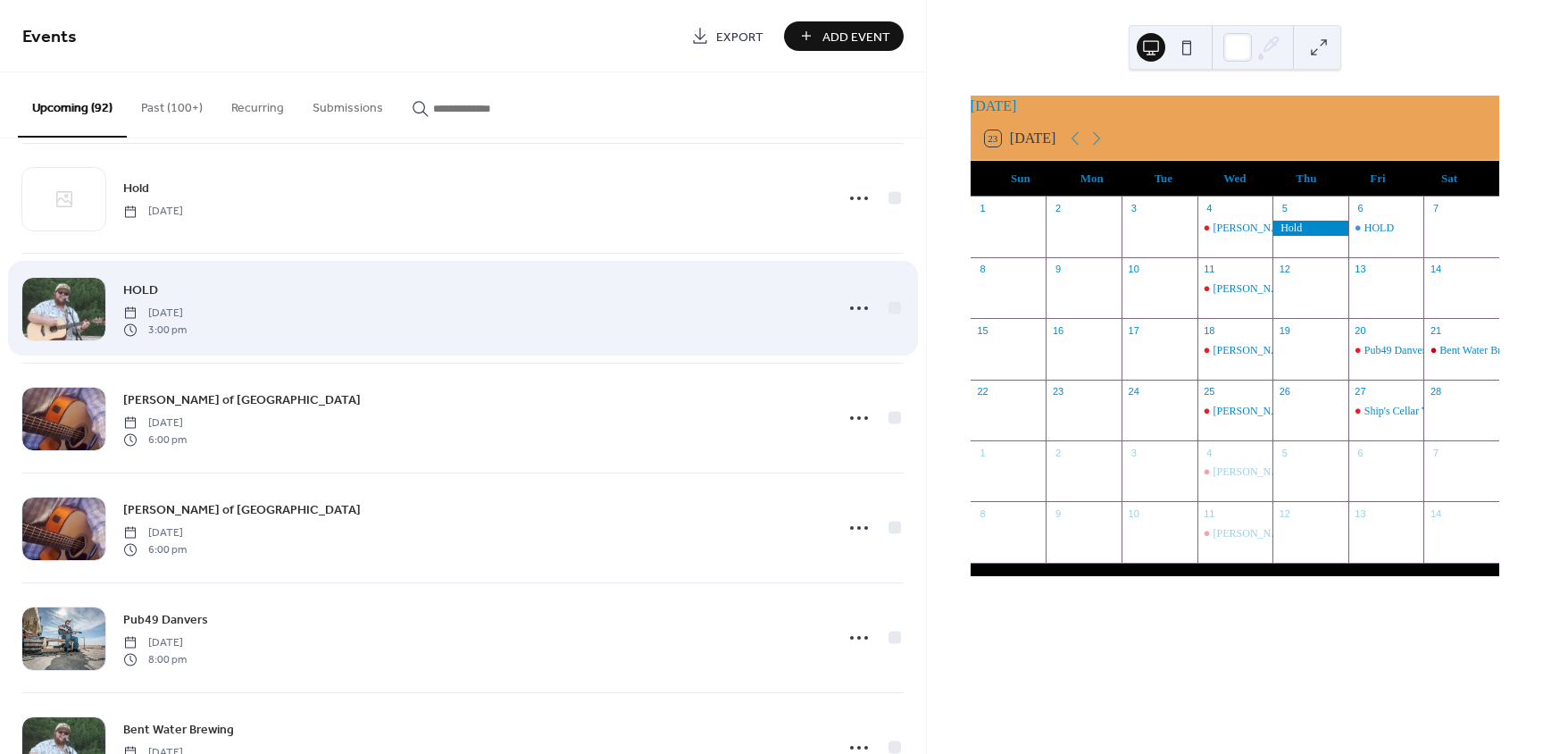
scroll to position [4806, 0]
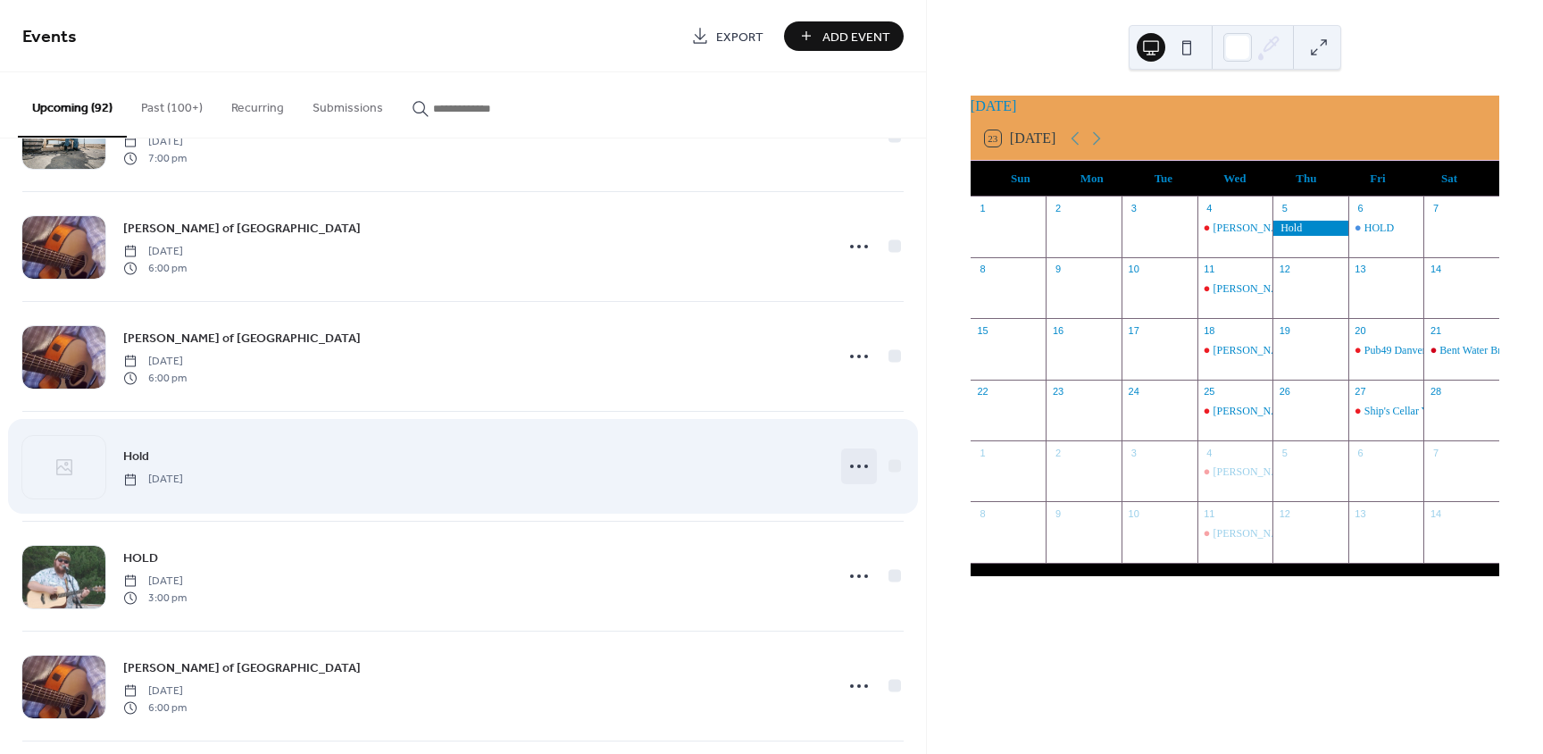
click at [857, 455] on icon at bounding box center [859, 466] width 29 height 29
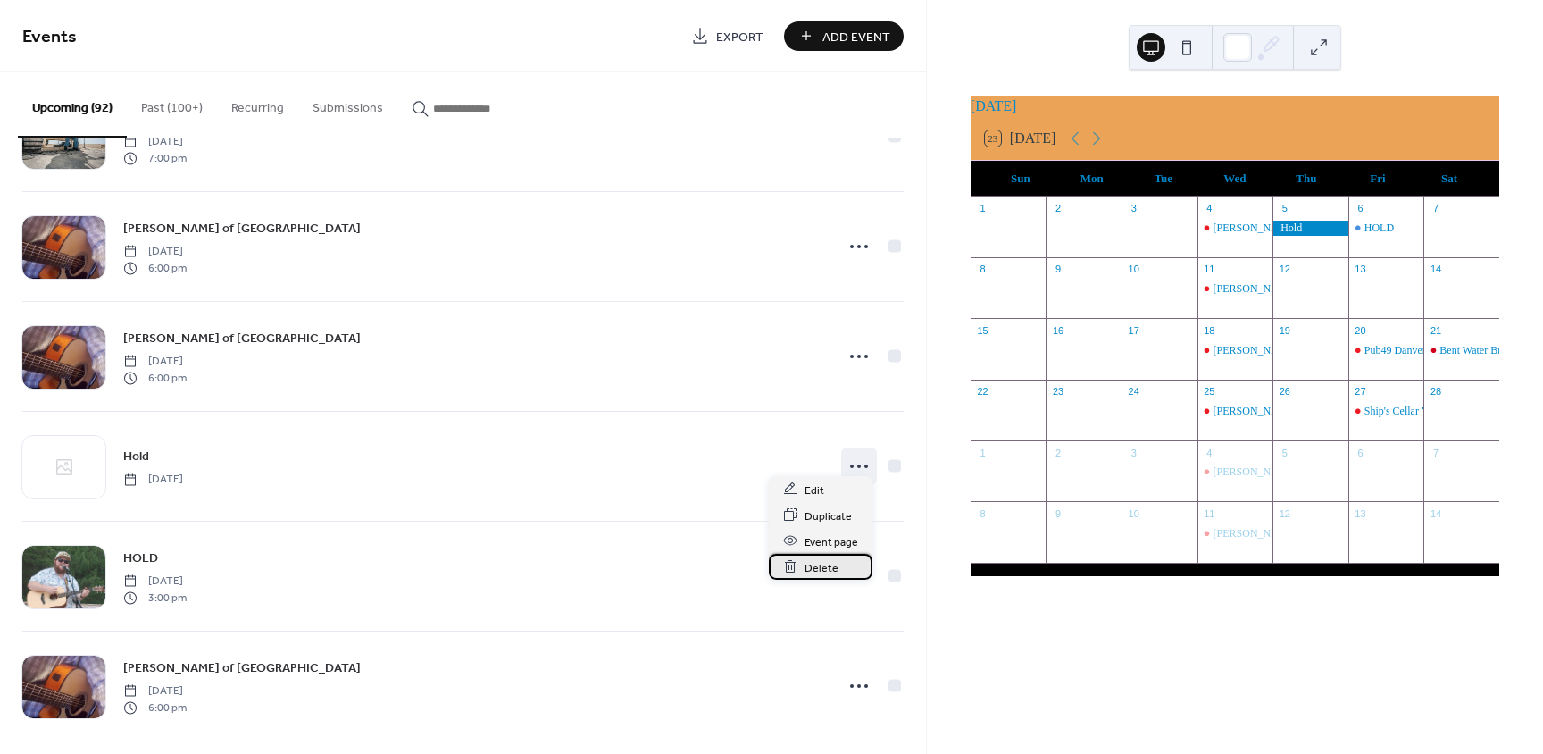
click at [820, 571] on span "Delete" at bounding box center [822, 567] width 34 height 19
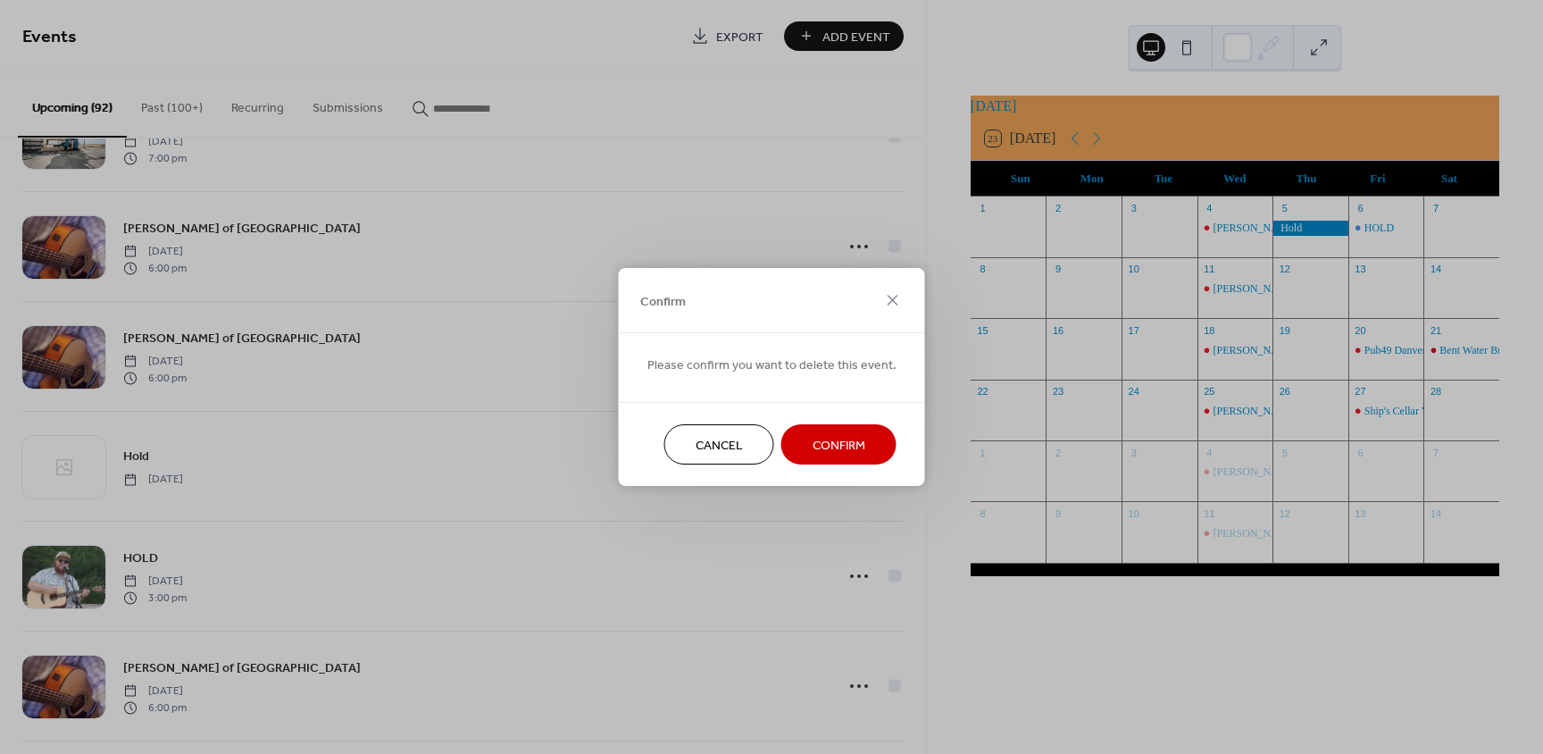
click at [825, 455] on span "Confirm" at bounding box center [839, 446] width 53 height 19
